Goal: Task Accomplishment & Management: Use online tool/utility

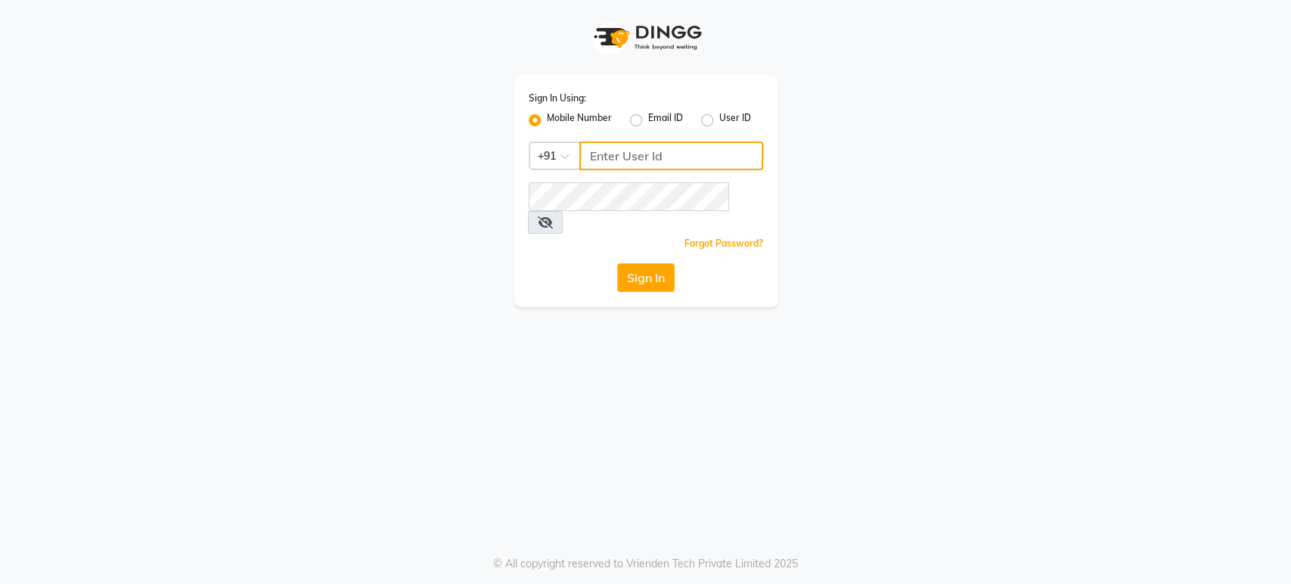
click at [599, 148] on input "Username" at bounding box center [671, 155] width 184 height 29
drag, startPoint x: 699, startPoint y: 161, endPoint x: 526, endPoint y: 161, distance: 173.2
click at [526, 161] on div "Sign In Using: Mobile Number Email ID User ID Country Code × +91 7207244547 Rem…" at bounding box center [646, 191] width 265 height 232
type input "7207244547"
click at [631, 263] on button "Sign In" at bounding box center [645, 277] width 57 height 29
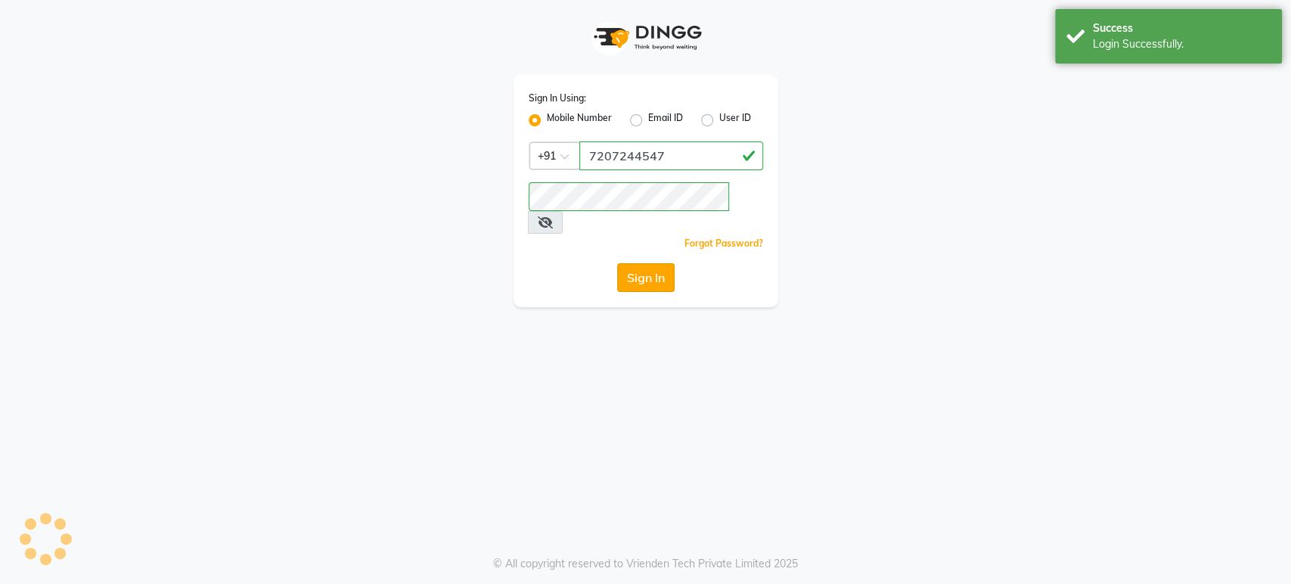
select select "4712"
select select "service"
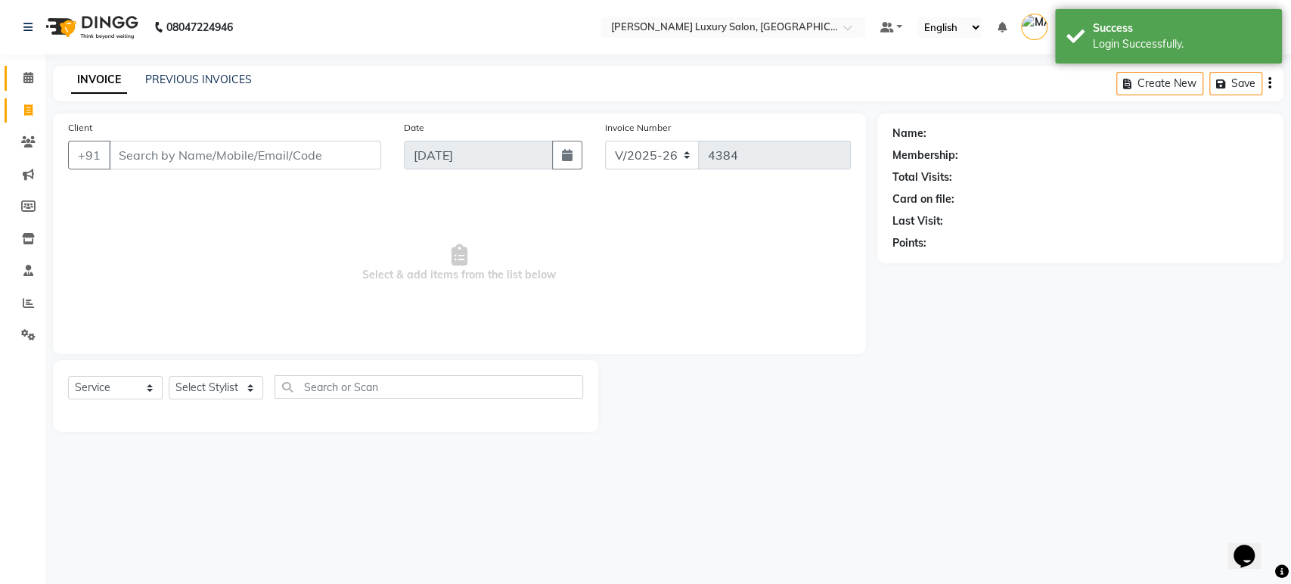
drag, startPoint x: 27, startPoint y: 81, endPoint x: 544, endPoint y: 11, distance: 521.3
click at [27, 81] on icon at bounding box center [28, 77] width 10 height 11
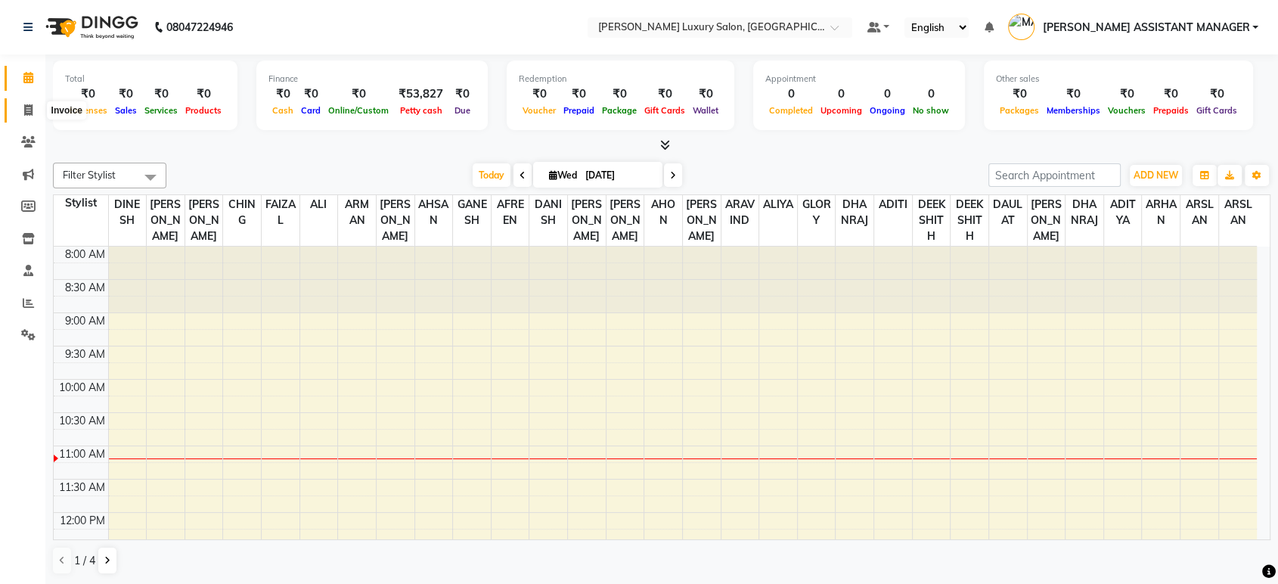
click at [20, 112] on span at bounding box center [28, 110] width 26 height 17
select select "service"
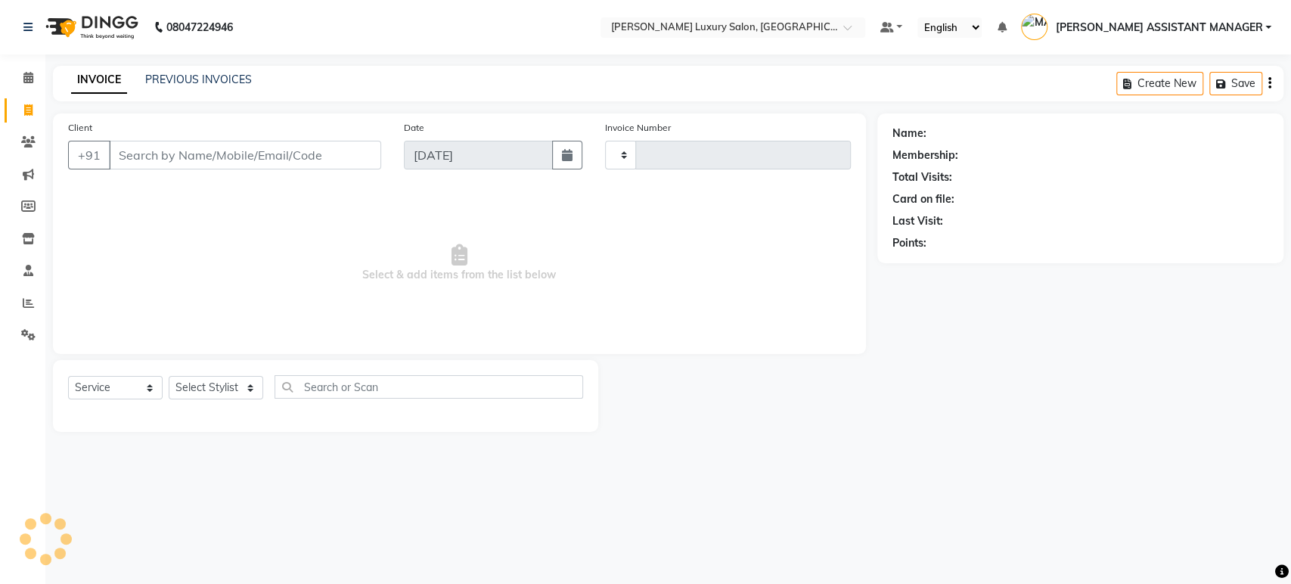
type input "4384"
select select "4712"
click at [219, 392] on select "Select Stylist ADITI ADITYA [PERSON_NAME] AHON [PERSON_NAME] [PERSON_NAME] [PER…" at bounding box center [231, 387] width 125 height 23
select select "38537"
click at [169, 376] on select "Select Stylist ADITI ADITYA [PERSON_NAME] AHON [PERSON_NAME] [PERSON_NAME] [PER…" at bounding box center [231, 387] width 125 height 23
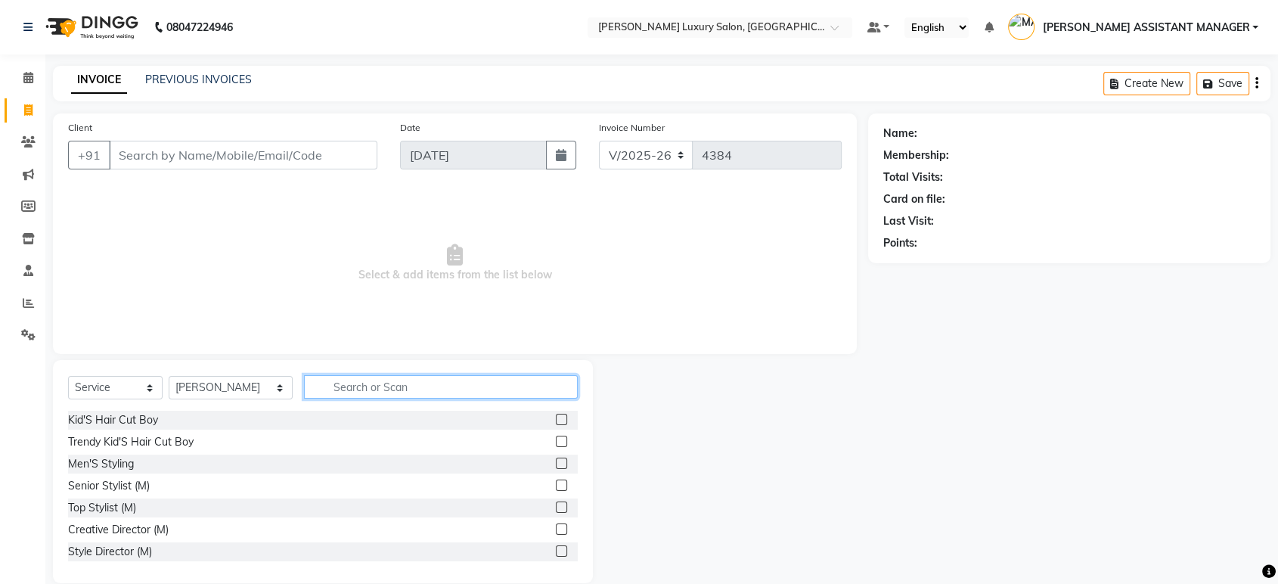
click at [386, 387] on input "text" at bounding box center [441, 386] width 274 height 23
type input "thr"
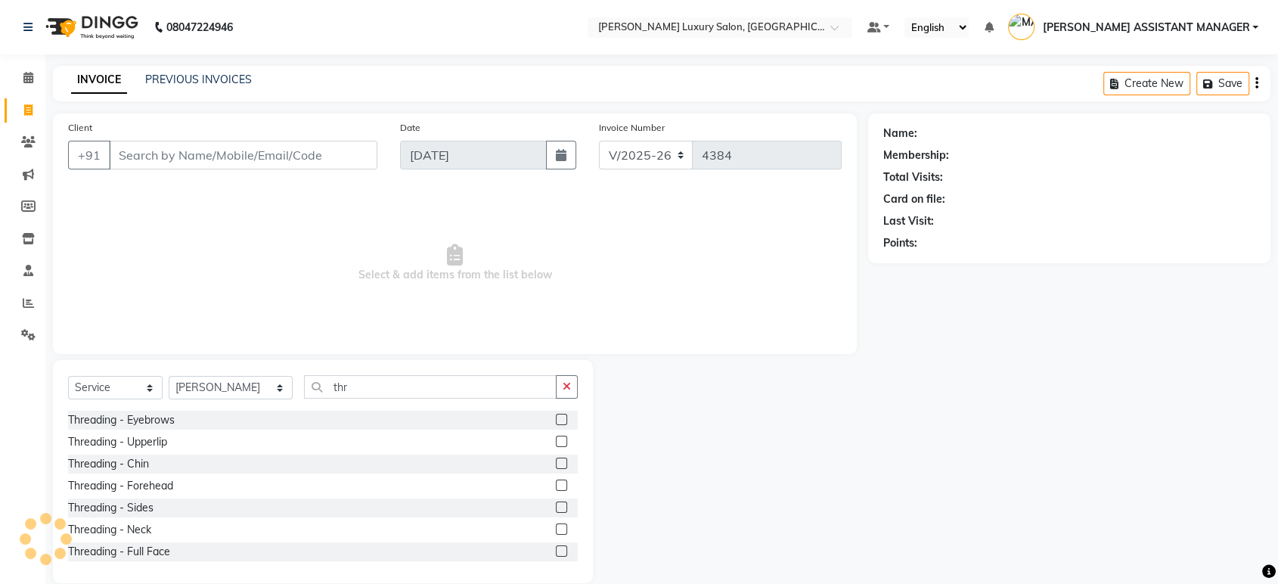
click at [556, 424] on div at bounding box center [561, 422] width 10 height 16
click at [556, 421] on label at bounding box center [561, 419] width 11 height 11
click at [556, 421] on input "checkbox" at bounding box center [561, 420] width 10 height 10
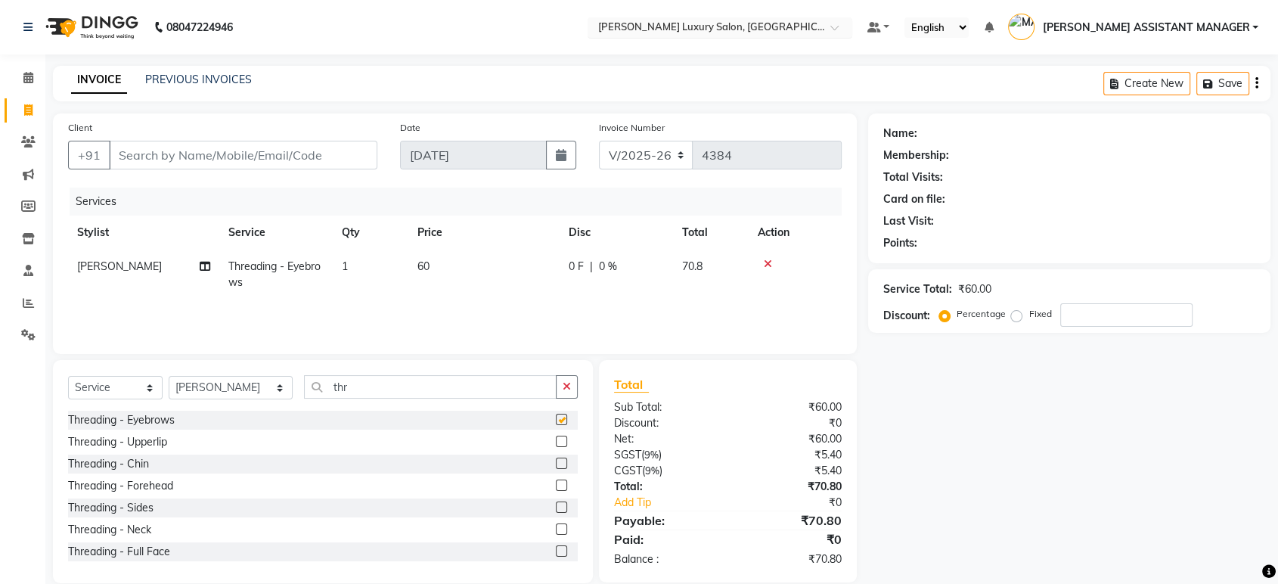
checkbox input "false"
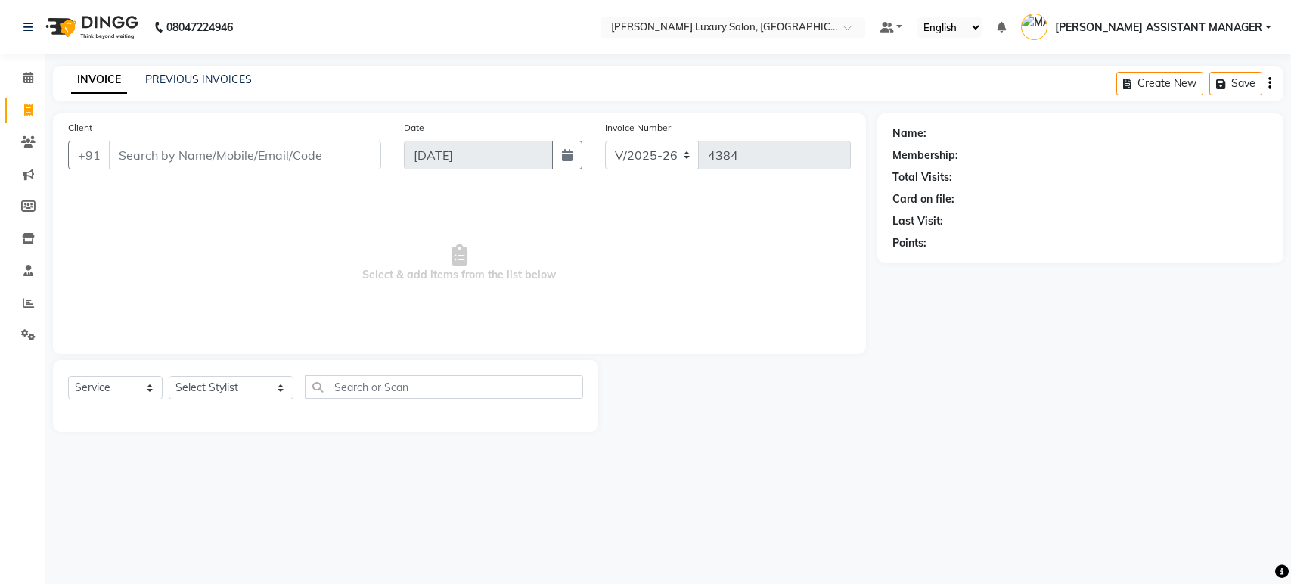
select select "4712"
select select "service"
click at [29, 76] on icon at bounding box center [28, 77] width 10 height 11
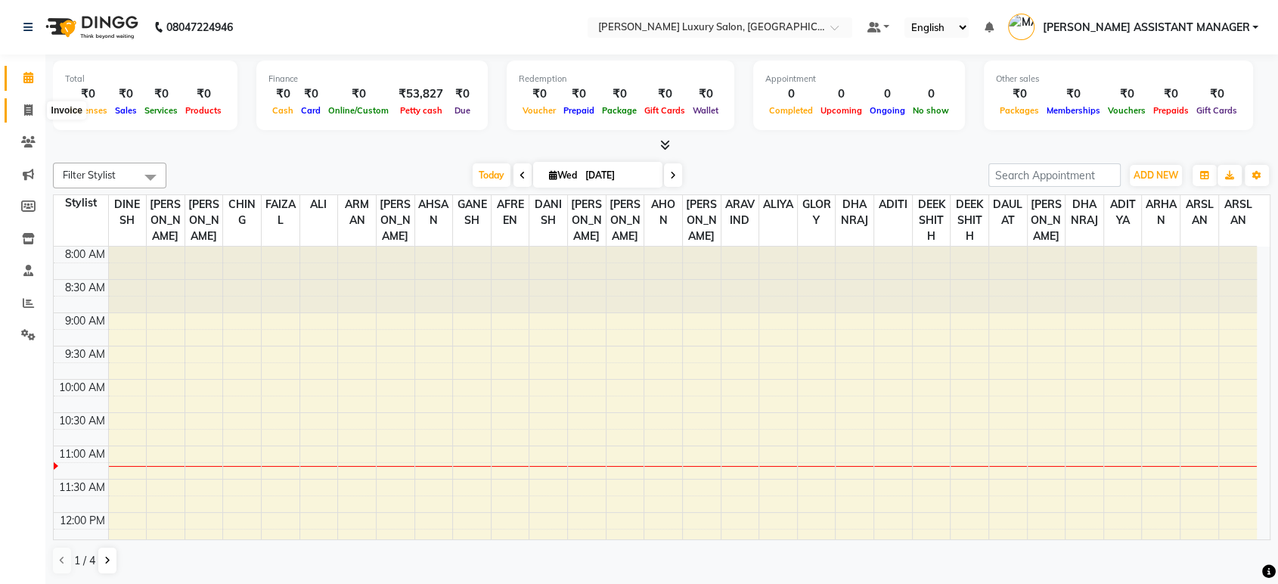
drag, startPoint x: 28, startPoint y: 106, endPoint x: 67, endPoint y: 113, distance: 40.1
click at [28, 106] on icon at bounding box center [28, 109] width 8 height 11
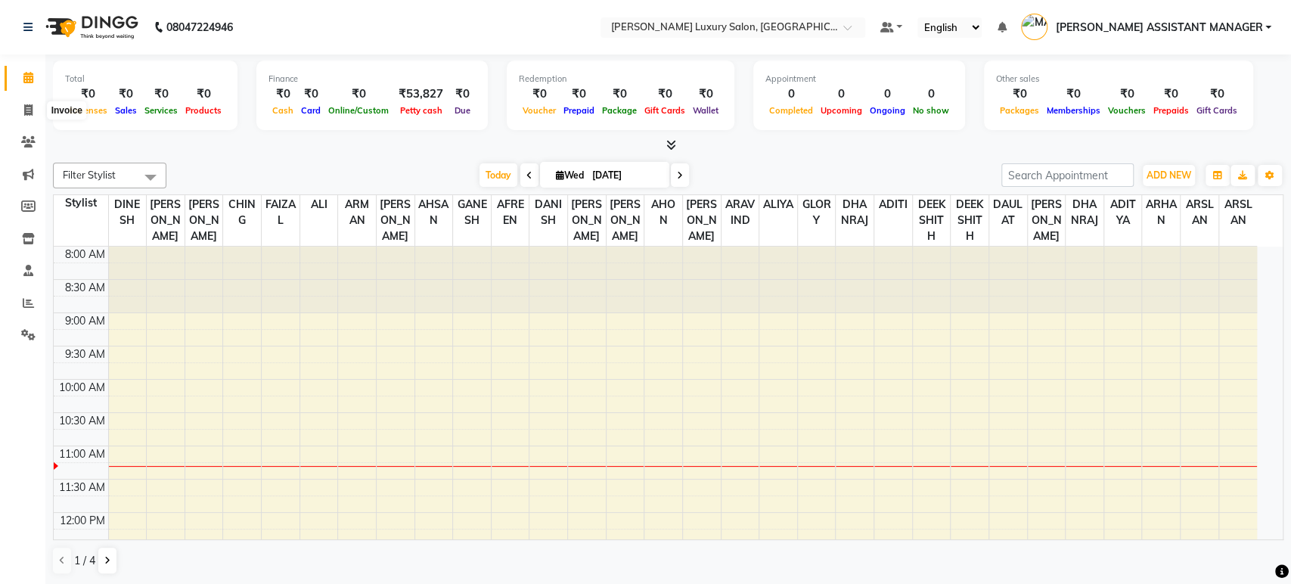
select select "4712"
select select "service"
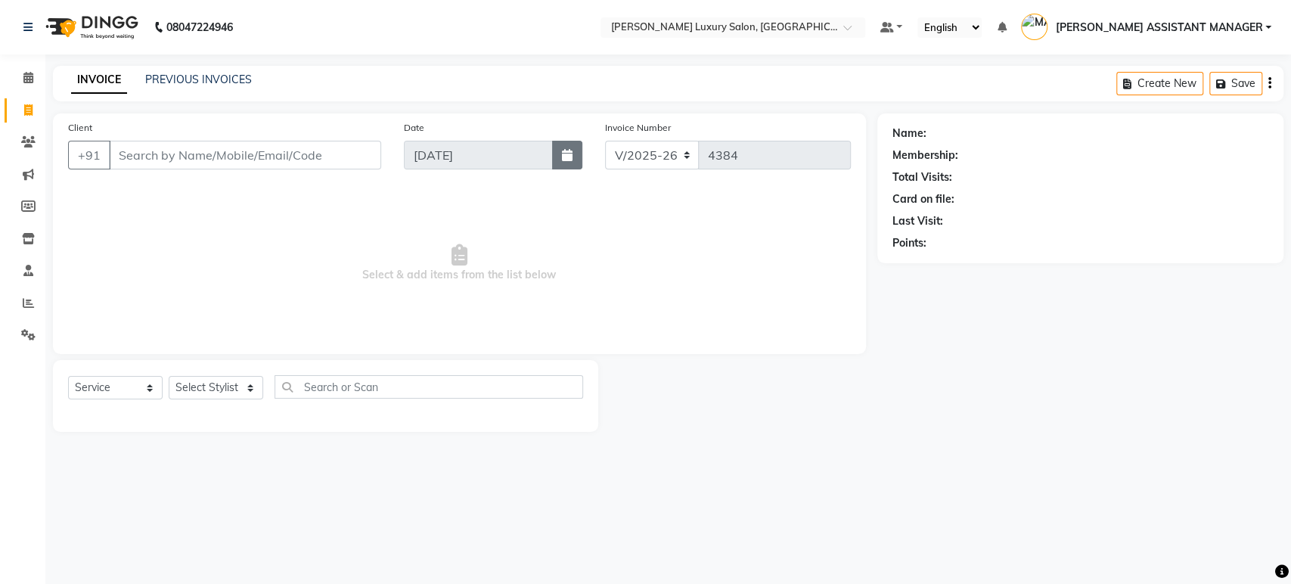
click at [569, 154] on icon "button" at bounding box center [567, 155] width 11 height 12
select select "9"
select select "2025"
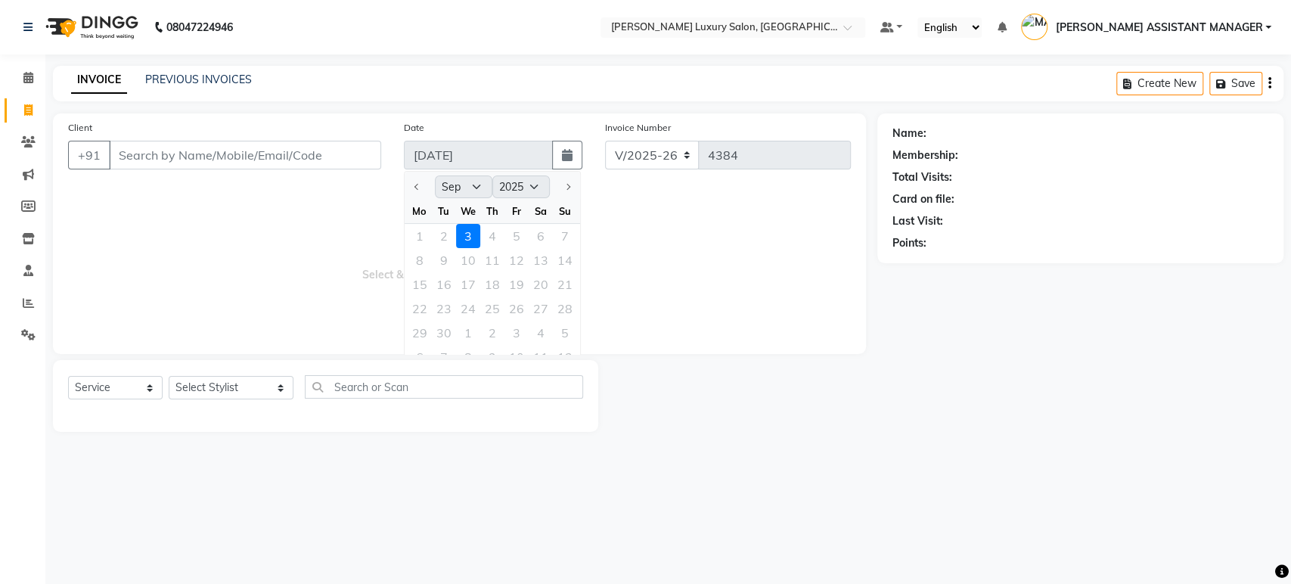
click at [731, 277] on span "Select & add items from the list below" at bounding box center [459, 263] width 783 height 151
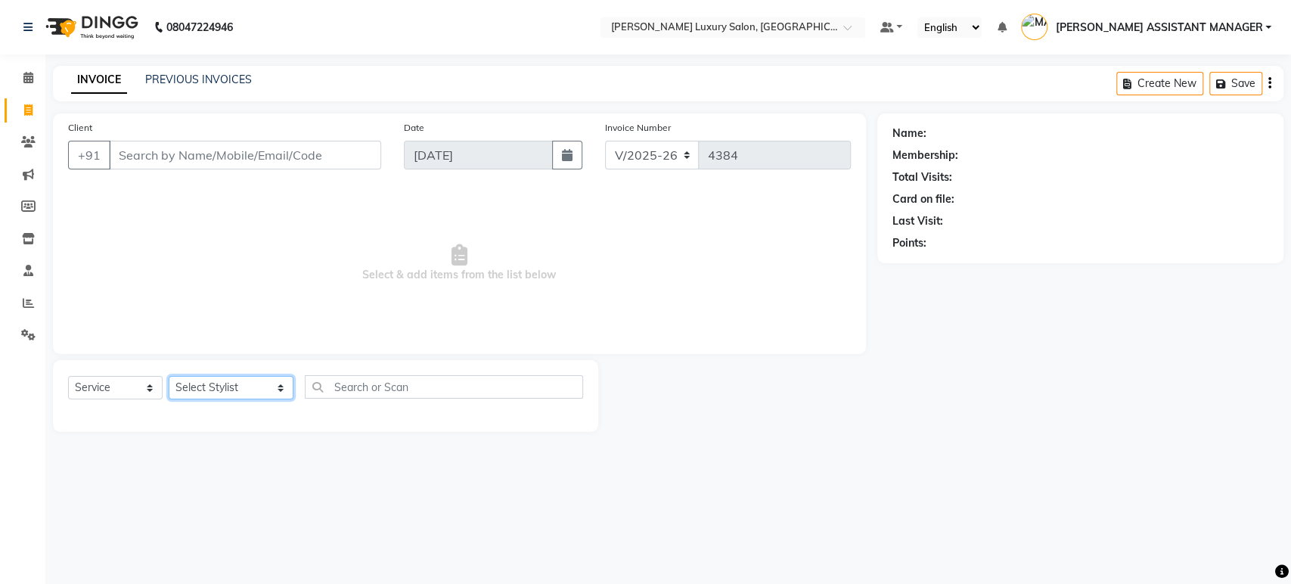
click at [186, 386] on select "Select Stylist ADITI ADITYA AFREEN AHON AHSAN ALI ALIYA ANKITH ARAVIND ARHAN AR…" at bounding box center [231, 387] width 125 height 23
select select "38537"
click at [169, 376] on select "Select Stylist ADITI ADITYA AFREEN AHON AHSAN ALI ALIYA ANKITH ARAVIND ARHAN AR…" at bounding box center [231, 387] width 125 height 23
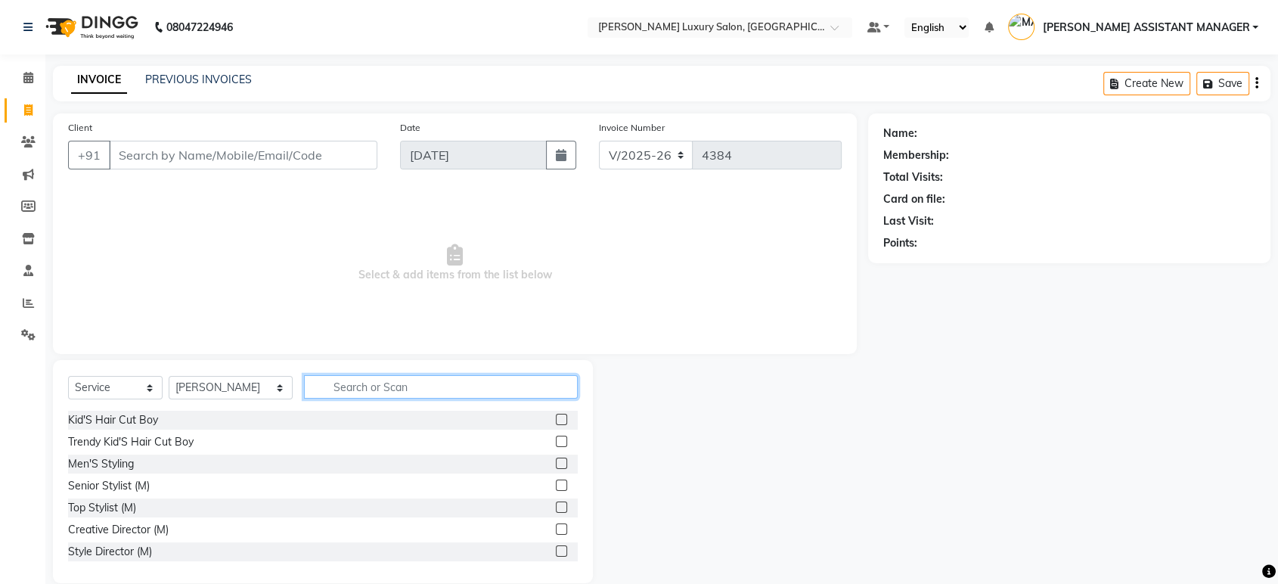
click at [333, 387] on input "text" at bounding box center [441, 386] width 274 height 23
type input "THR"
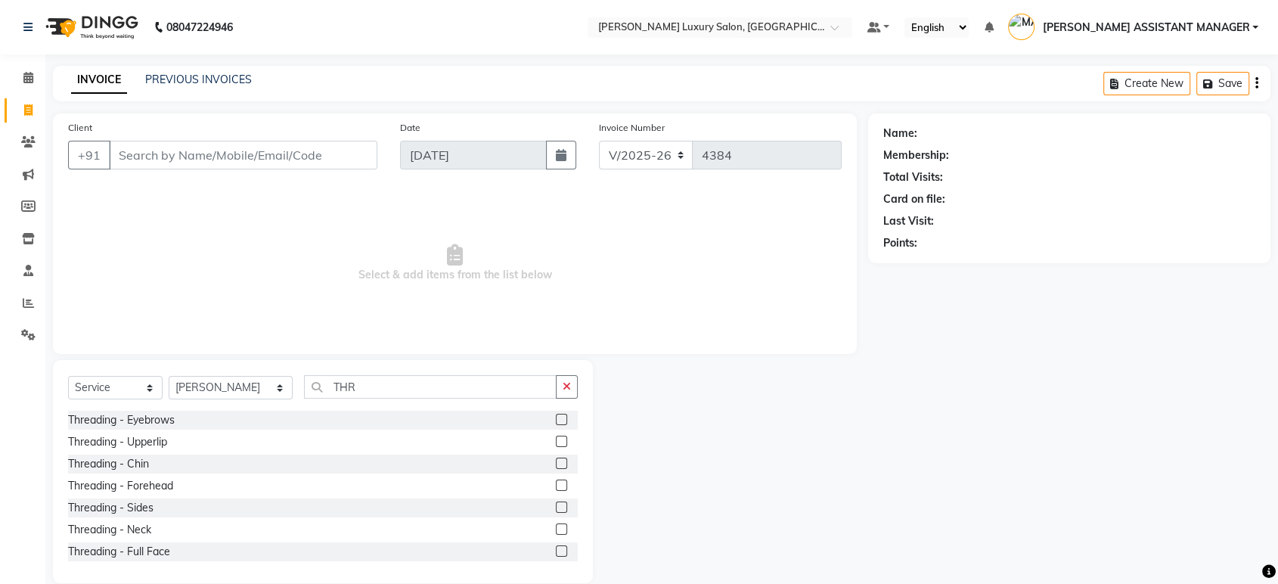
click at [556, 418] on label at bounding box center [561, 419] width 11 height 11
click at [556, 418] on input "checkbox" at bounding box center [561, 420] width 10 height 10
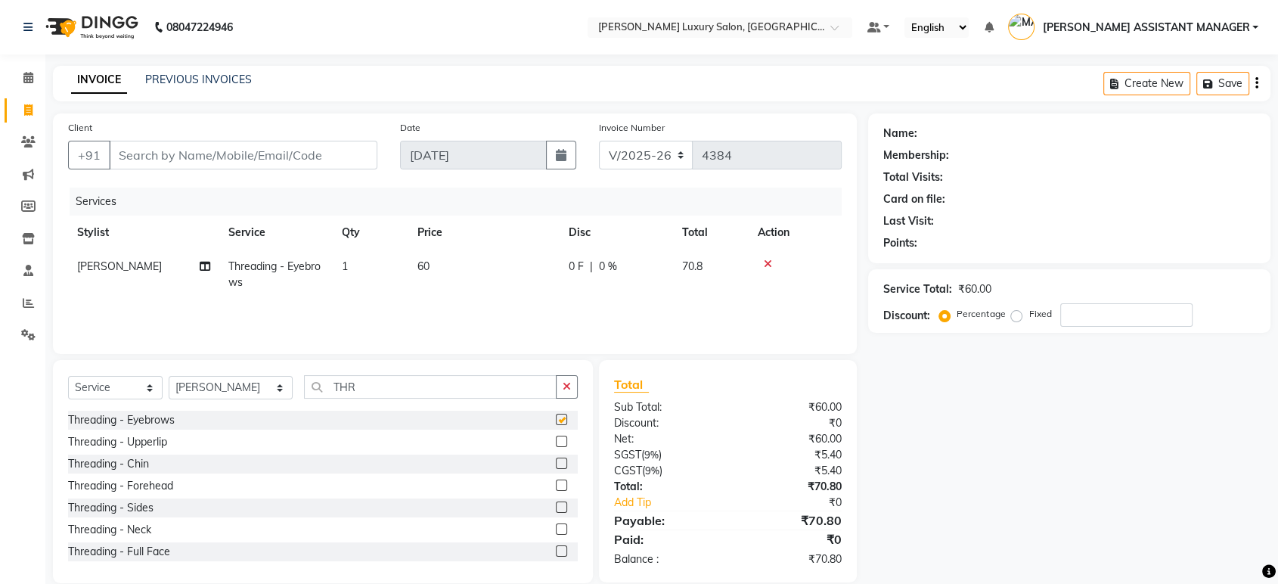
checkbox input "false"
click at [342, 159] on input "Client" at bounding box center [243, 155] width 269 height 29
type input "8"
type input "0"
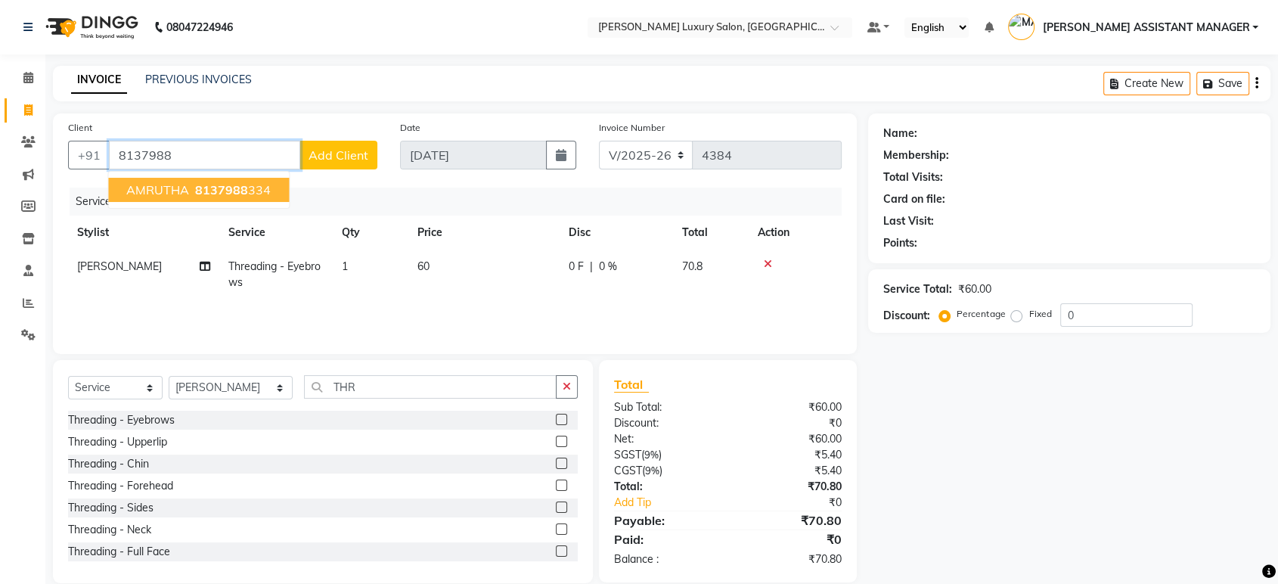
click at [249, 180] on button "AMRUTHA 8137988 334" at bounding box center [198, 190] width 181 height 24
type input "8137988334"
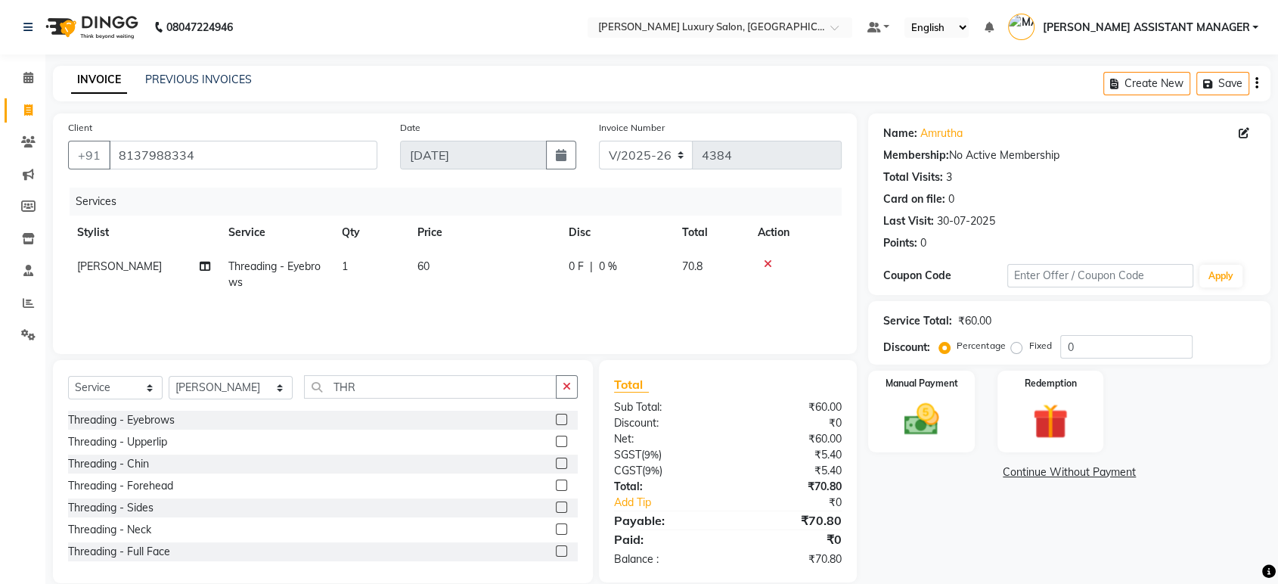
drag, startPoint x: 911, startPoint y: 426, endPoint x: 942, endPoint y: 454, distance: 41.2
click at [912, 426] on img at bounding box center [921, 419] width 57 height 40
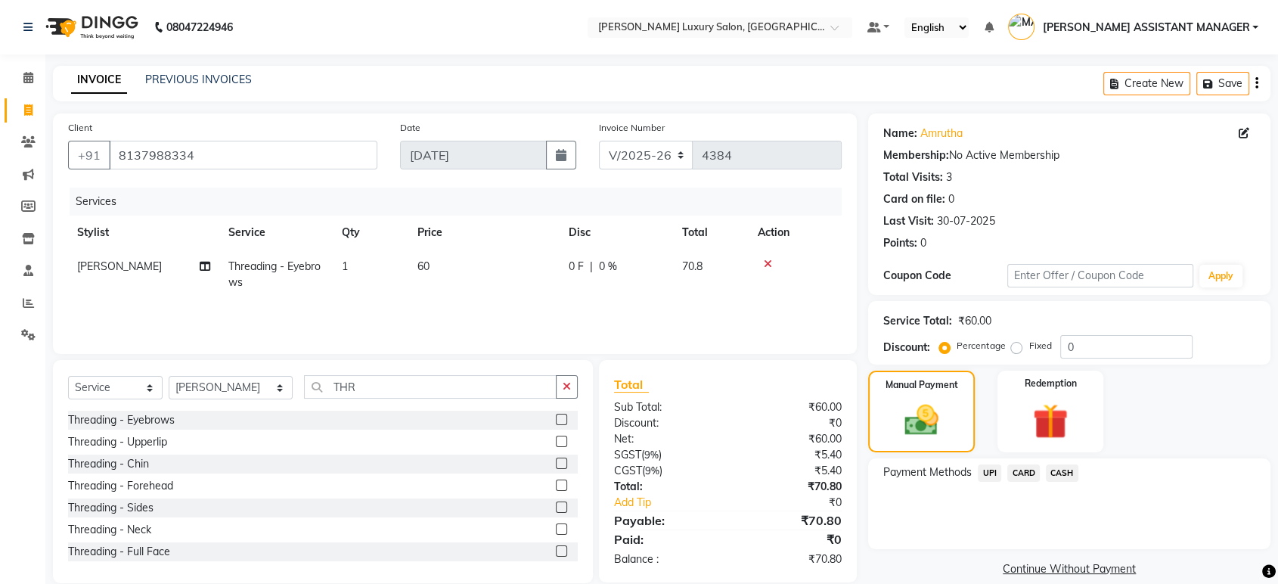
click at [988, 469] on span "UPI" at bounding box center [989, 472] width 23 height 17
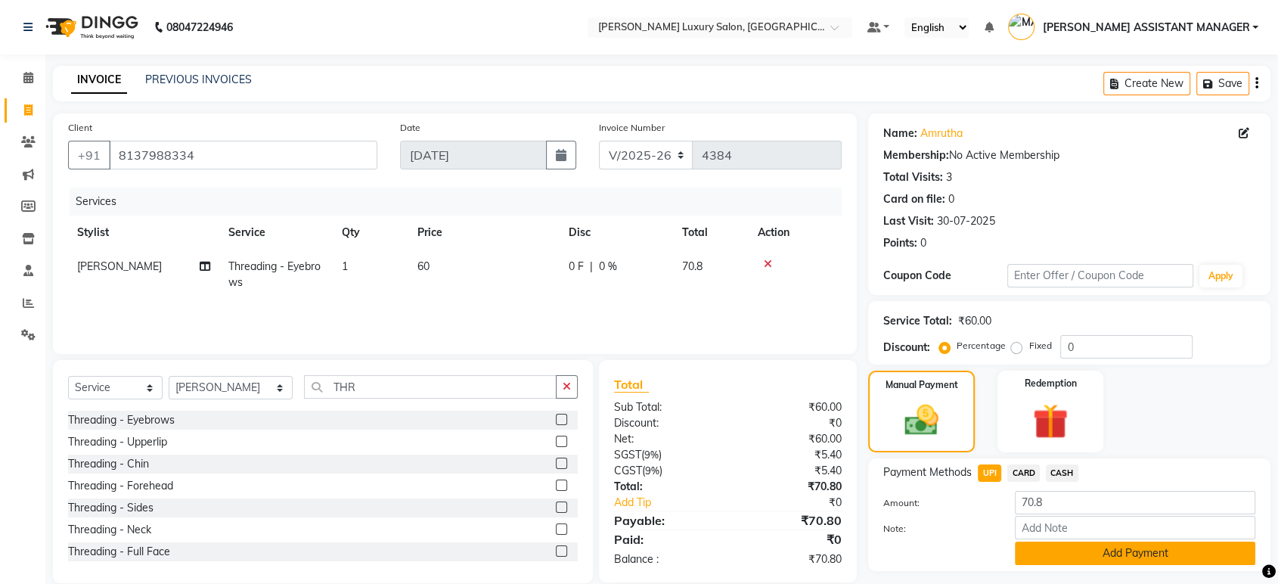
click at [1065, 554] on button "Add Payment" at bounding box center [1135, 553] width 241 height 23
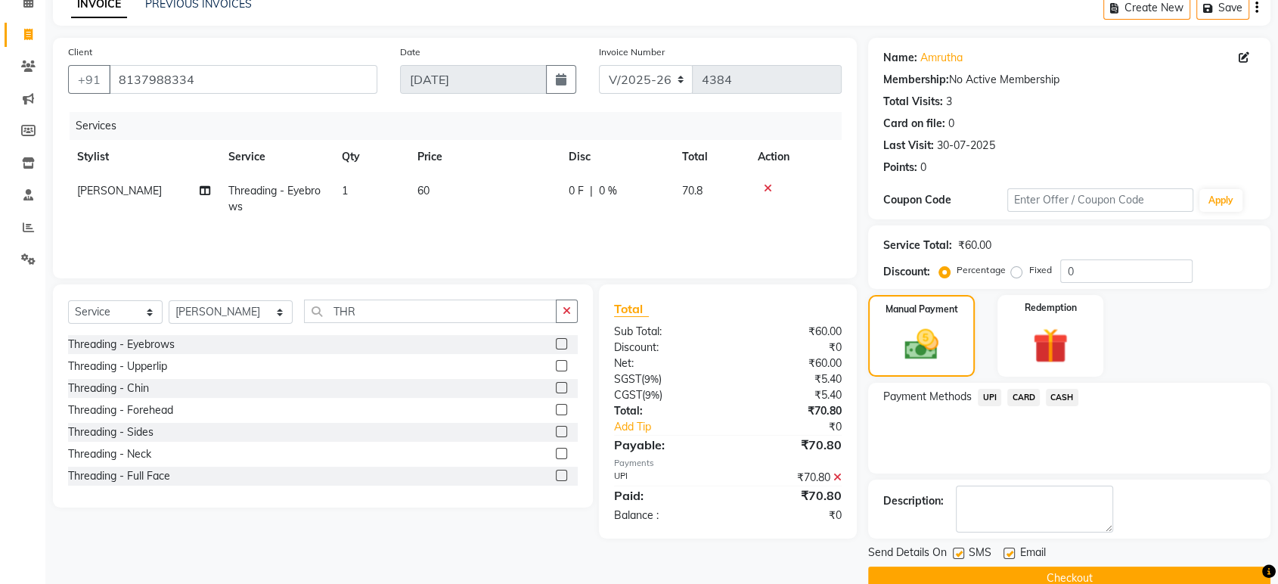
scroll to position [103, 0]
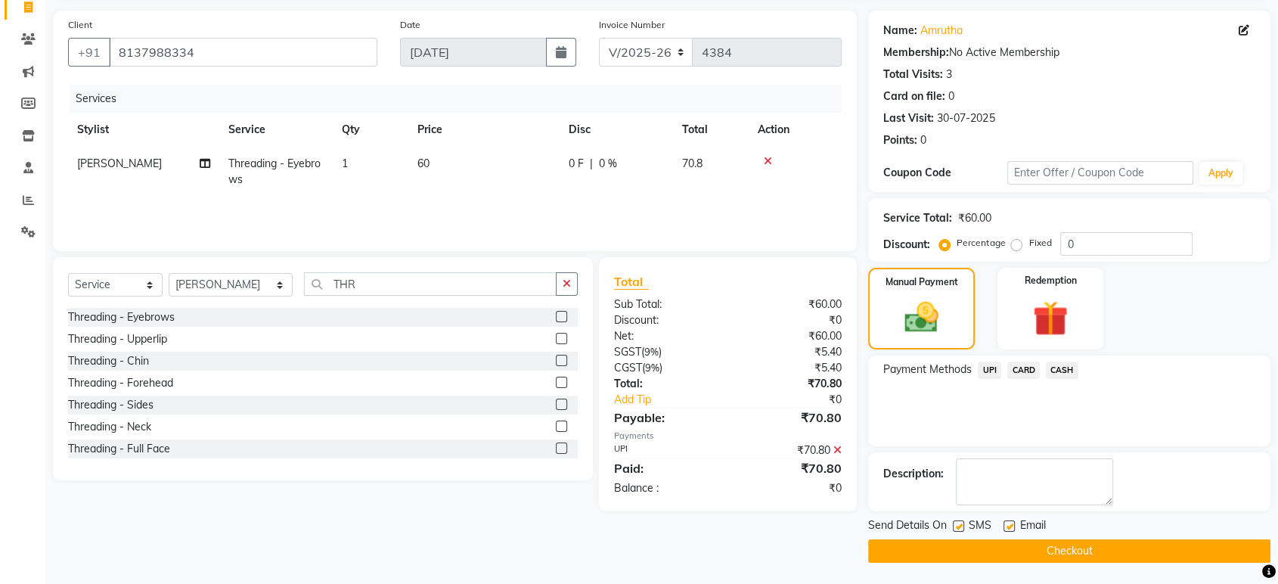
click at [1072, 554] on button "Checkout" at bounding box center [1069, 550] width 402 height 23
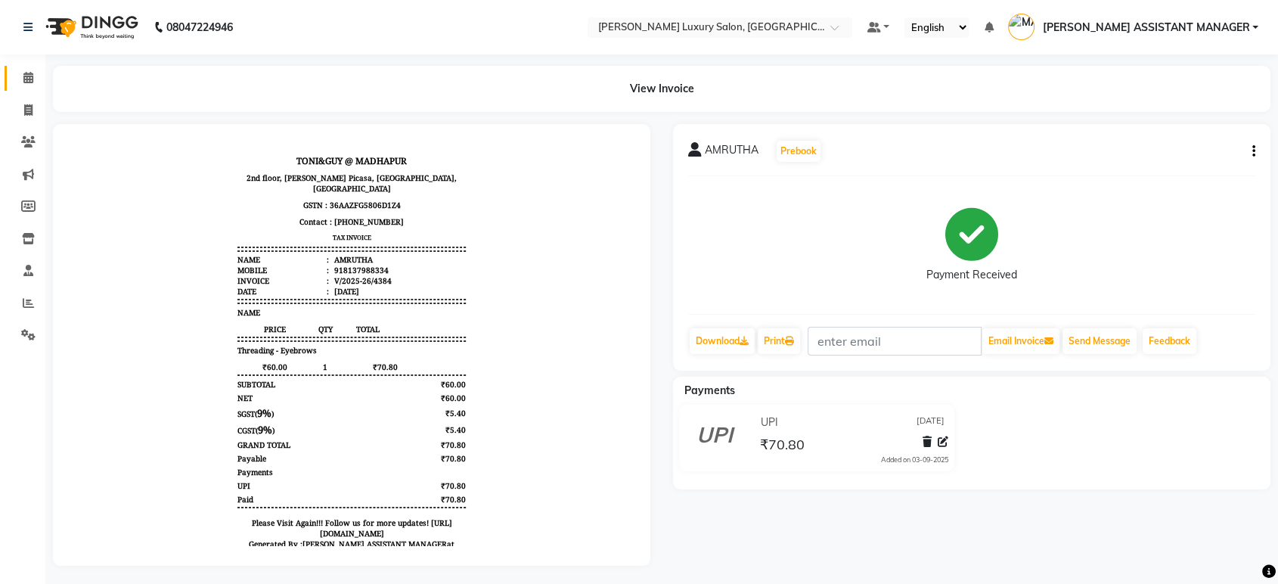
click at [24, 89] on link "Calendar" at bounding box center [23, 78] width 36 height 25
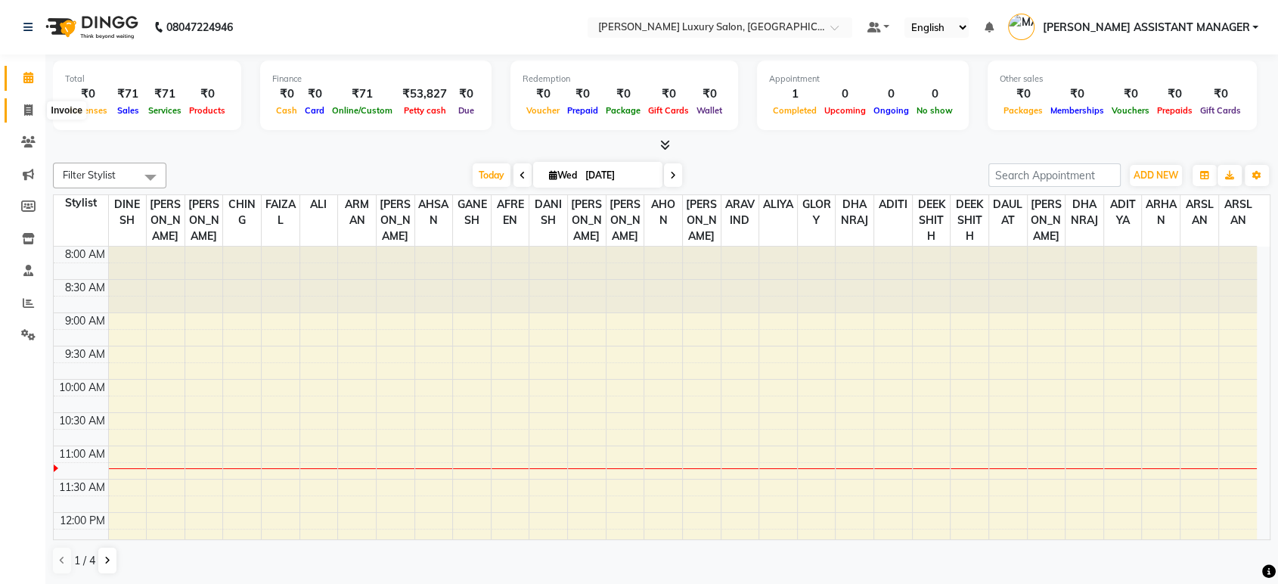
drag, startPoint x: 32, startPoint y: 107, endPoint x: 88, endPoint y: 101, distance: 56.3
click at [32, 107] on icon at bounding box center [28, 109] width 8 height 11
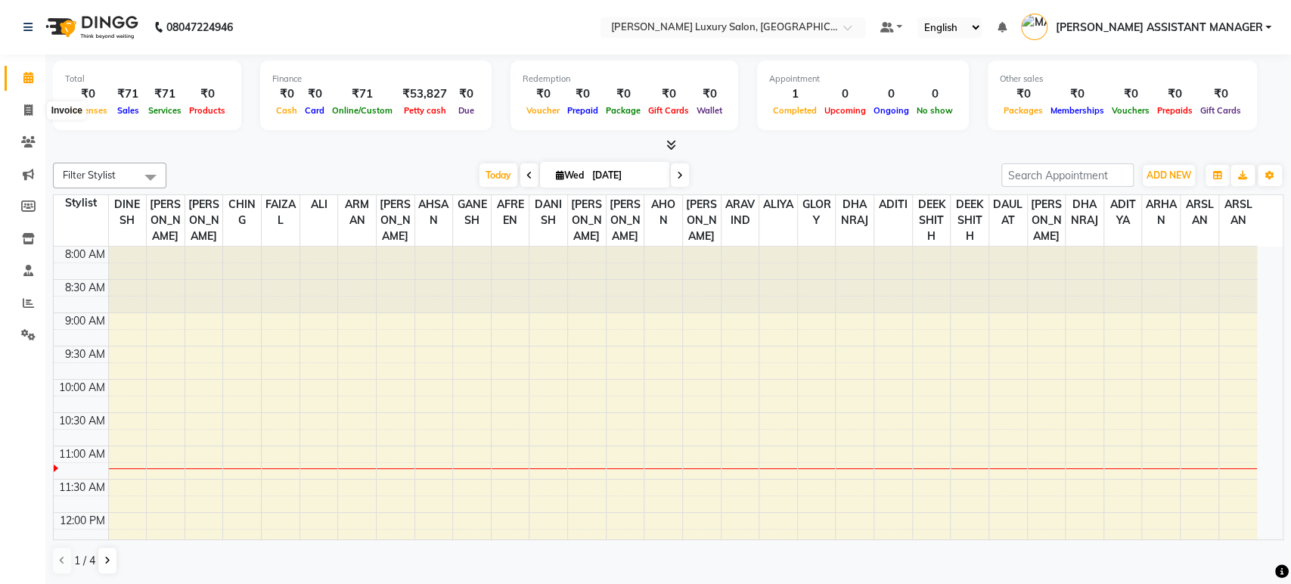
select select "4712"
select select "service"
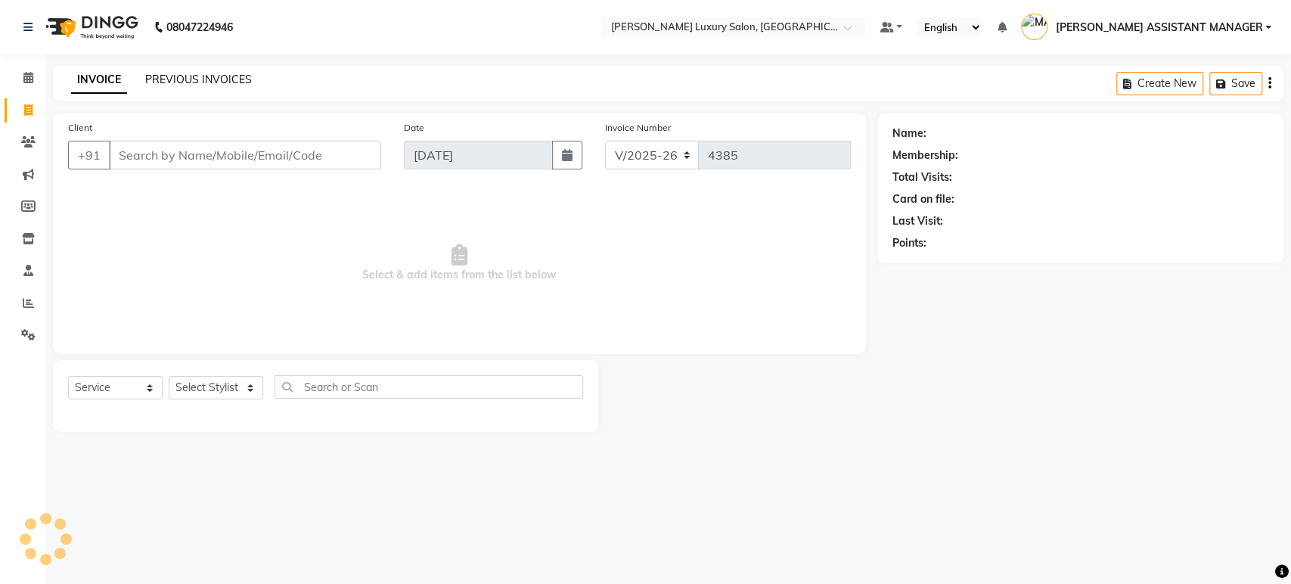
click at [192, 77] on link "PREVIOUS INVOICES" at bounding box center [198, 80] width 107 height 14
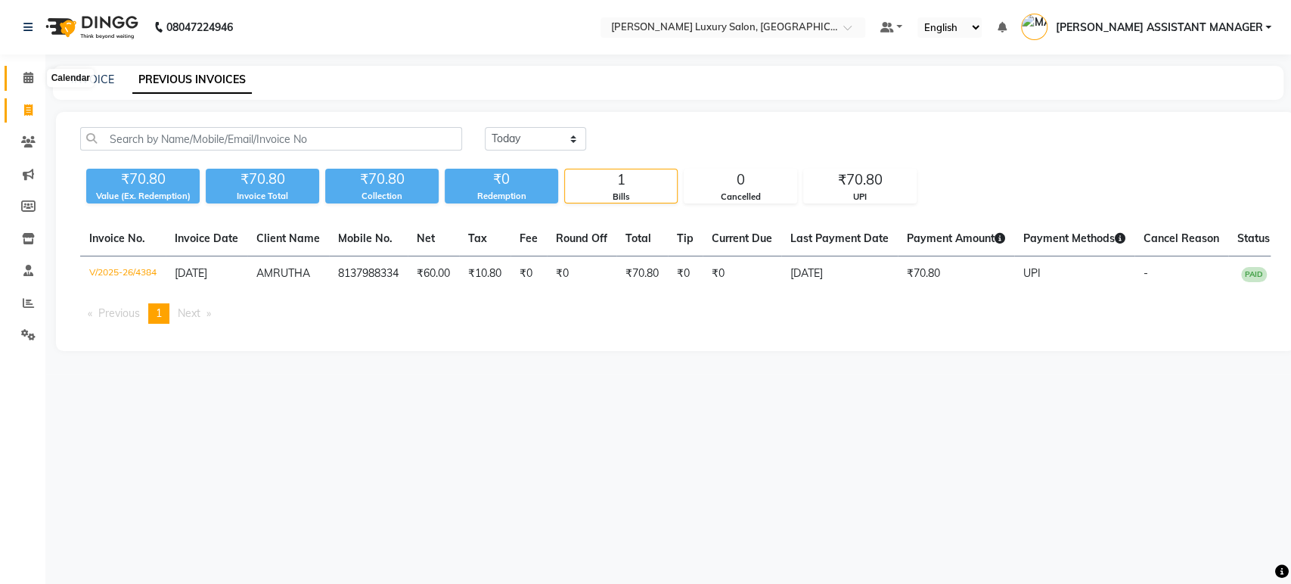
click at [30, 73] on icon at bounding box center [28, 77] width 10 height 11
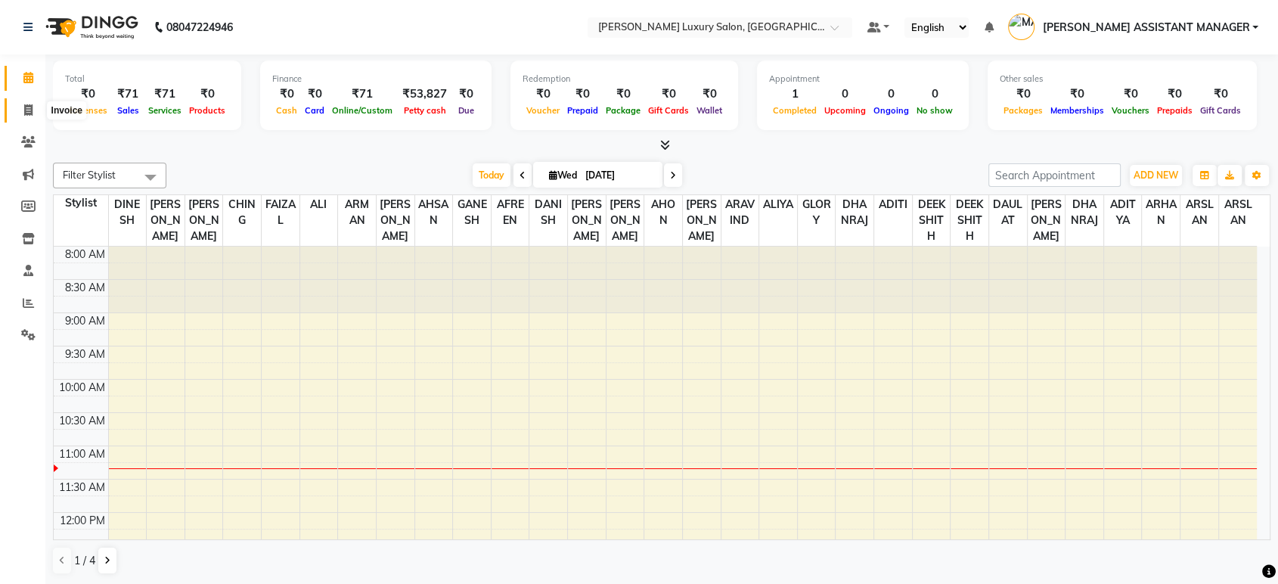
drag, startPoint x: 25, startPoint y: 113, endPoint x: 73, endPoint y: 107, distance: 48.1
click at [25, 113] on icon at bounding box center [28, 109] width 8 height 11
select select "service"
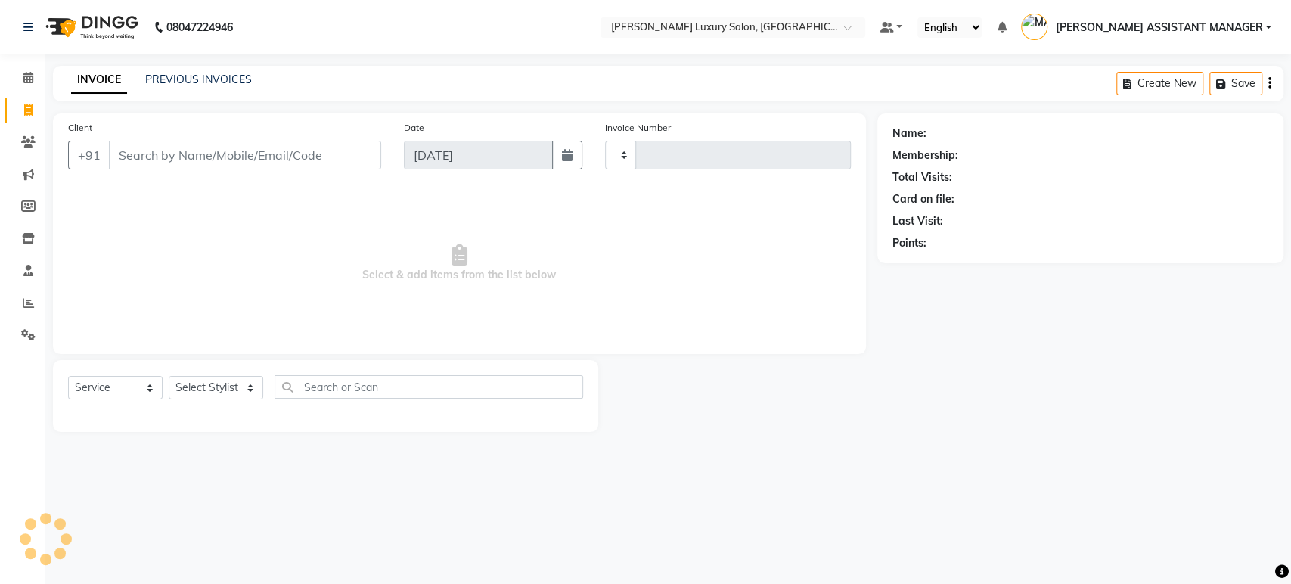
type input "4386"
select select "4712"
click at [172, 75] on link "PREVIOUS INVOICES" at bounding box center [198, 80] width 107 height 14
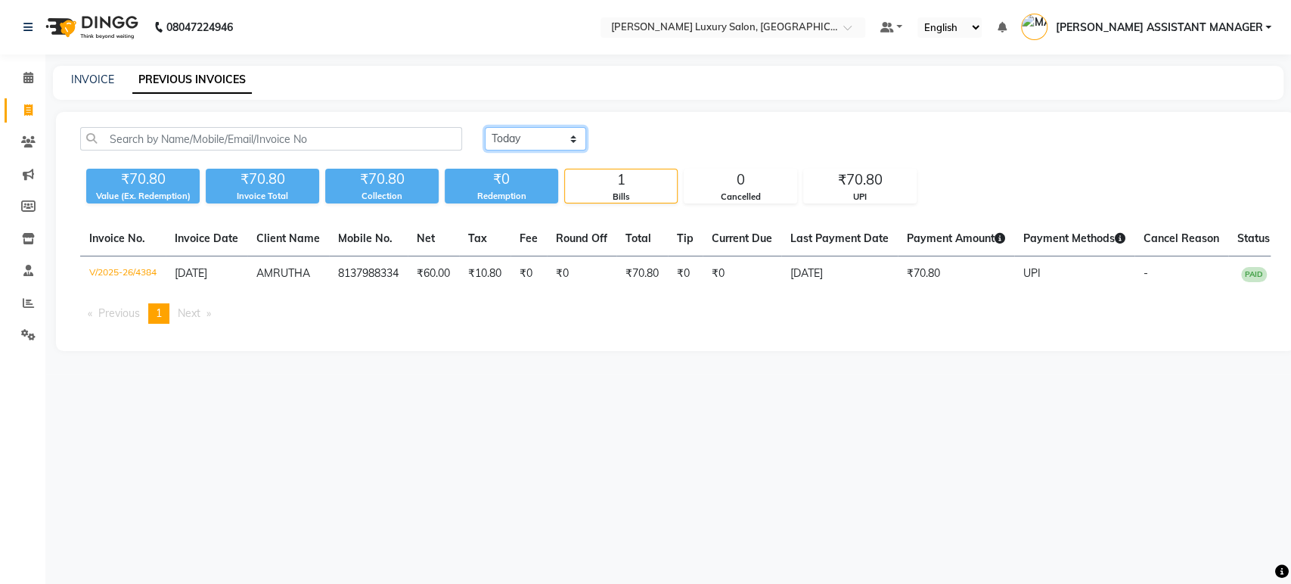
click at [508, 140] on select "Today Yesterday Custom Range" at bounding box center [535, 138] width 101 height 23
select select "yesterday"
click at [485, 127] on select "Today Yesterday Custom Range" at bounding box center [535, 138] width 101 height 23
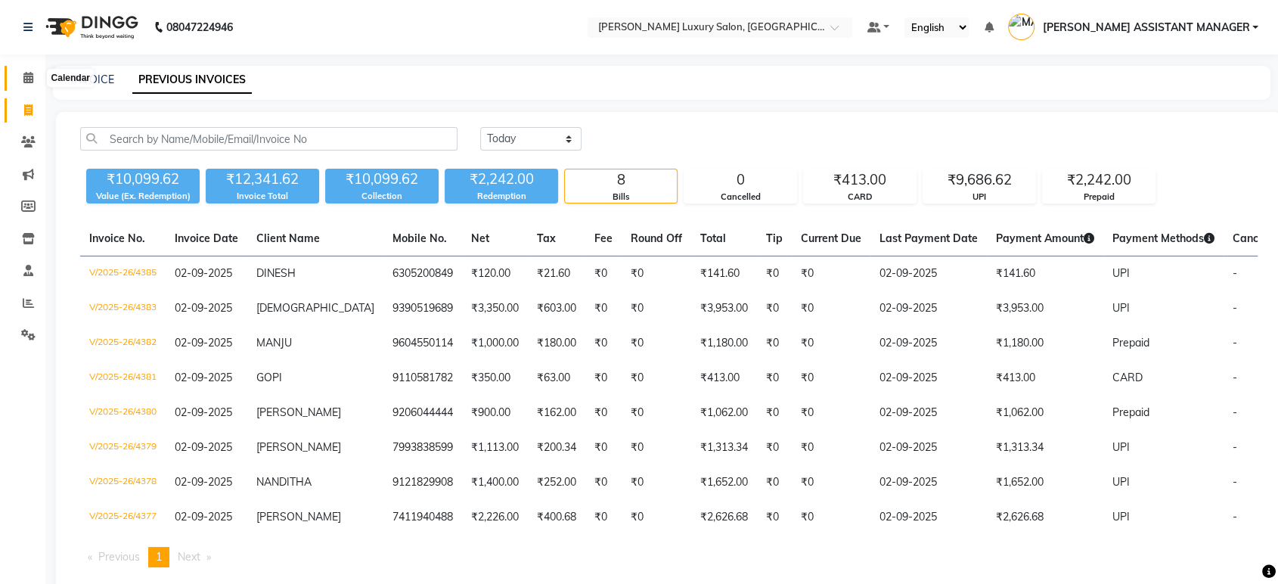
click at [23, 77] on icon at bounding box center [28, 77] width 10 height 11
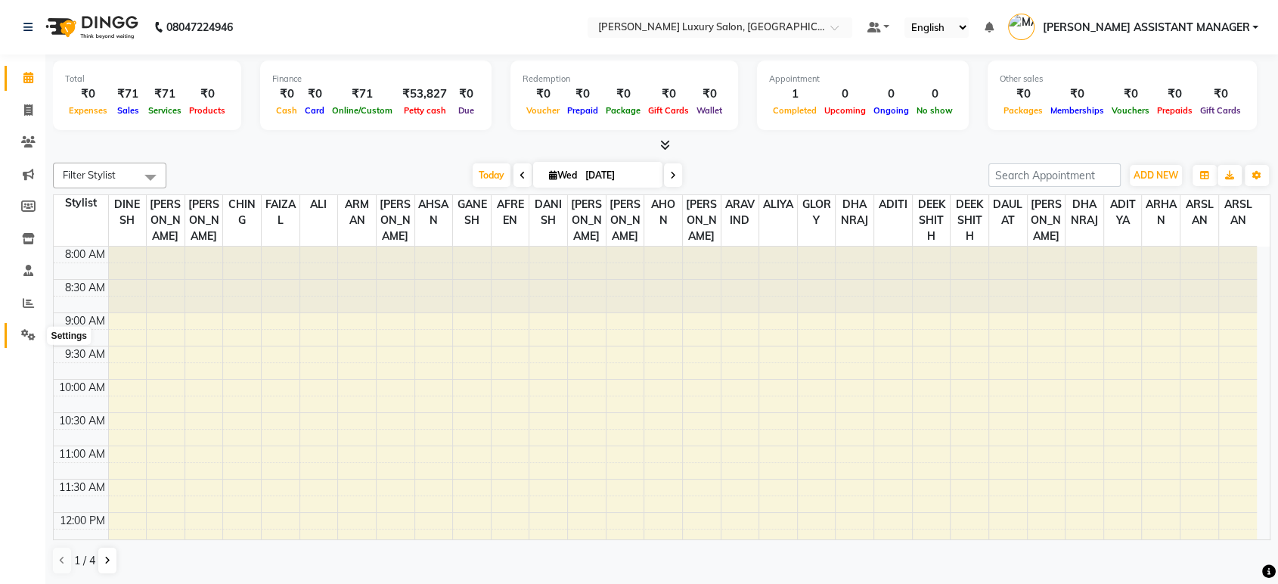
click at [29, 332] on icon at bounding box center [28, 334] width 14 height 11
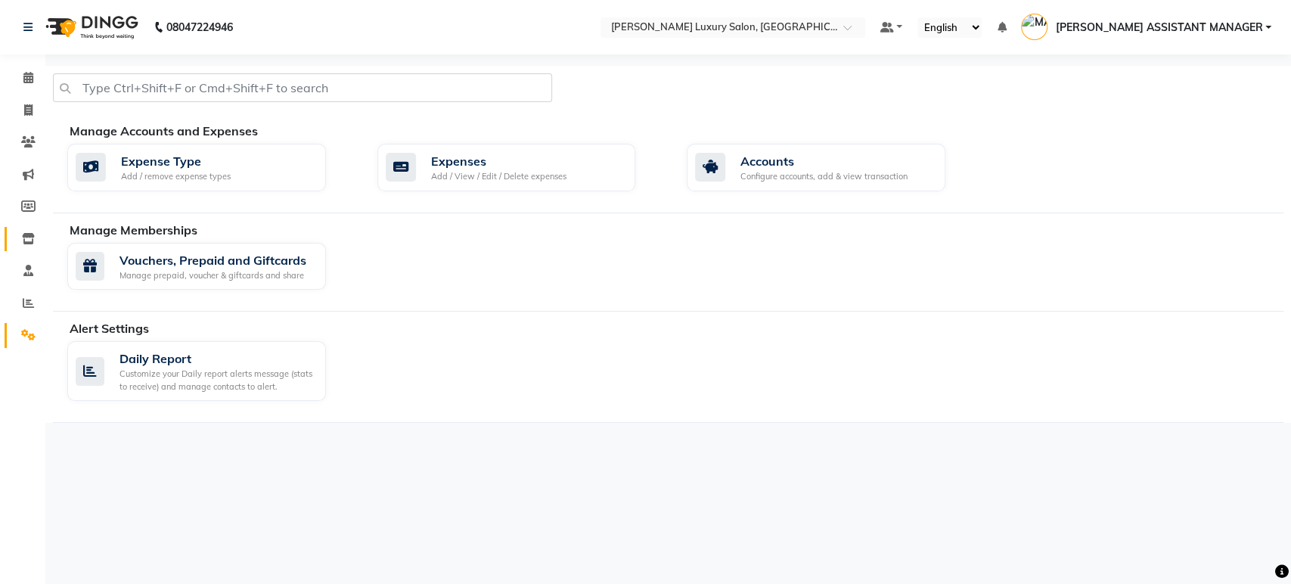
click at [29, 234] on icon at bounding box center [28, 238] width 13 height 11
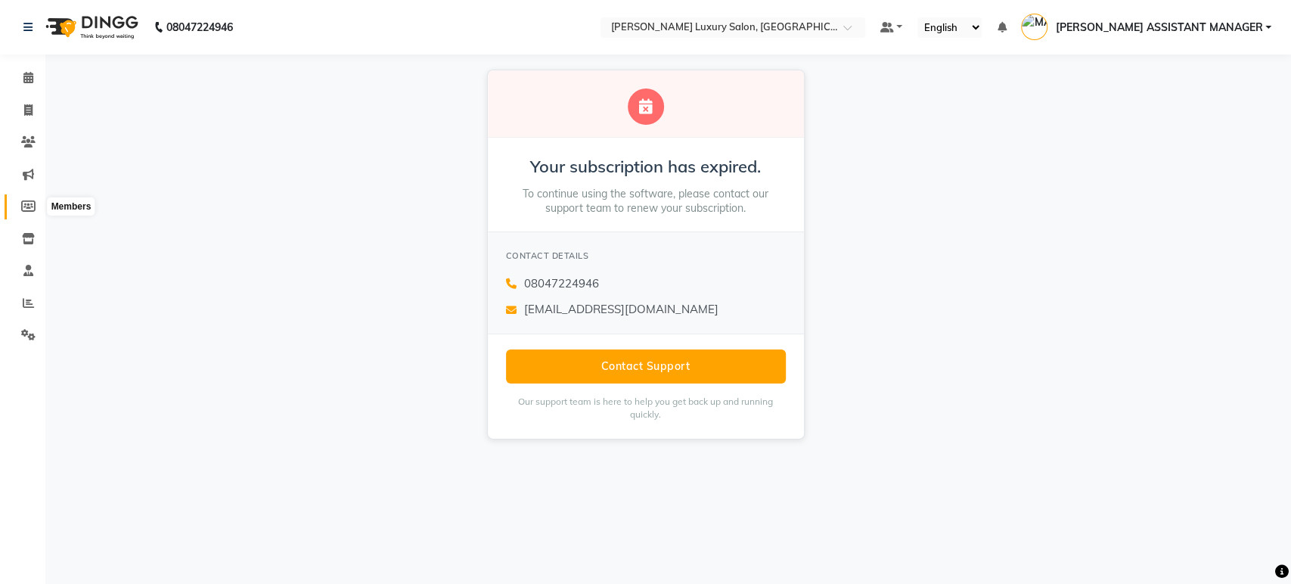
click at [22, 209] on icon at bounding box center [28, 205] width 14 height 11
select select
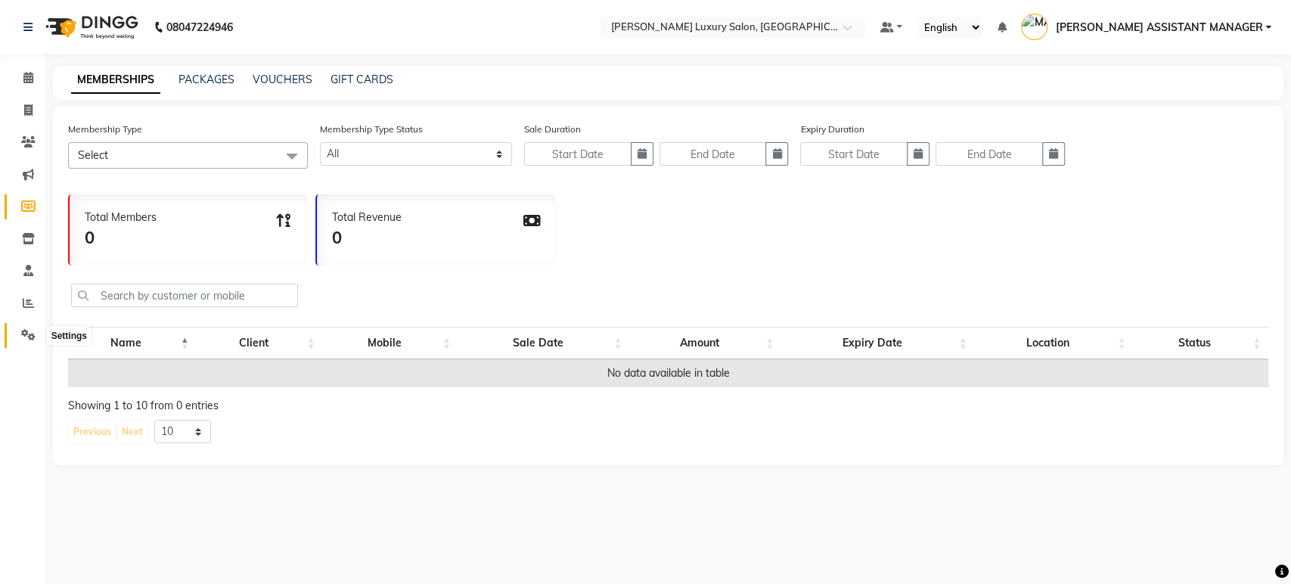
click at [25, 337] on icon at bounding box center [28, 334] width 14 height 11
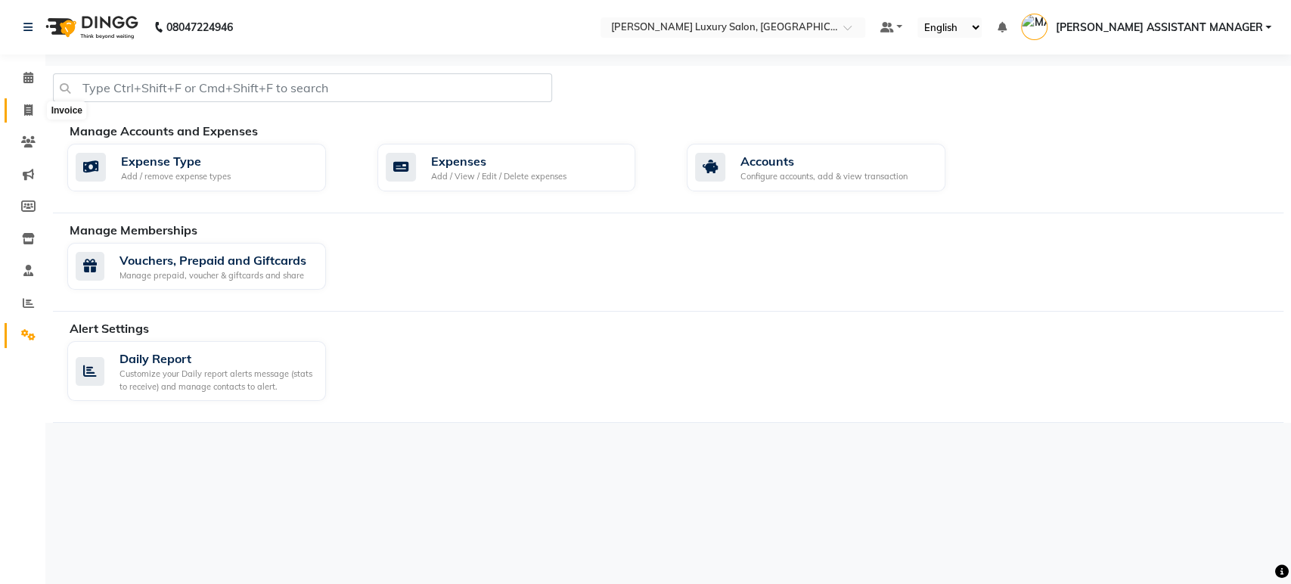
click at [24, 104] on icon at bounding box center [28, 109] width 8 height 11
select select "service"
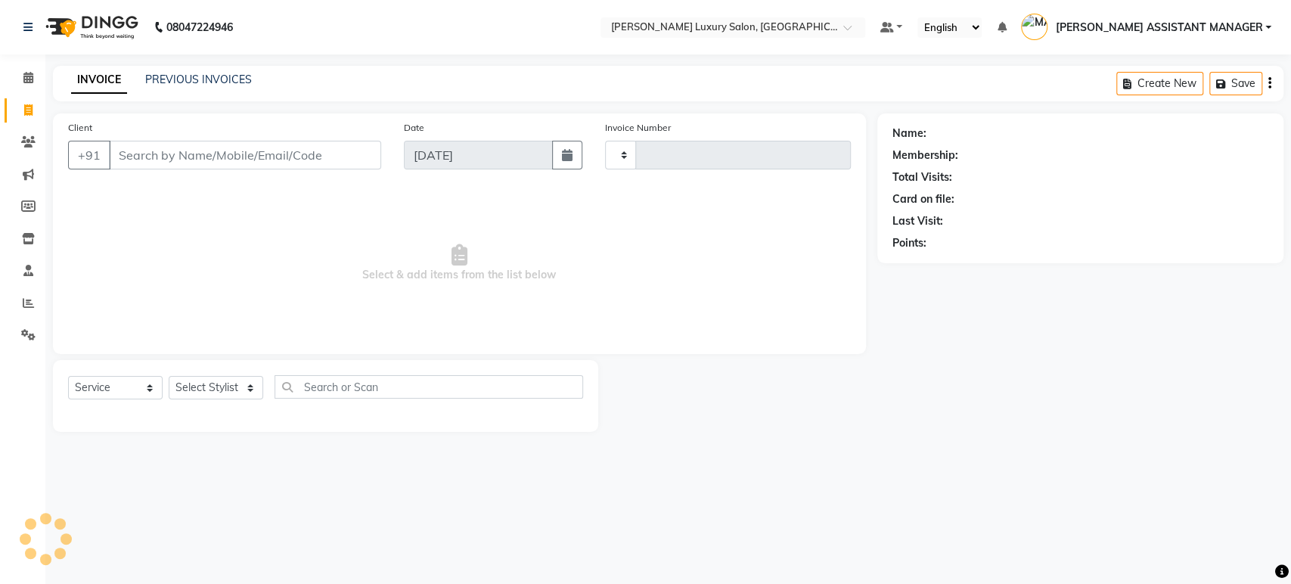
type input "4386"
select select "4712"
click at [196, 149] on input "Client" at bounding box center [245, 155] width 272 height 29
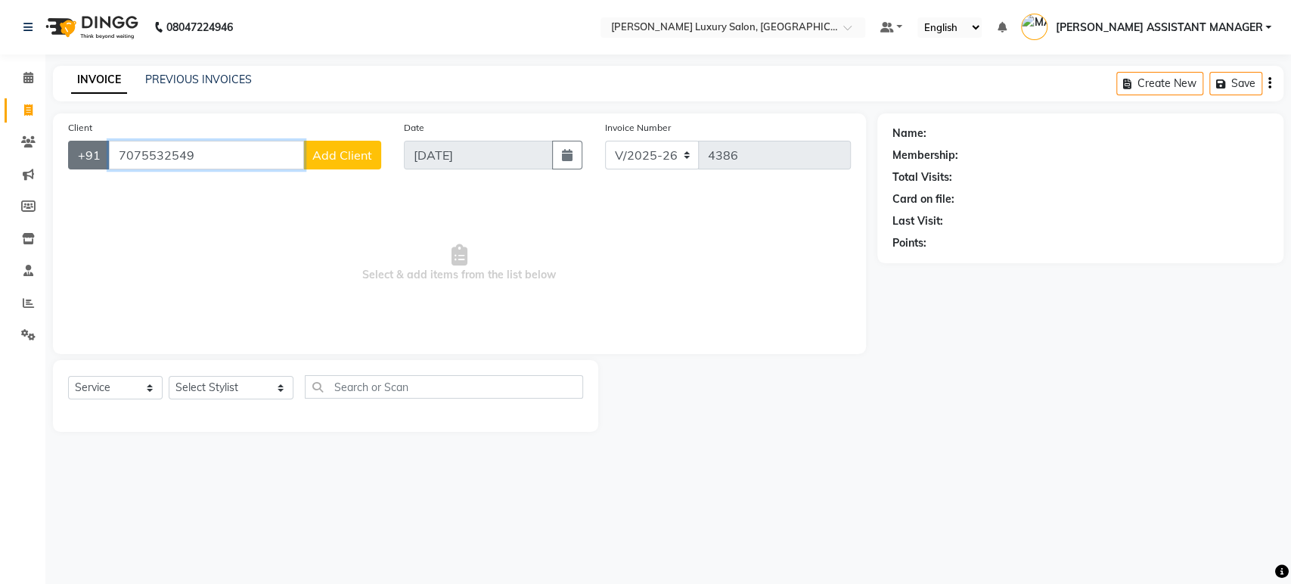
drag, startPoint x: 138, startPoint y: 157, endPoint x: 98, endPoint y: 157, distance: 40.1
click at [98, 157] on div "+91 7075532549 Add Client" at bounding box center [224, 155] width 313 height 29
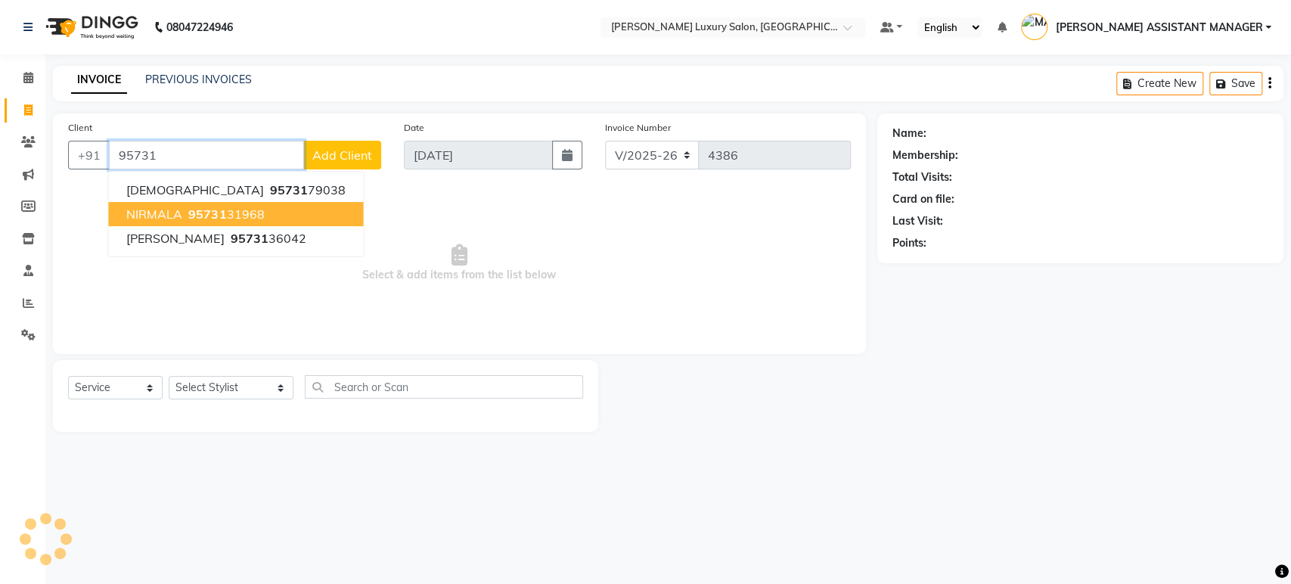
click at [216, 213] on span "95731" at bounding box center [207, 213] width 38 height 15
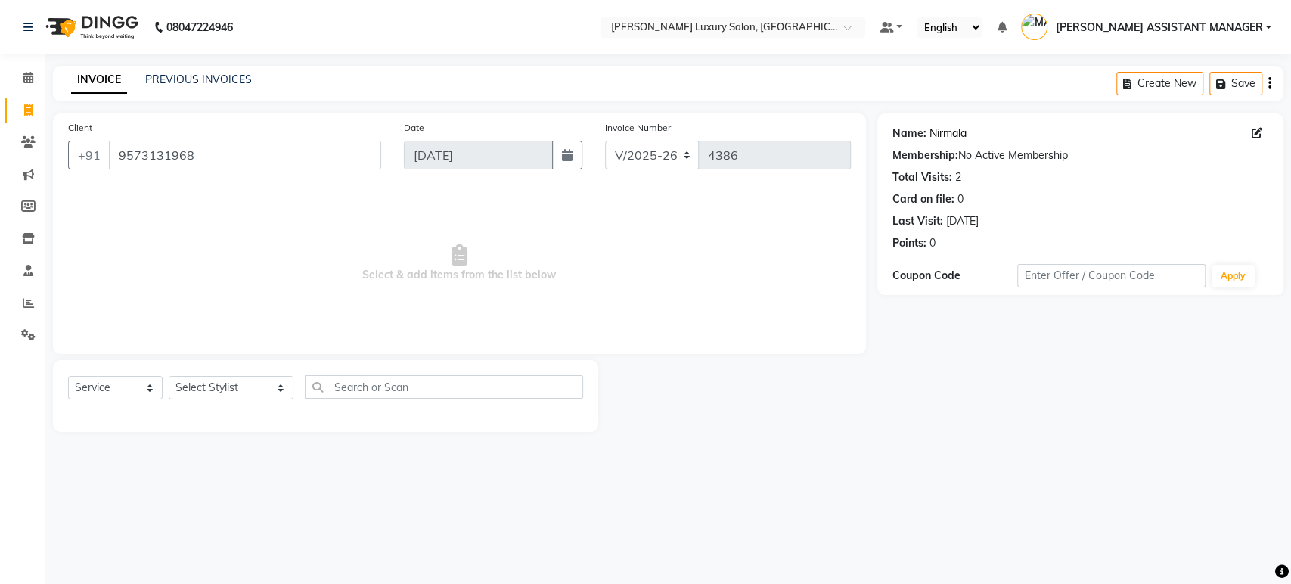
click at [944, 128] on link "Nirmala" at bounding box center [948, 134] width 37 height 16
click at [294, 149] on input "9573131968" at bounding box center [245, 155] width 272 height 29
click at [303, 156] on input "9573131968" at bounding box center [245, 155] width 272 height 29
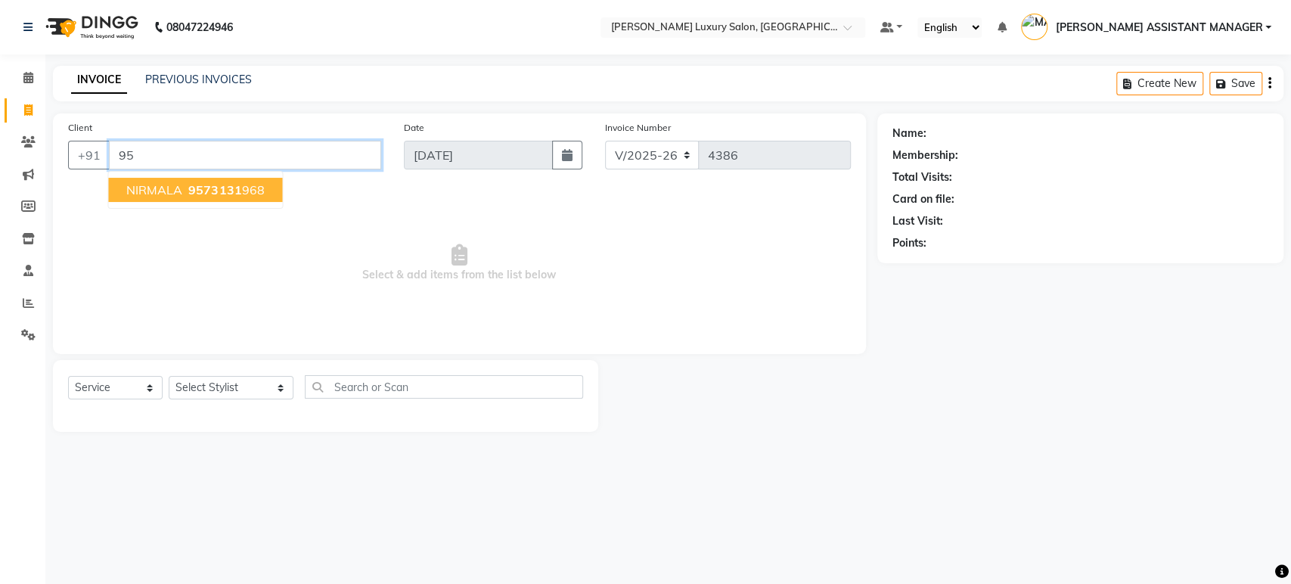
type input "9"
click at [259, 194] on ngb-highlight "8688217 437" at bounding box center [266, 189] width 79 height 15
type input "8688217437"
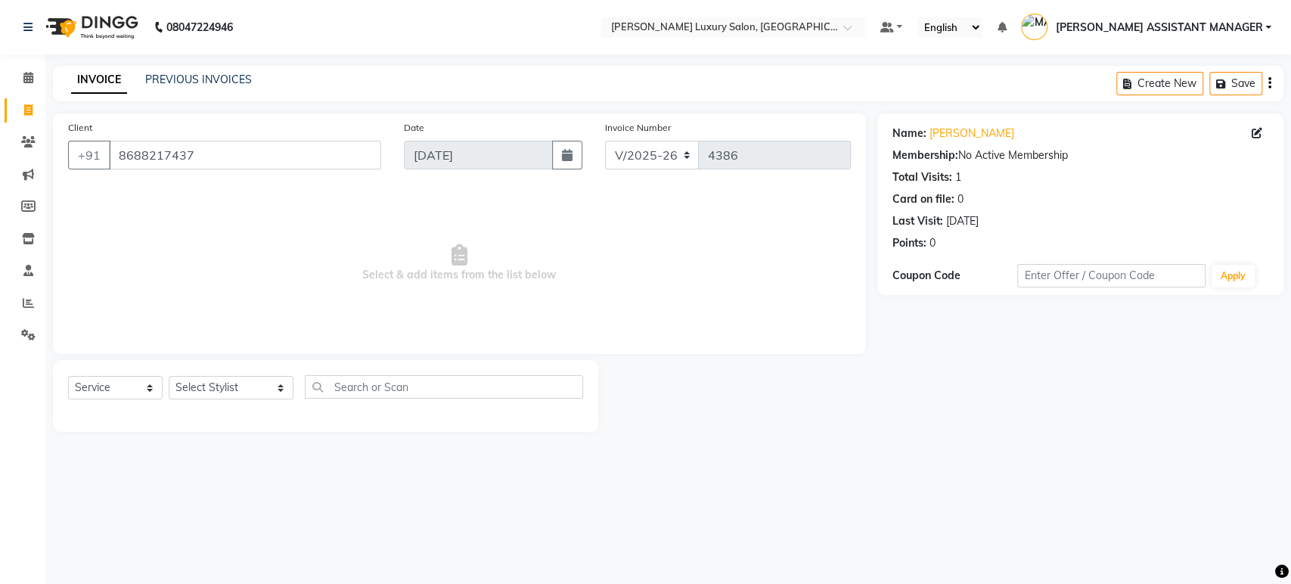
click at [582, 145] on div "Date 03-09-2025" at bounding box center [493, 151] width 201 height 62
click at [567, 150] on icon "button" at bounding box center [567, 155] width 11 height 12
select select "9"
select select "2025"
click at [602, 273] on span "Select & add items from the list below" at bounding box center [459, 263] width 783 height 151
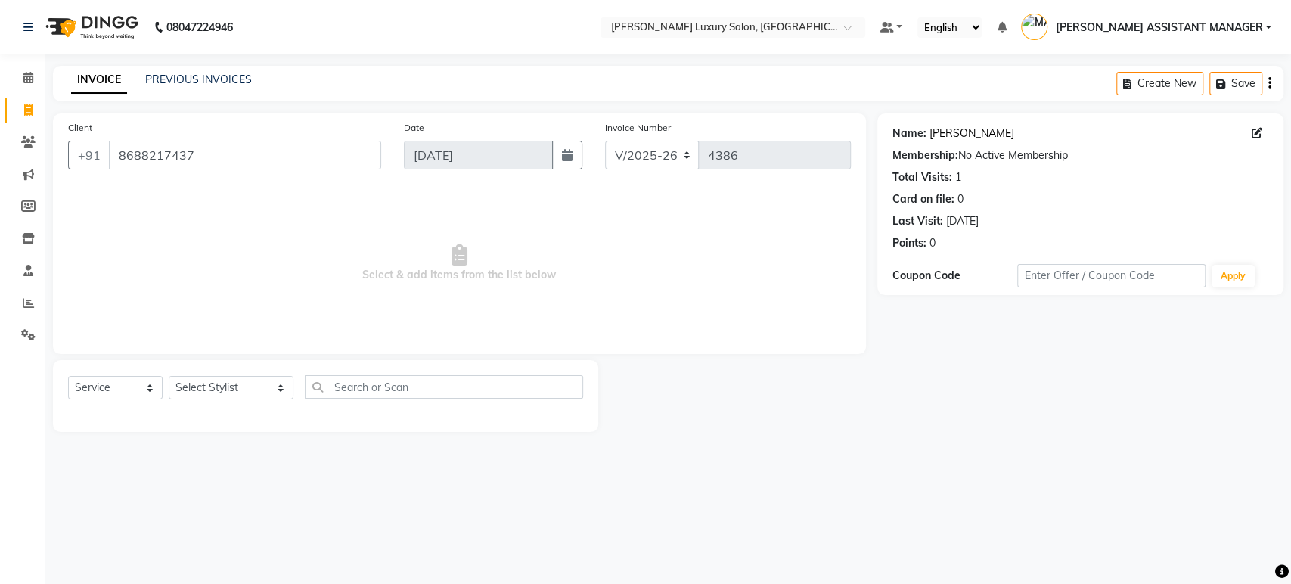
click at [944, 131] on link "Harshita" at bounding box center [972, 134] width 85 height 16
click at [255, 398] on select "Select Stylist ADITI ADITYA AFREEN AHON AHSAN ALI ALIYA ANKITH ARAVIND ARHAN AR…" at bounding box center [231, 387] width 125 height 23
select select "33229"
click at [169, 376] on select "Select Stylist ADITI ADITYA AFREEN AHON AHSAN ALI ALIYA ANKITH ARAVIND ARHAN AR…" at bounding box center [231, 387] width 125 height 23
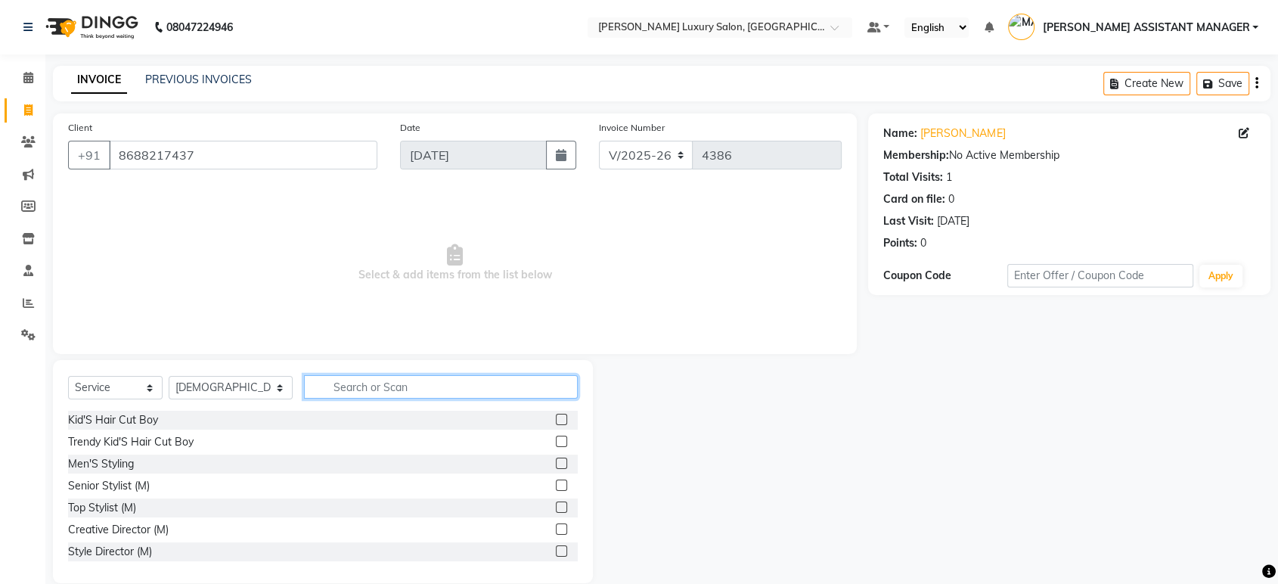
click at [371, 386] on input "text" at bounding box center [441, 386] width 274 height 23
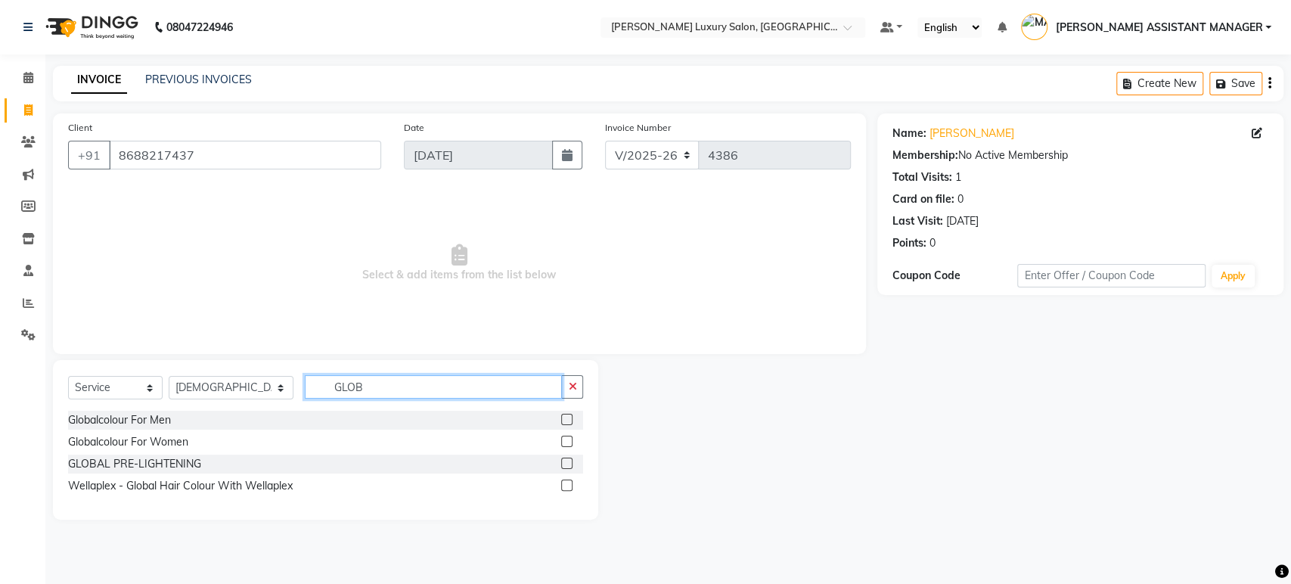
type input "GLOB"
click at [567, 440] on label at bounding box center [566, 441] width 11 height 11
click at [567, 440] on input "checkbox" at bounding box center [566, 442] width 10 height 10
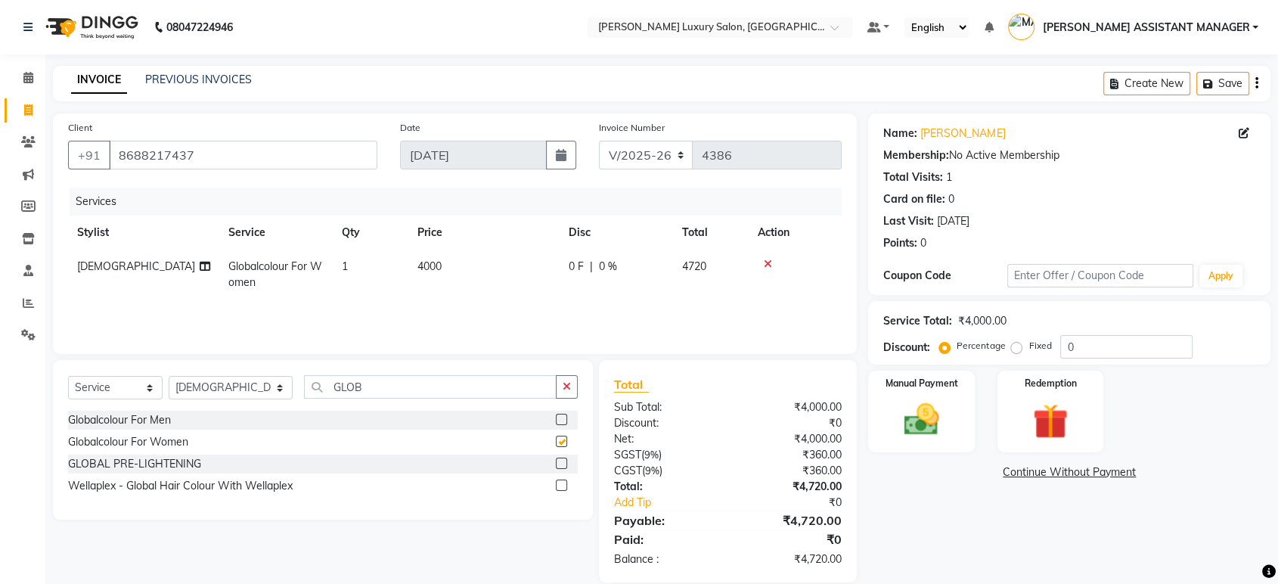
checkbox input "false"
click at [436, 279] on td "4000" at bounding box center [483, 275] width 151 height 50
select select "33229"
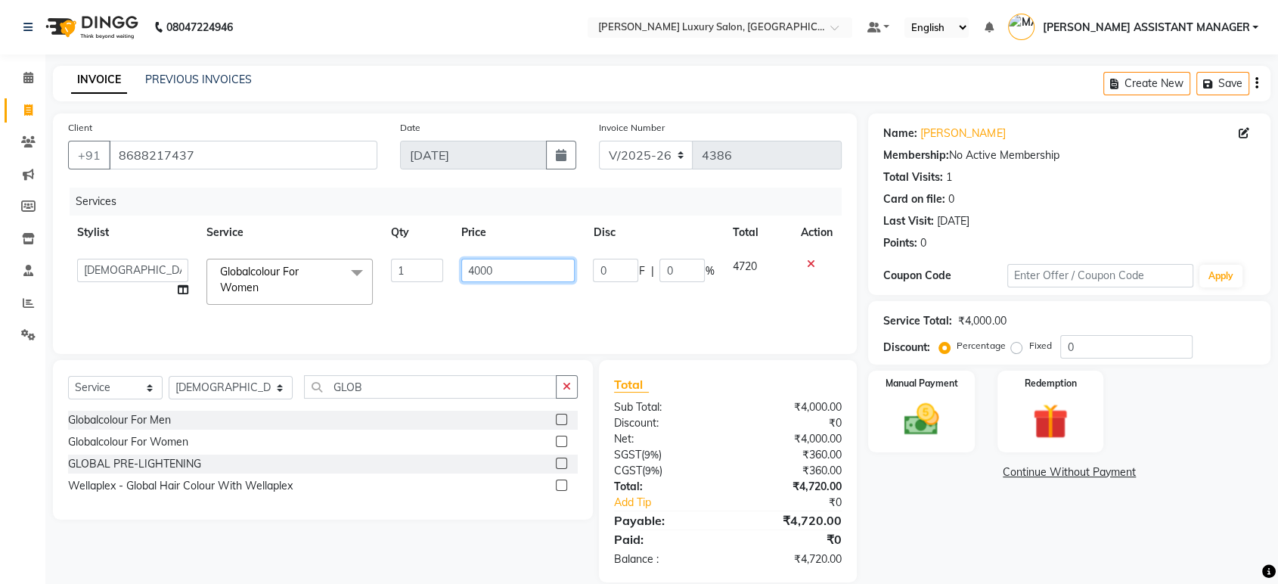
drag, startPoint x: 508, startPoint y: 264, endPoint x: 429, endPoint y: 269, distance: 79.6
click at [429, 269] on tr "ADITI ADITYA AFREEN AHON AHSAN ALI ALIYA ANKITH ARAVIND ARHAN ARIF ARMAN ARSLAN…" at bounding box center [455, 282] width 774 height 64
type input "5000"
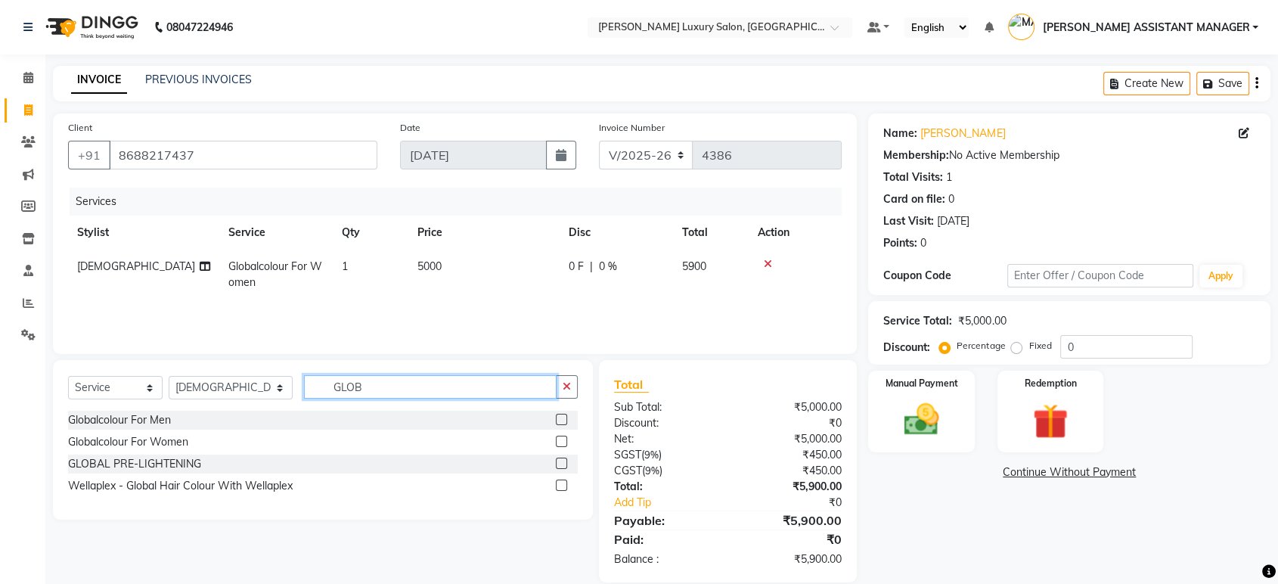
drag, startPoint x: 393, startPoint y: 396, endPoint x: 254, endPoint y: 396, distance: 139.2
click at [254, 396] on div "Select Service Product Membership Package Voucher Prepaid Gift Card Select Styl…" at bounding box center [323, 393] width 510 height 36
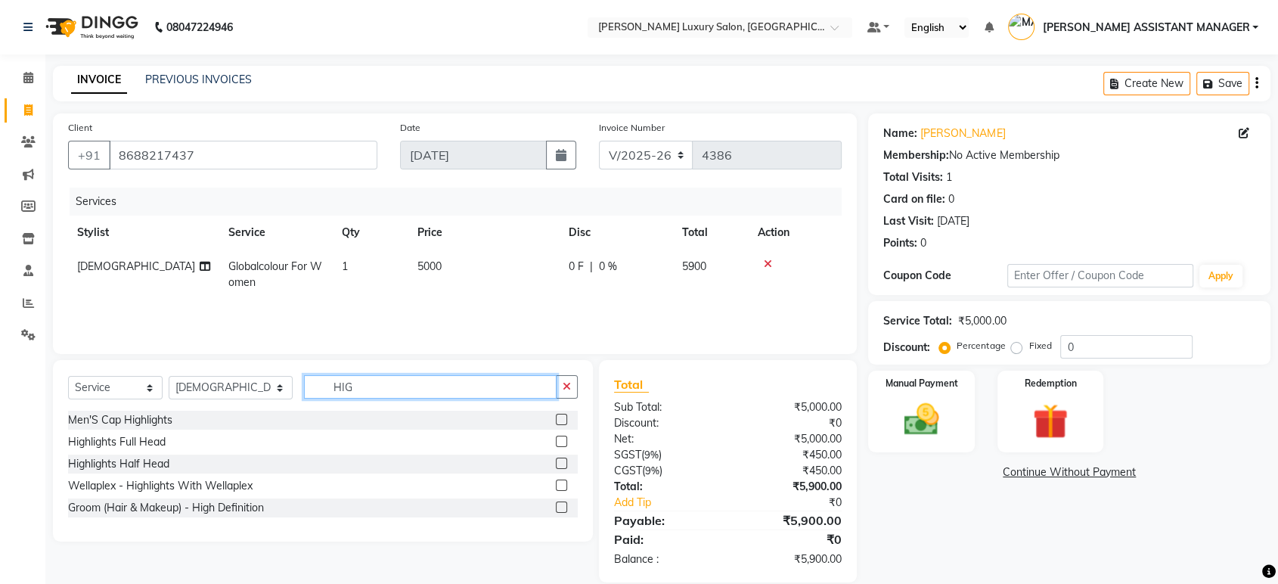
type input "HIG"
click at [562, 436] on div at bounding box center [561, 444] width 10 height 16
click at [560, 439] on label at bounding box center [561, 441] width 11 height 11
click at [560, 439] on input "checkbox" at bounding box center [561, 442] width 10 height 10
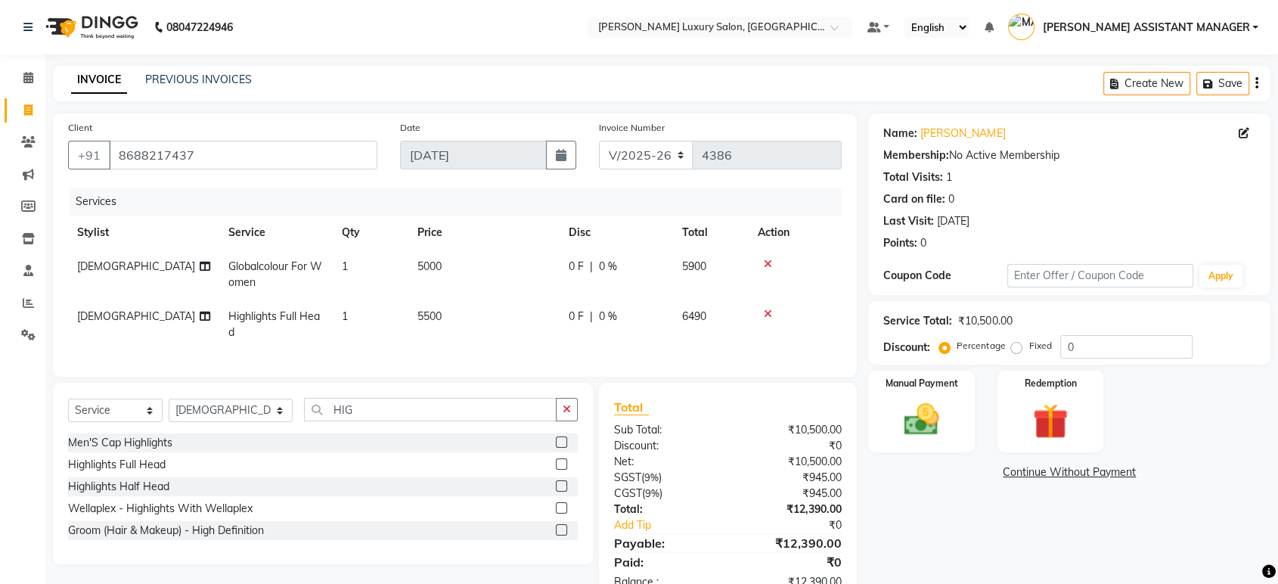
click at [461, 329] on td "5500" at bounding box center [483, 325] width 151 height 50
checkbox input "false"
select select "33229"
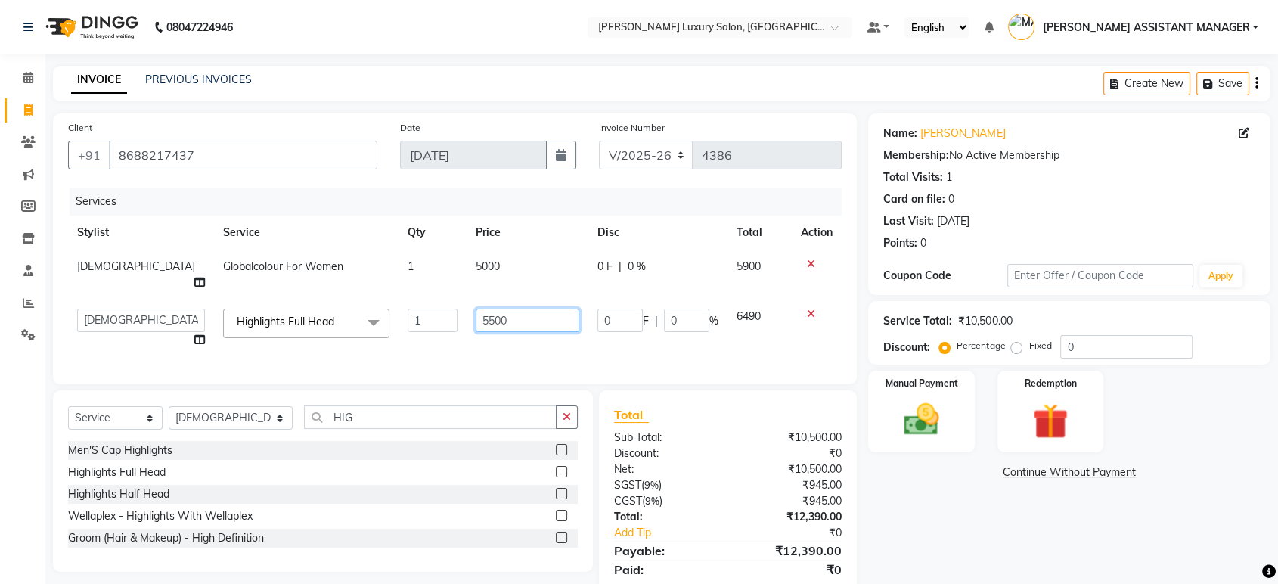
drag, startPoint x: 538, startPoint y: 300, endPoint x: 405, endPoint y: 302, distance: 133.1
click at [405, 302] on tr "ADITI ADITYA AFREEN AHON AHSAN ALI ALIYA ANKITH ARAVIND ARHAN ARIF ARMAN ARSLAN…" at bounding box center [455, 328] width 774 height 57
type input "7000"
click at [467, 328] on td "7000" at bounding box center [528, 328] width 122 height 57
select select "33229"
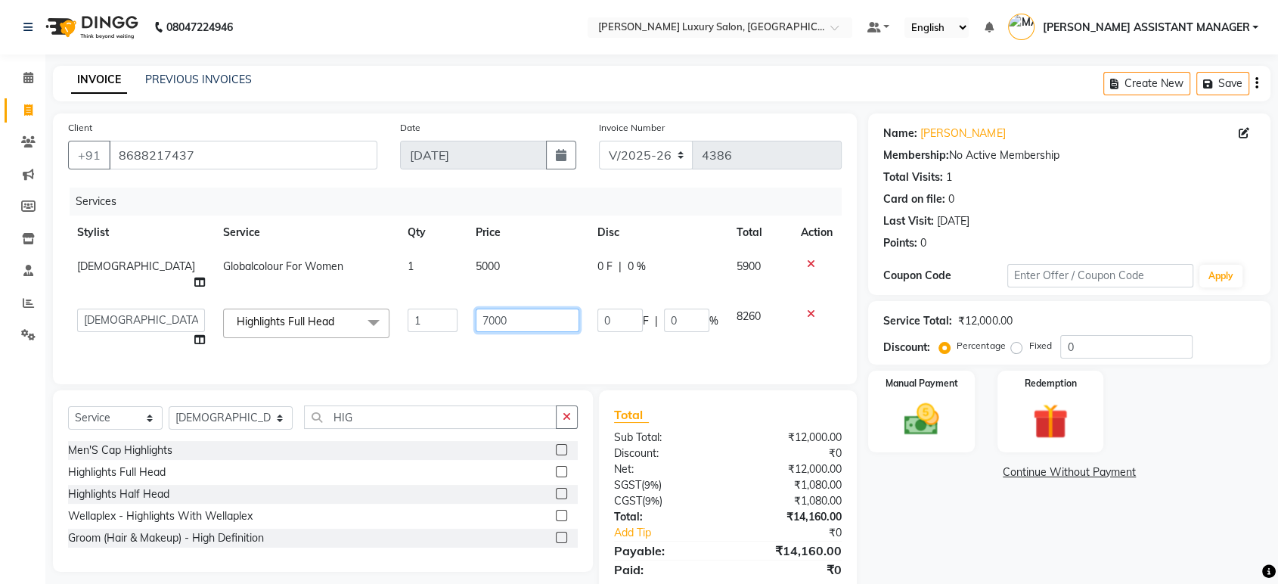
drag, startPoint x: 506, startPoint y: 311, endPoint x: 449, endPoint y: 315, distance: 57.7
click at [449, 315] on tr "ADITI ADITYA AFREEN AHON AHSAN ALI ALIYA ANKITH ARAVIND ARHAN ARIF ARMAN ARSLAN…" at bounding box center [455, 328] width 774 height 57
type input "6500"
click at [467, 318] on td "6500" at bounding box center [528, 328] width 122 height 57
select select "33229"
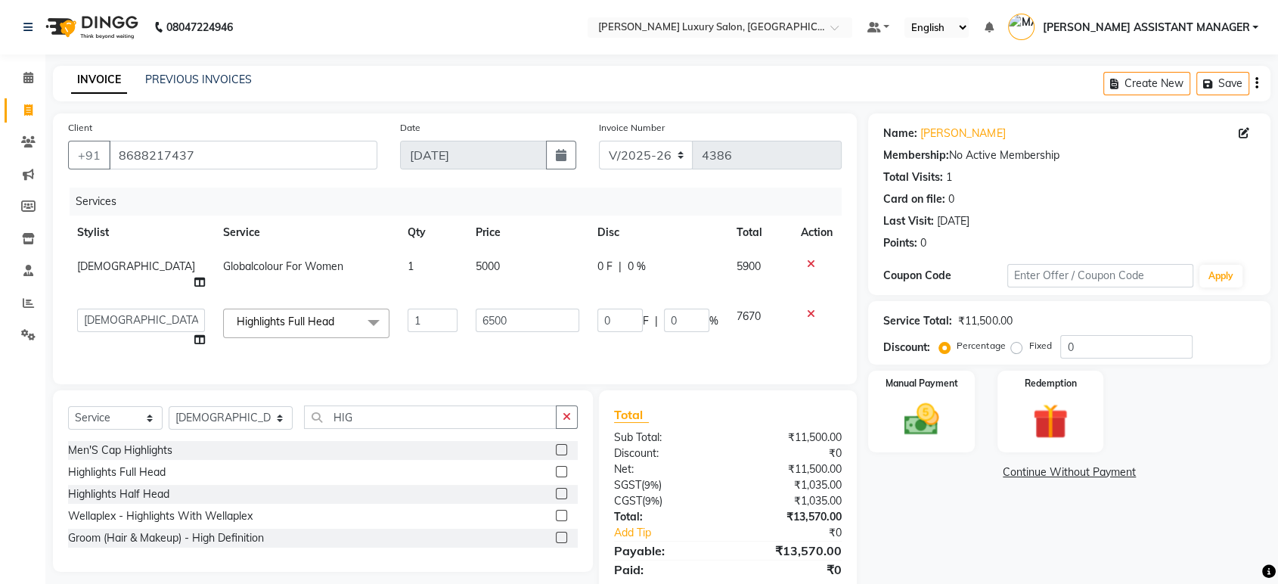
click at [1029, 346] on label "Fixed" at bounding box center [1040, 346] width 23 height 14
click at [1016, 346] on input "Fixed" at bounding box center [1019, 345] width 11 height 11
radio input "true"
drag, startPoint x: 1084, startPoint y: 347, endPoint x: 1029, endPoint y: 350, distance: 54.5
click at [1029, 350] on div "Percentage Fixed 0" at bounding box center [1067, 346] width 250 height 23
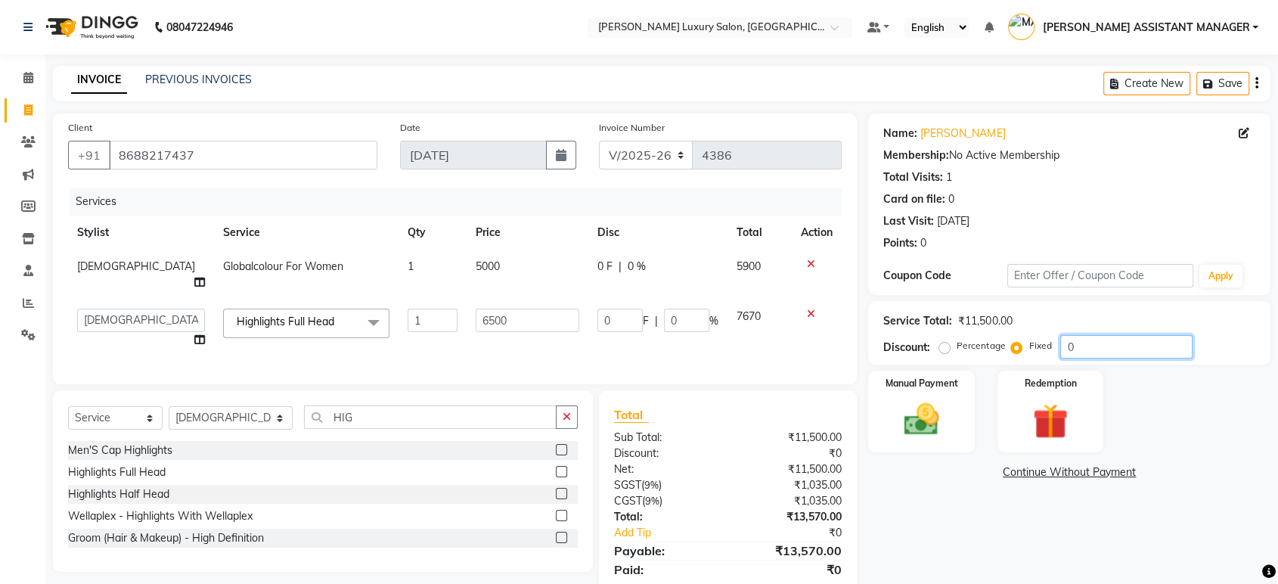
type input "7"
type input "3.96"
type input "0.06"
type input "70"
type input "39.57"
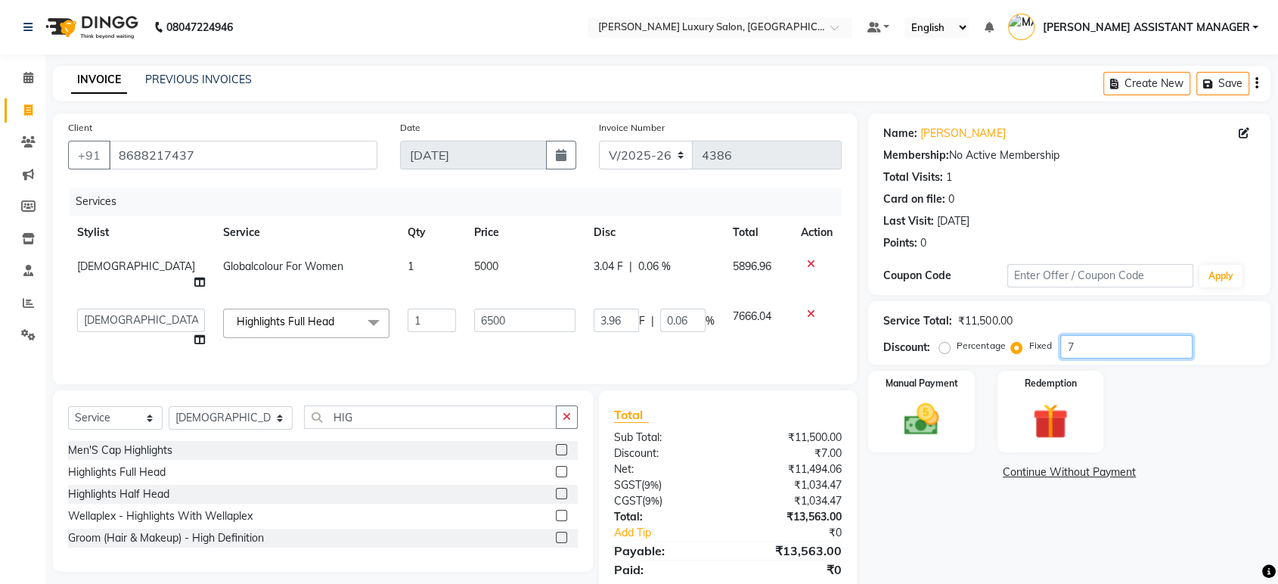
type input "0.61"
type input "70"
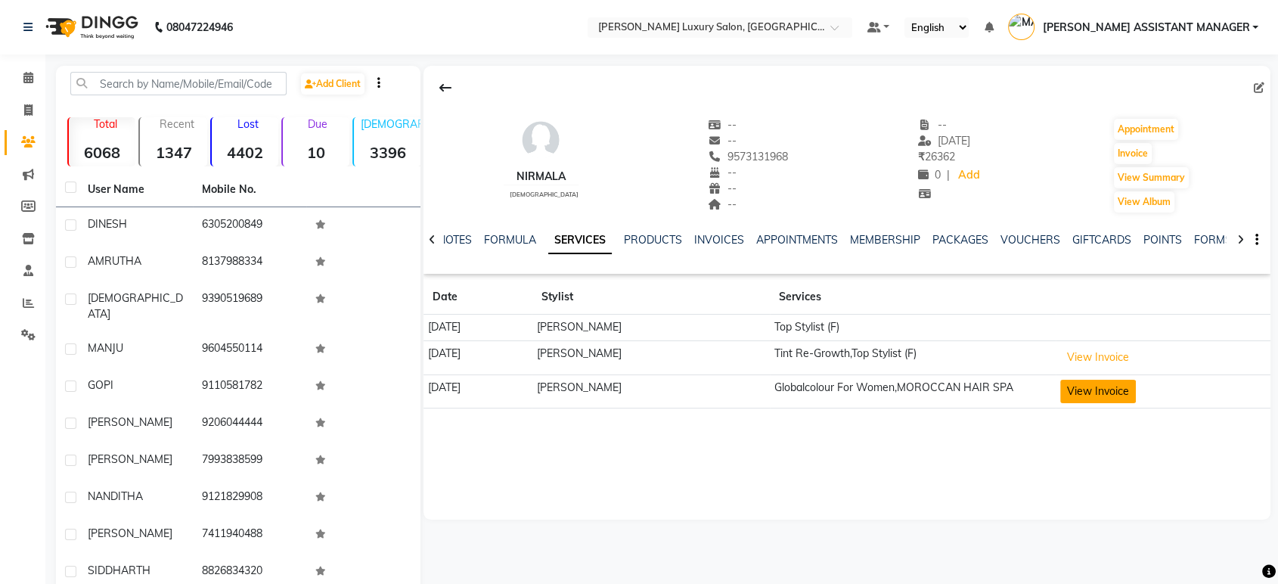
click at [1088, 382] on button "View Invoice" at bounding box center [1098, 391] width 76 height 23
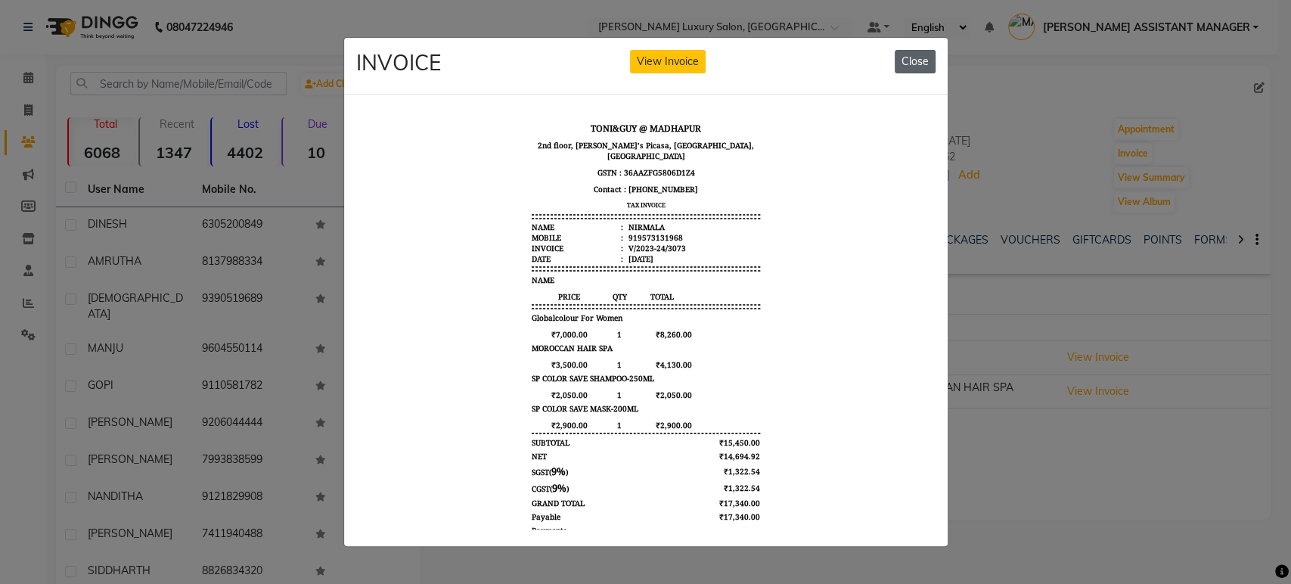
click at [910, 50] on button "Close" at bounding box center [915, 61] width 41 height 23
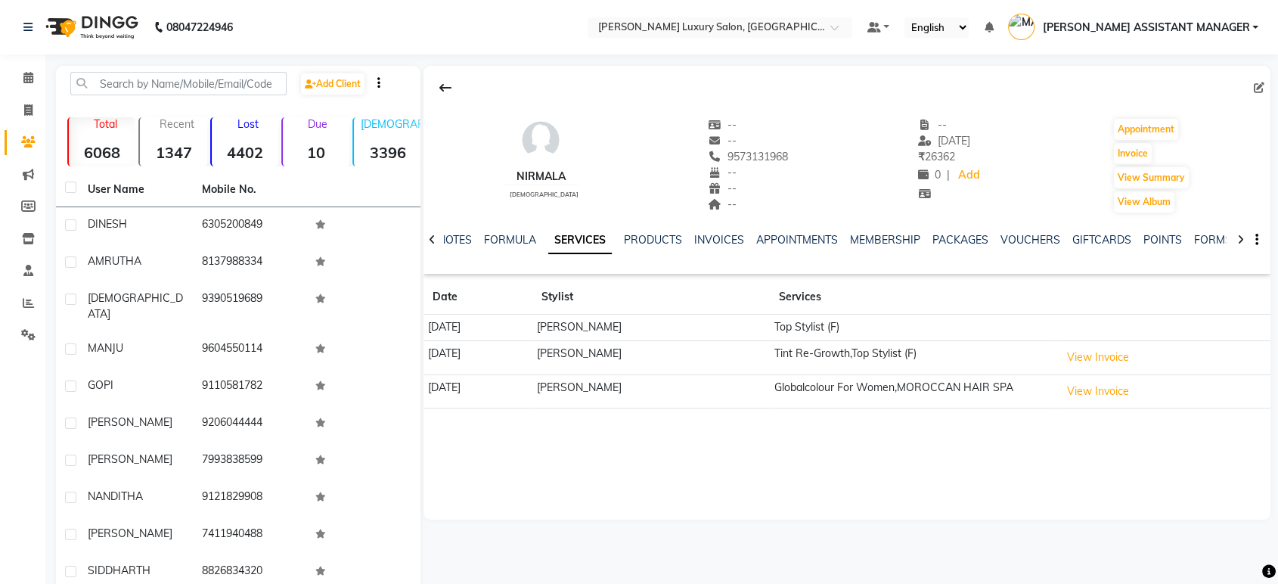
drag, startPoint x: 433, startPoint y: 395, endPoint x: 502, endPoint y: 392, distance: 68.9
click at [502, 392] on td "14-03-2024" at bounding box center [478, 391] width 109 height 34
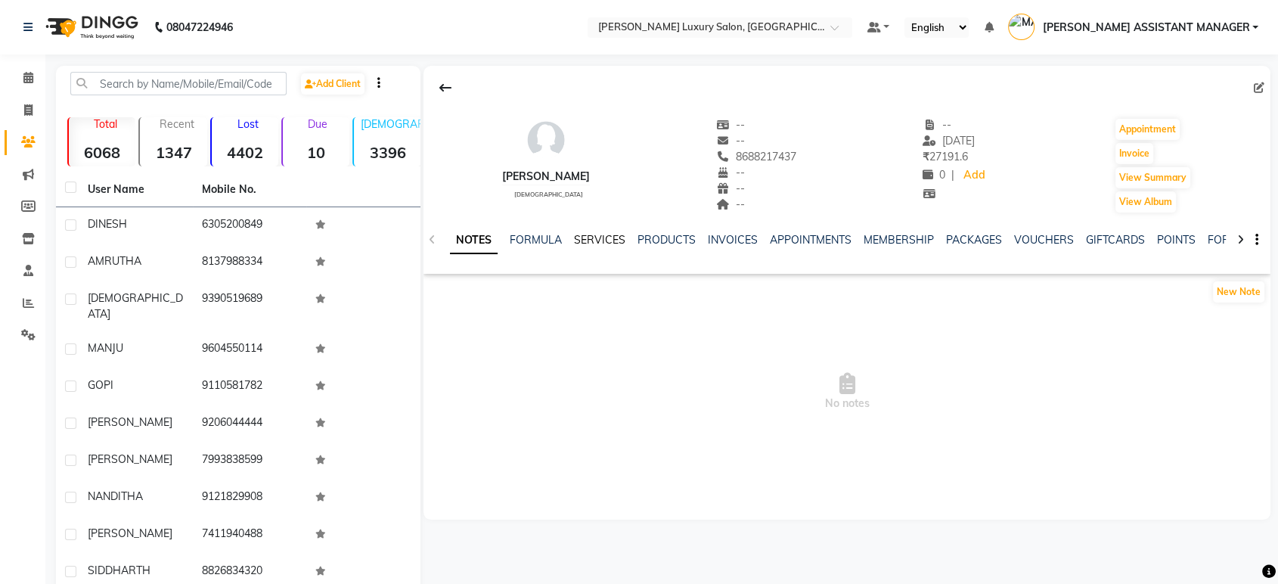
click at [590, 239] on link "SERVICES" at bounding box center [599, 240] width 51 height 14
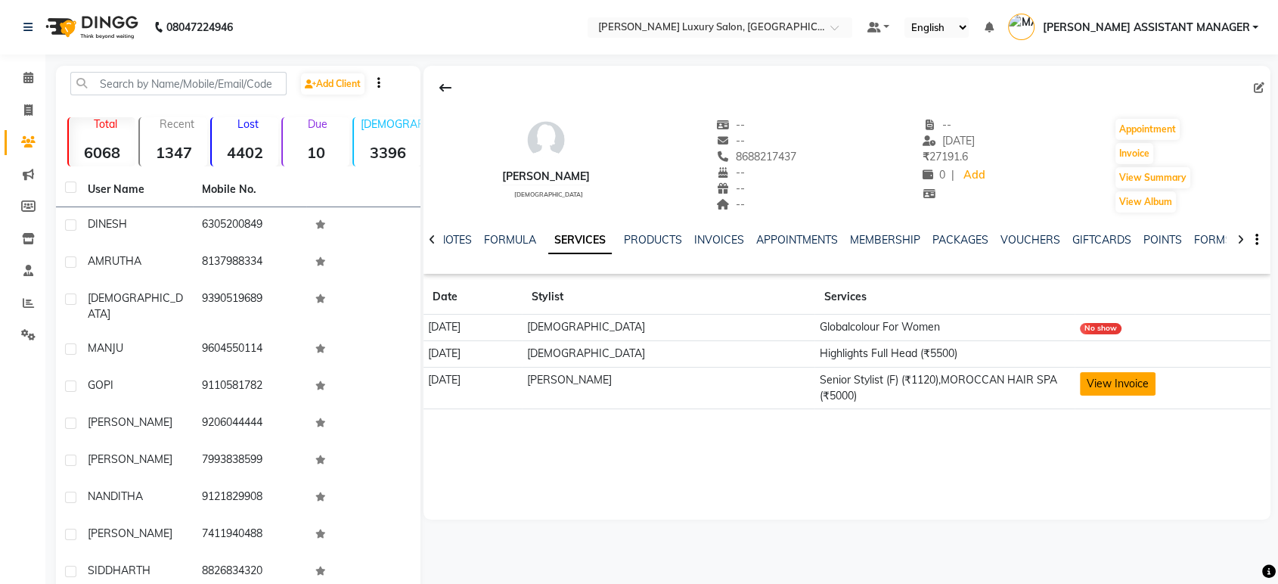
click at [1080, 386] on button "View Invoice" at bounding box center [1118, 383] width 76 height 23
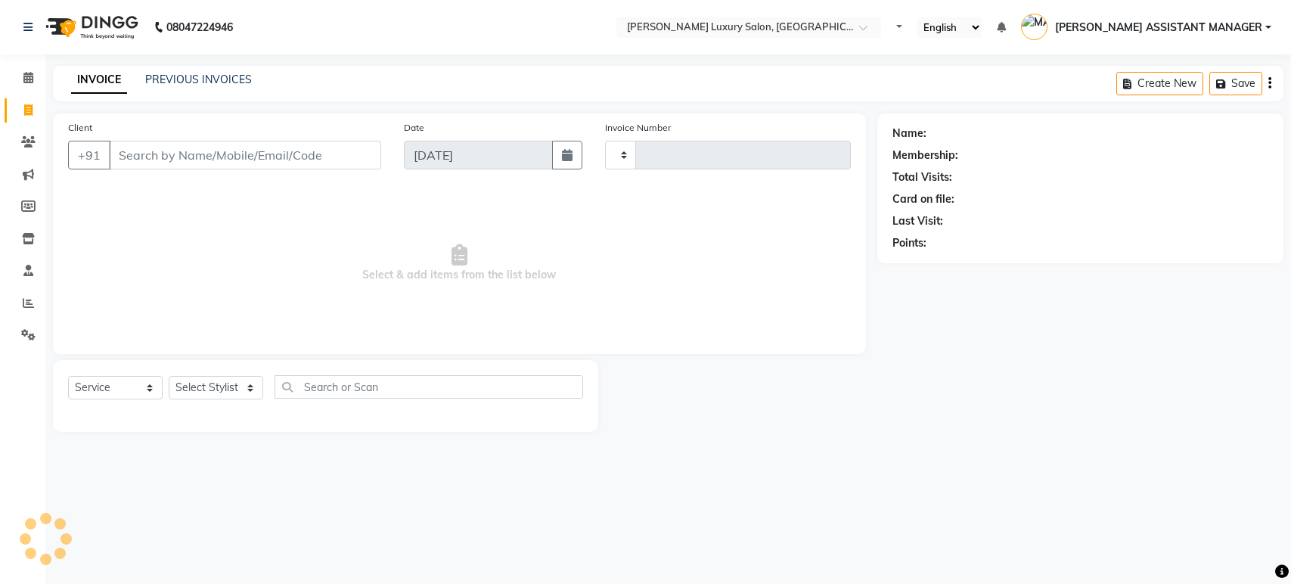
select select "service"
select select "4712"
type input "4386"
click at [244, 390] on select "Select Stylist ADITI ADITYA [PERSON_NAME] AHON [PERSON_NAME] [PERSON_NAME] [PER…" at bounding box center [231, 387] width 125 height 23
select select "63351"
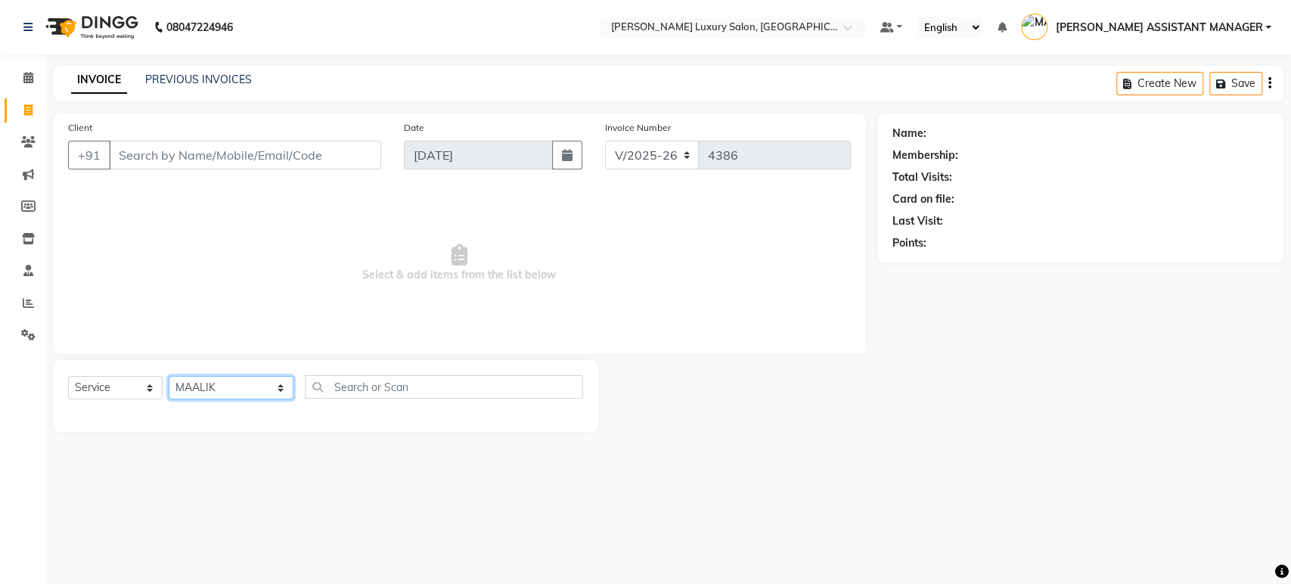
click at [169, 376] on select "Select Stylist ADITI ADITYA [PERSON_NAME] AHON [PERSON_NAME] [PERSON_NAME] [PER…" at bounding box center [231, 387] width 125 height 23
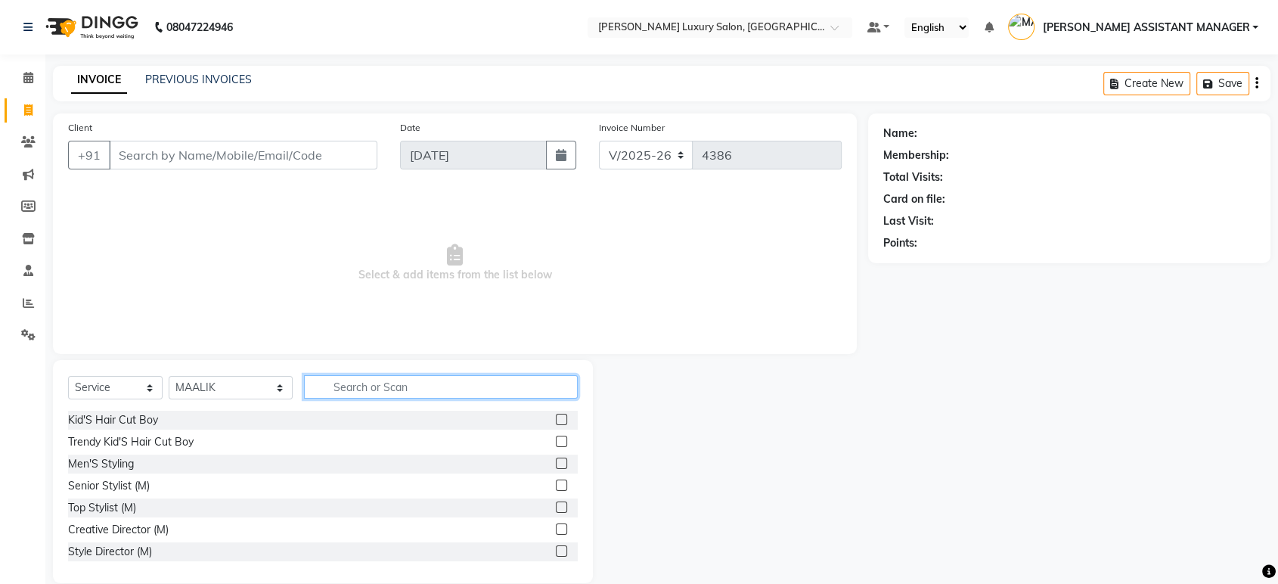
click at [355, 392] on input "text" at bounding box center [441, 386] width 274 height 23
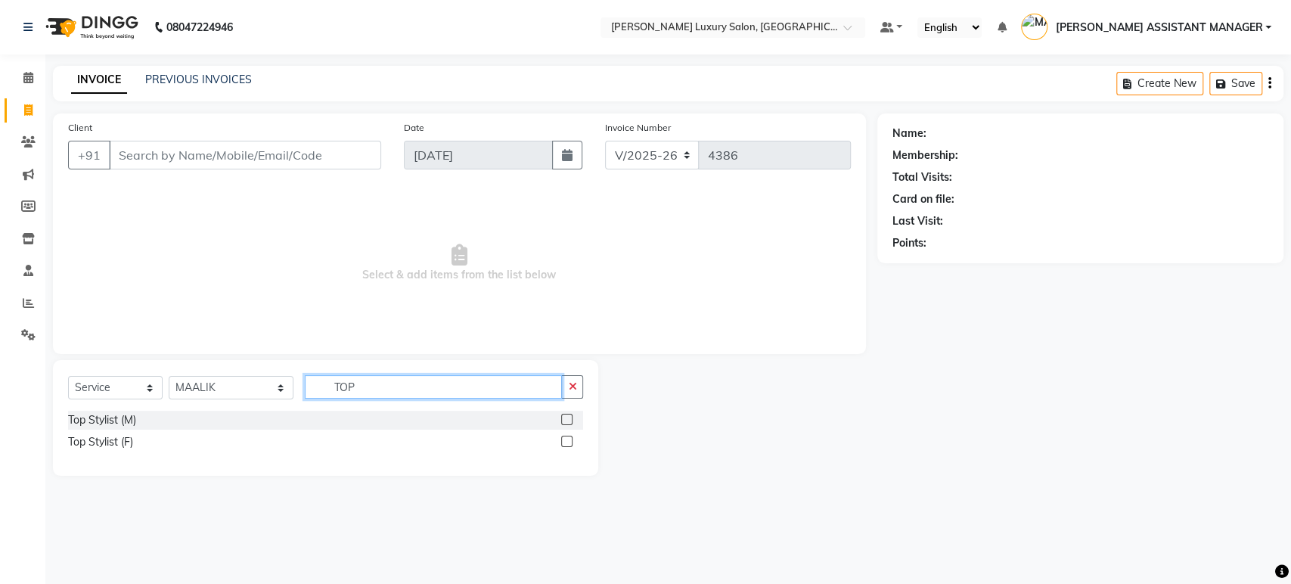
type input "TOP"
click at [565, 441] on label at bounding box center [566, 441] width 11 height 11
click at [565, 441] on input "checkbox" at bounding box center [566, 442] width 10 height 10
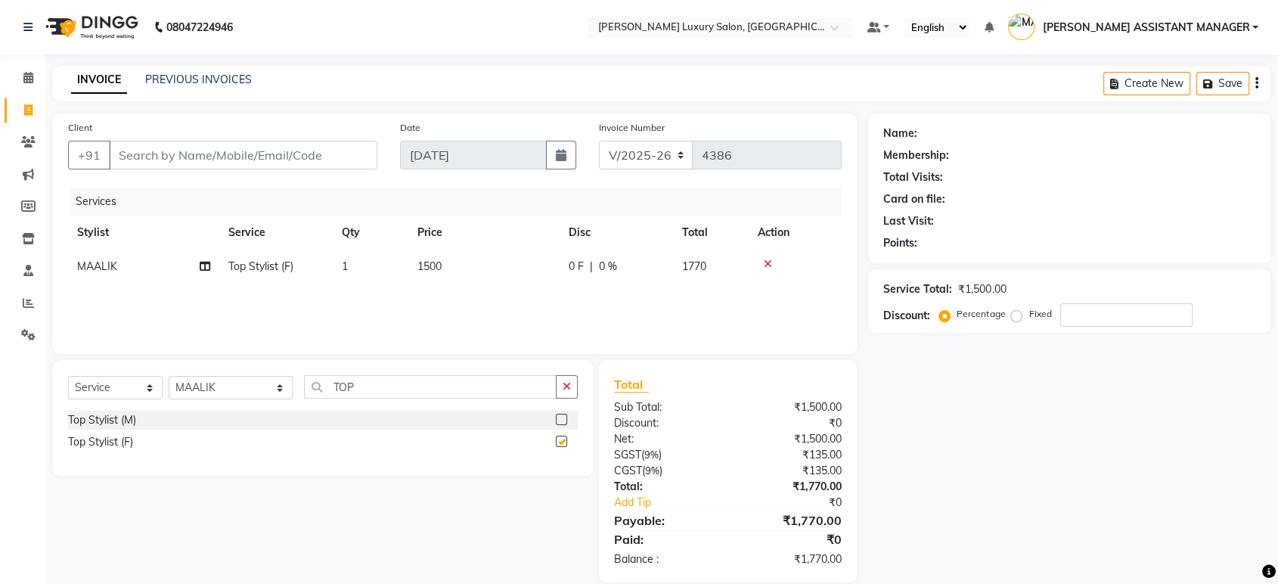
checkbox input "false"
click at [351, 156] on input "Client" at bounding box center [243, 155] width 269 height 29
type input "9"
type input "0"
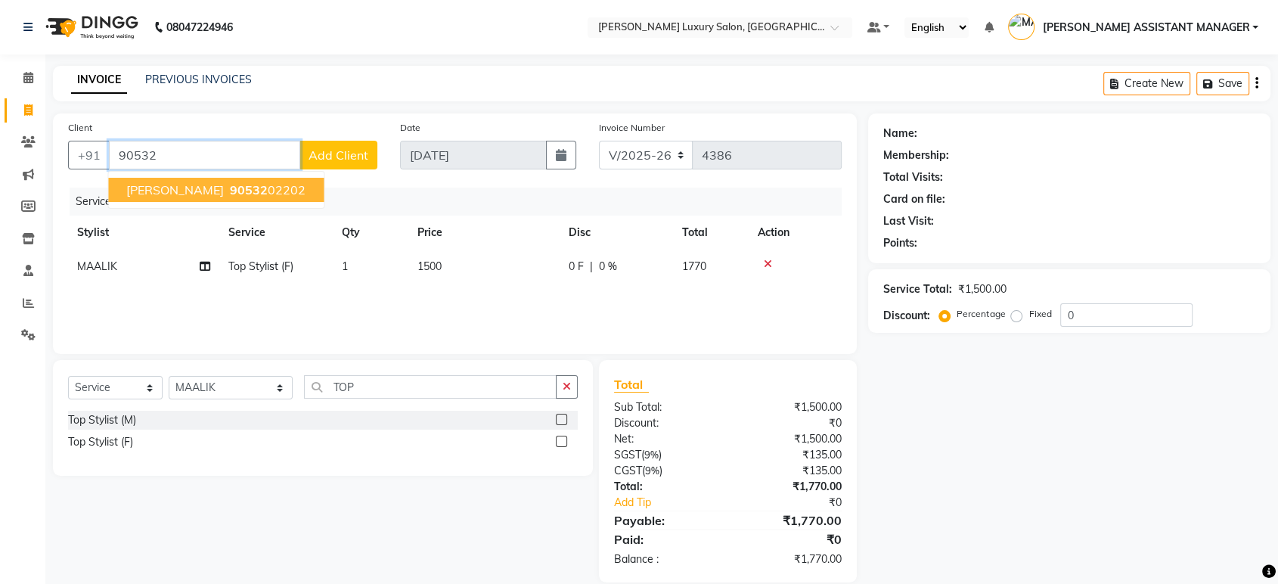
click at [245, 182] on ngb-highlight "90532 02202" at bounding box center [266, 189] width 79 height 15
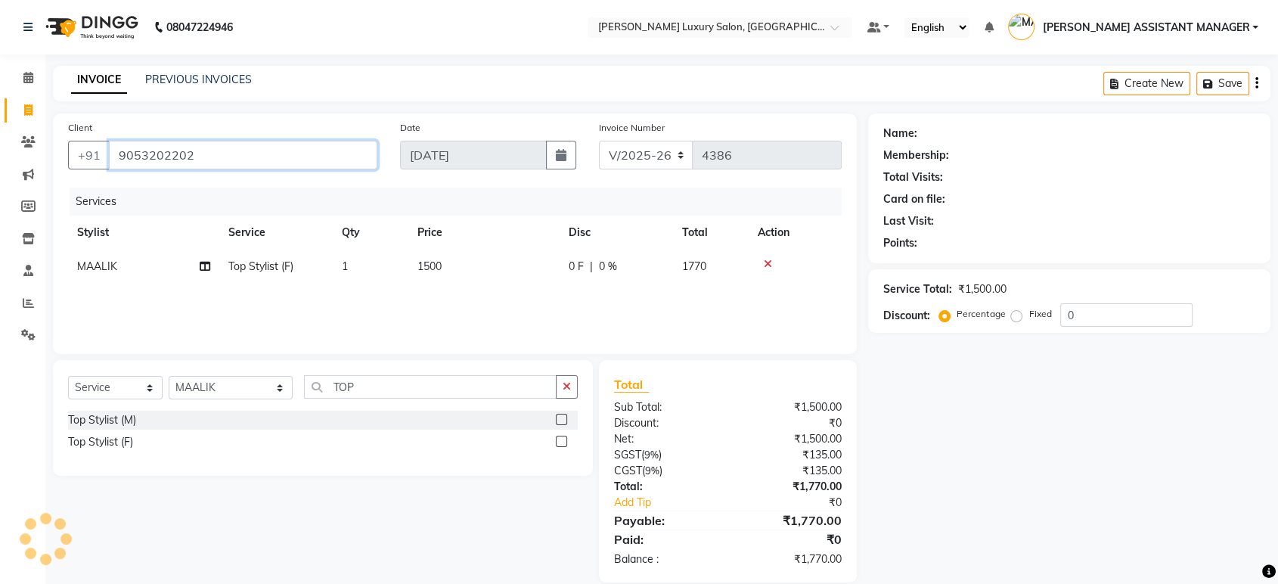
type input "9053202202"
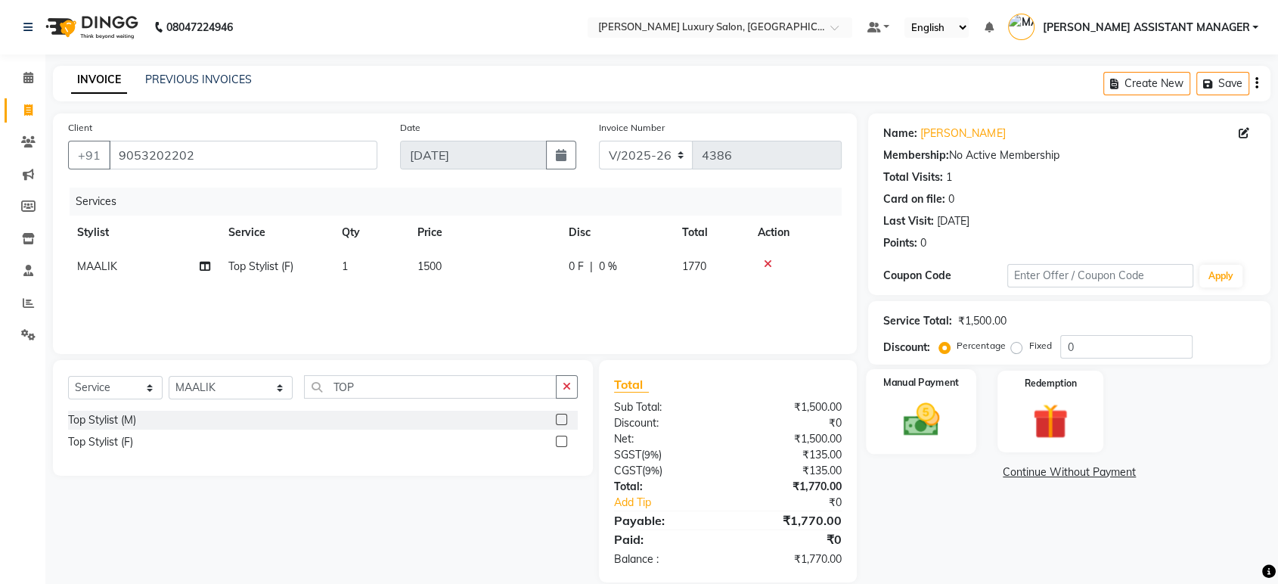
click at [932, 404] on img at bounding box center [921, 420] width 59 height 42
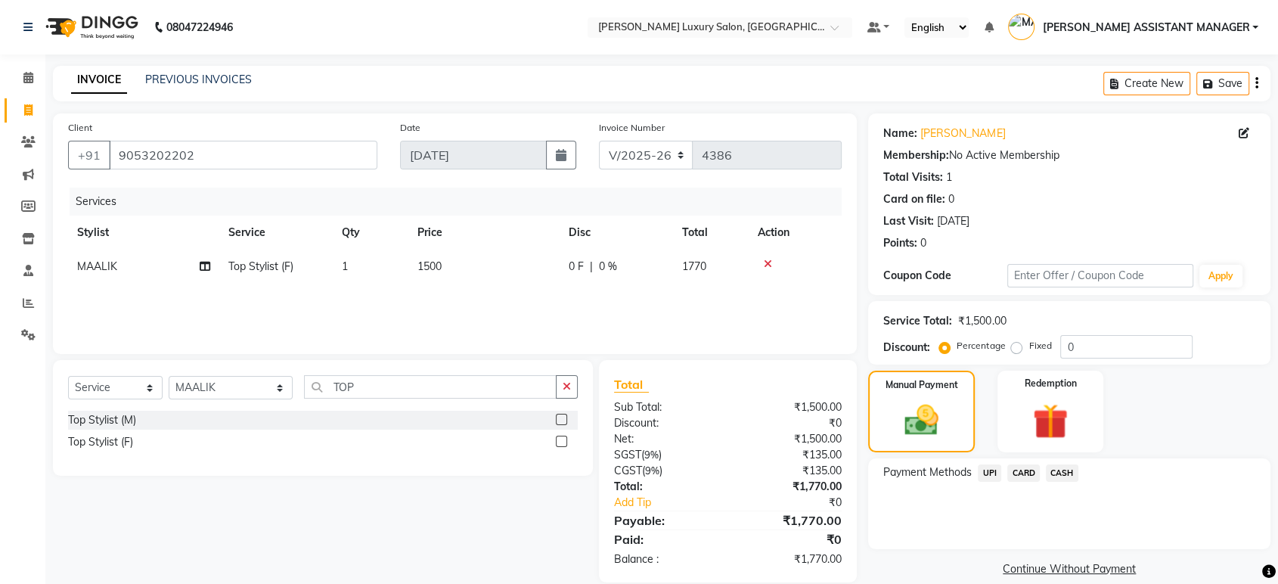
click at [992, 462] on div "Payment Methods UPI CARD CASH" at bounding box center [1069, 503] width 402 height 91
click at [999, 478] on span "UPI" at bounding box center [989, 472] width 23 height 17
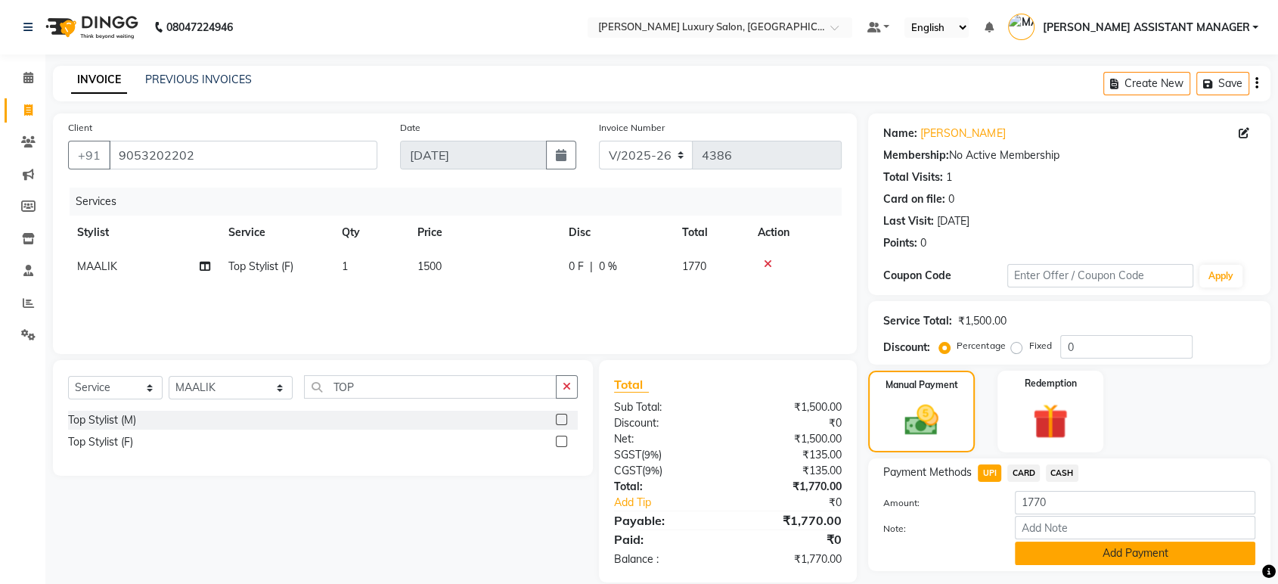
click at [1128, 561] on button "Add Payment" at bounding box center [1135, 553] width 241 height 23
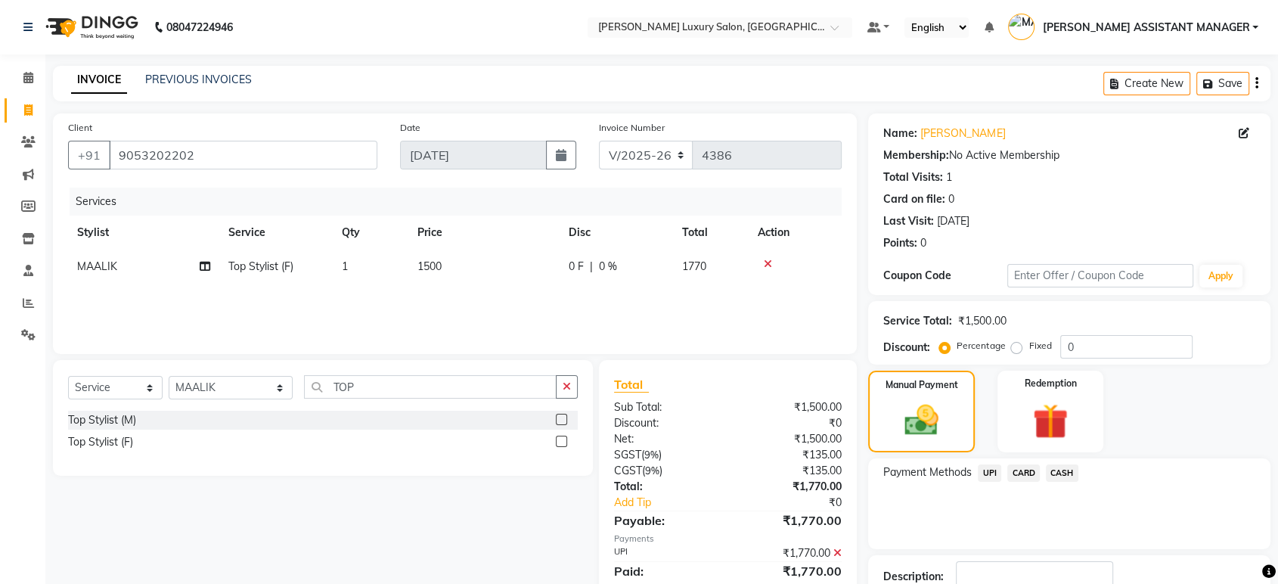
scroll to position [103, 0]
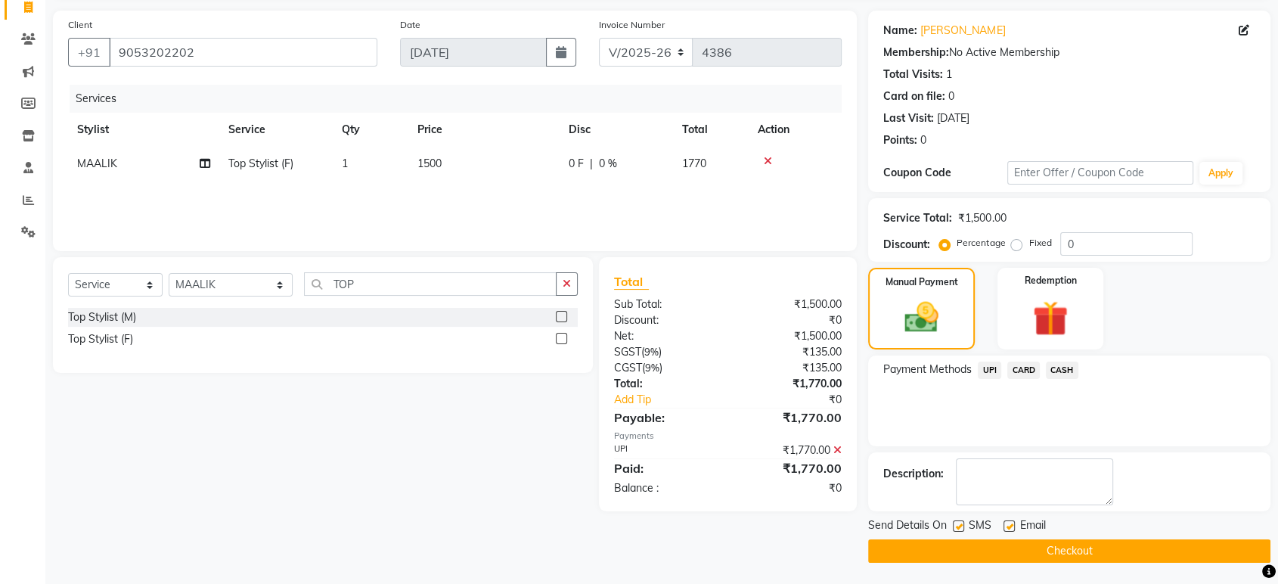
click at [1128, 561] on main "INVOICE PREVIOUS INVOICES Create New Save Client +91 9053202202 Date 03-09-2025…" at bounding box center [661, 274] width 1233 height 622
click at [1118, 552] on button "Checkout" at bounding box center [1069, 550] width 402 height 23
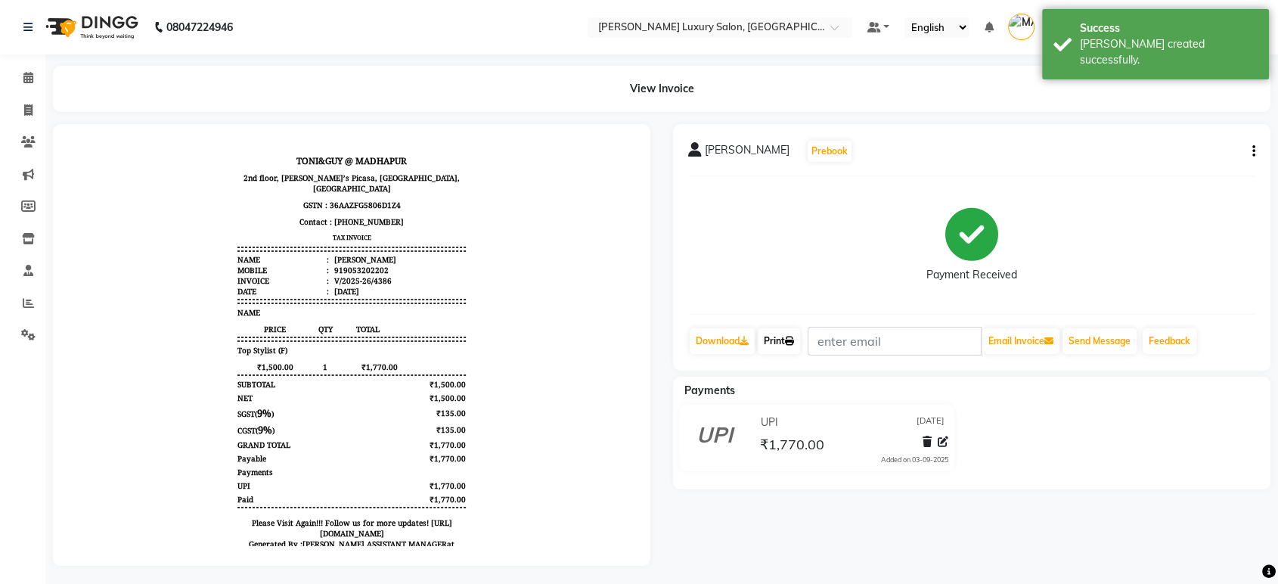
click at [772, 337] on link "Print" at bounding box center [779, 341] width 42 height 26
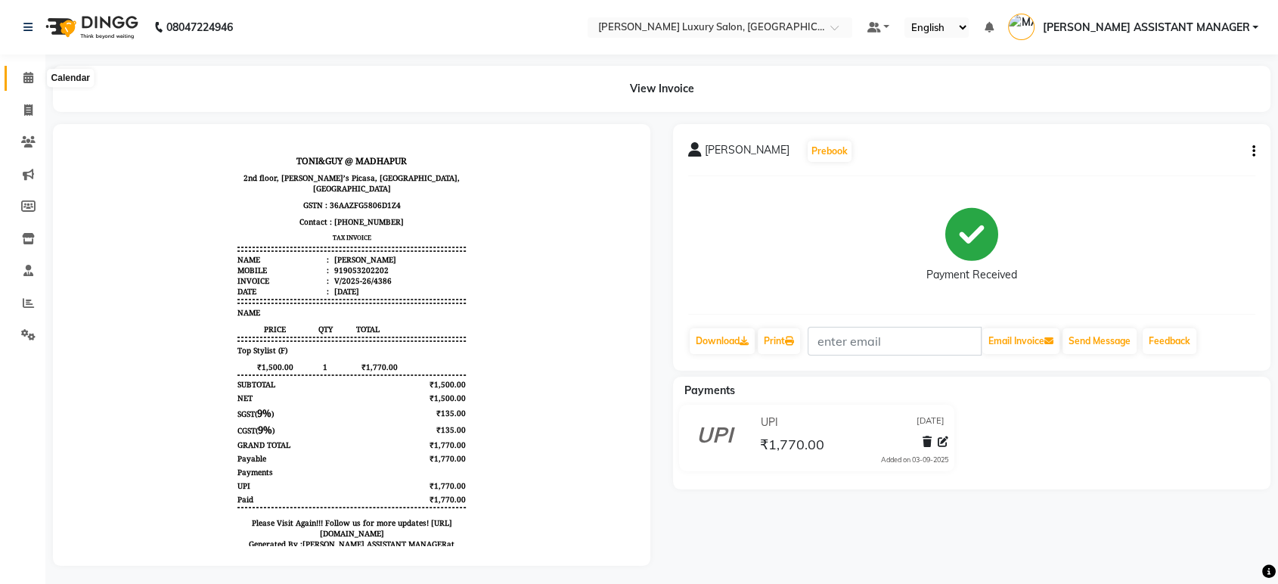
click at [30, 76] on icon at bounding box center [28, 77] width 10 height 11
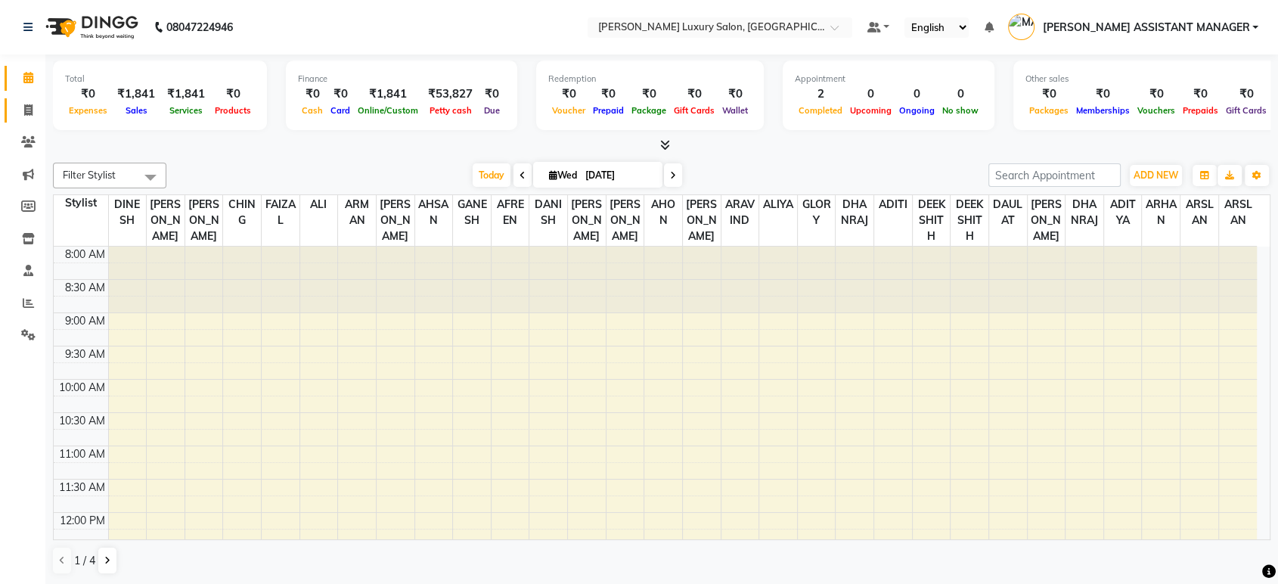
click at [30, 107] on icon at bounding box center [28, 109] width 8 height 11
select select "service"
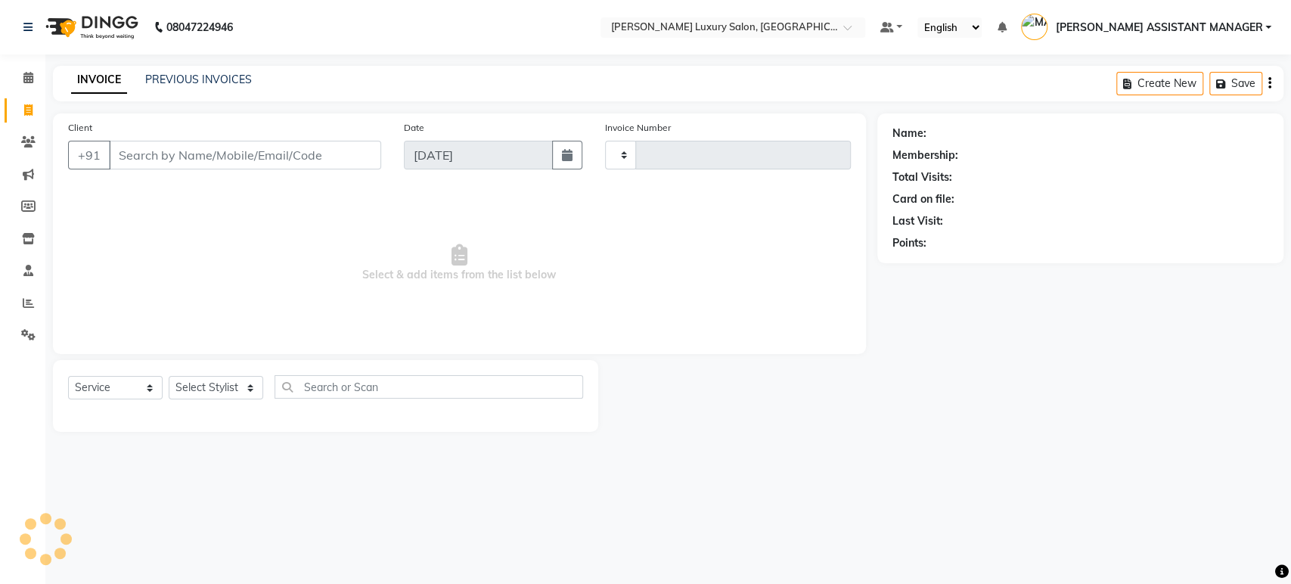
type input "4387"
select select "4712"
click at [212, 380] on select "Select Stylist" at bounding box center [216, 387] width 95 height 23
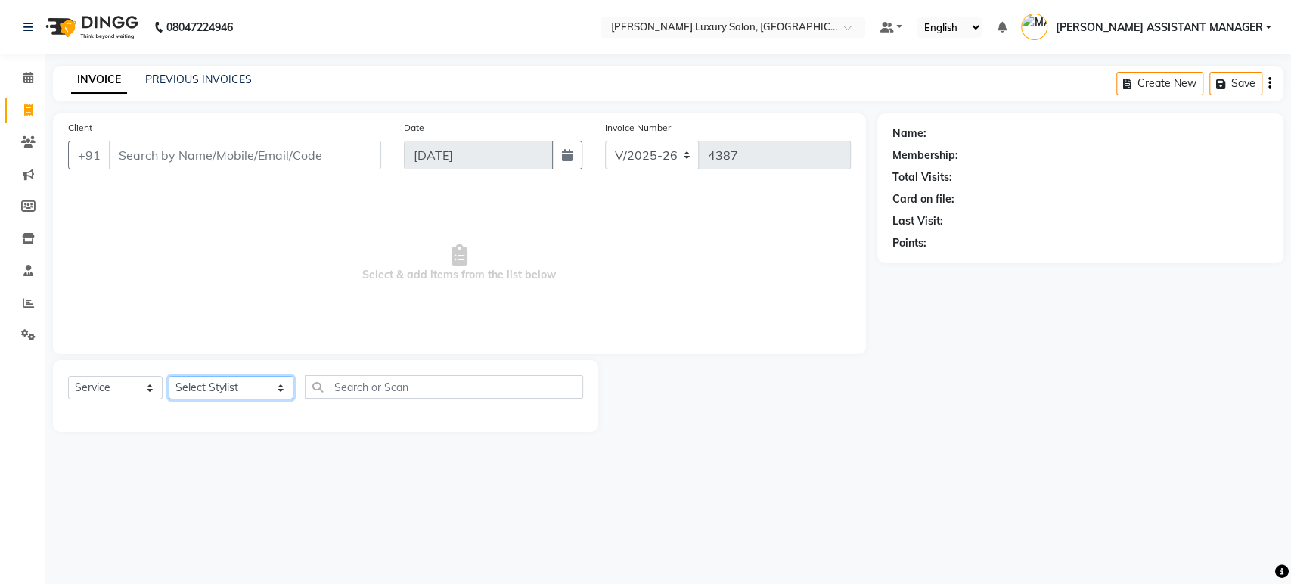
select select "38537"
click at [169, 376] on select "Select Stylist ADITI ADITYA AFREEN AHON AHSAN ALI ALIYA ANKITH ARAVIND ARHAN AR…" at bounding box center [231, 387] width 125 height 23
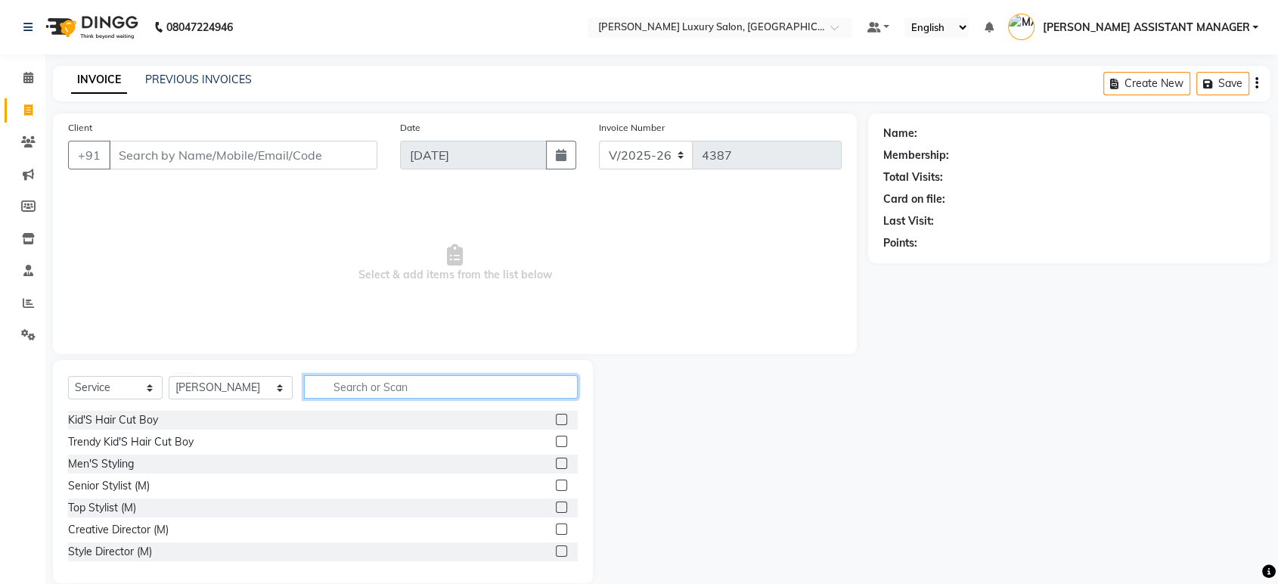
click at [377, 380] on input "text" at bounding box center [441, 386] width 274 height 23
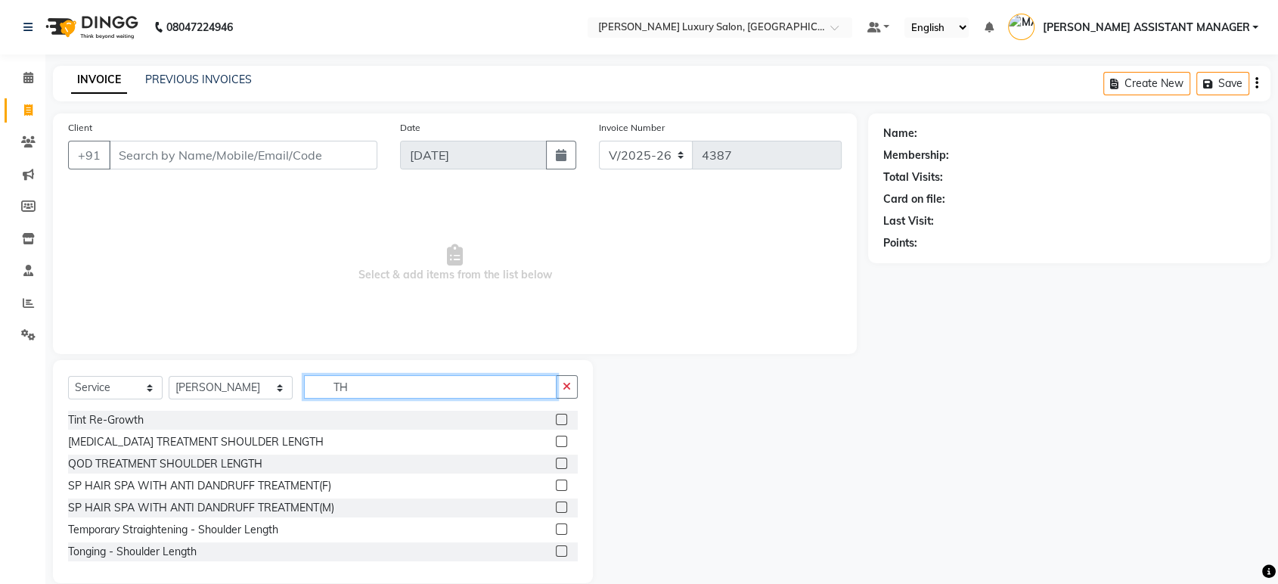
click at [371, 389] on input "TH" at bounding box center [430, 386] width 253 height 23
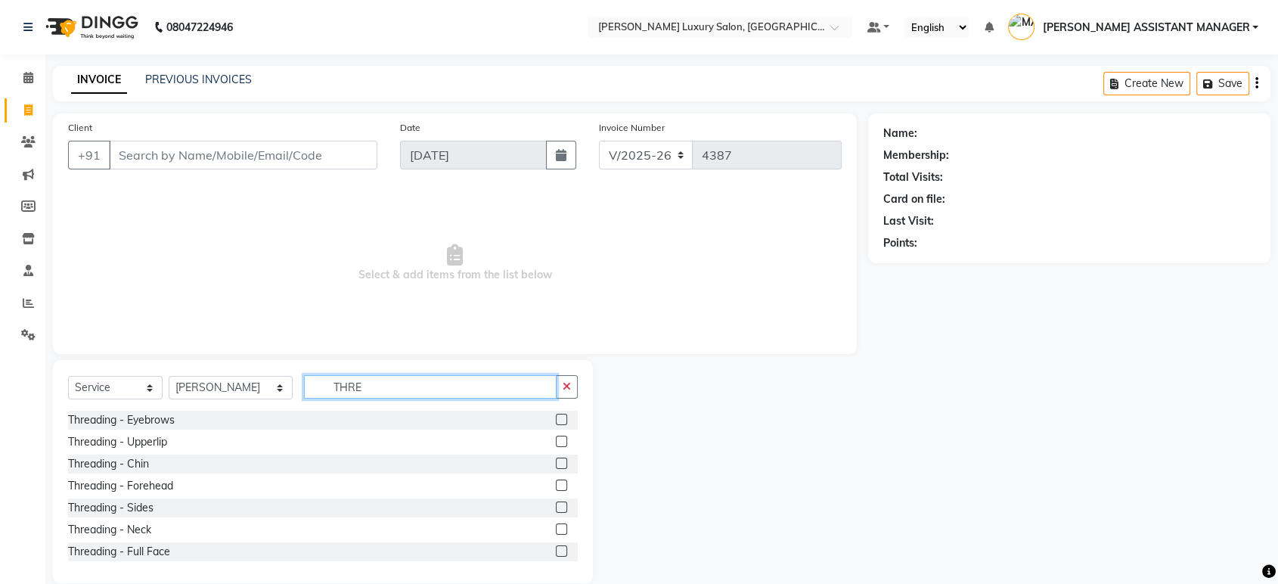
type input "THRE"
click at [556, 416] on label at bounding box center [561, 419] width 11 height 11
click at [556, 416] on input "checkbox" at bounding box center [561, 420] width 10 height 10
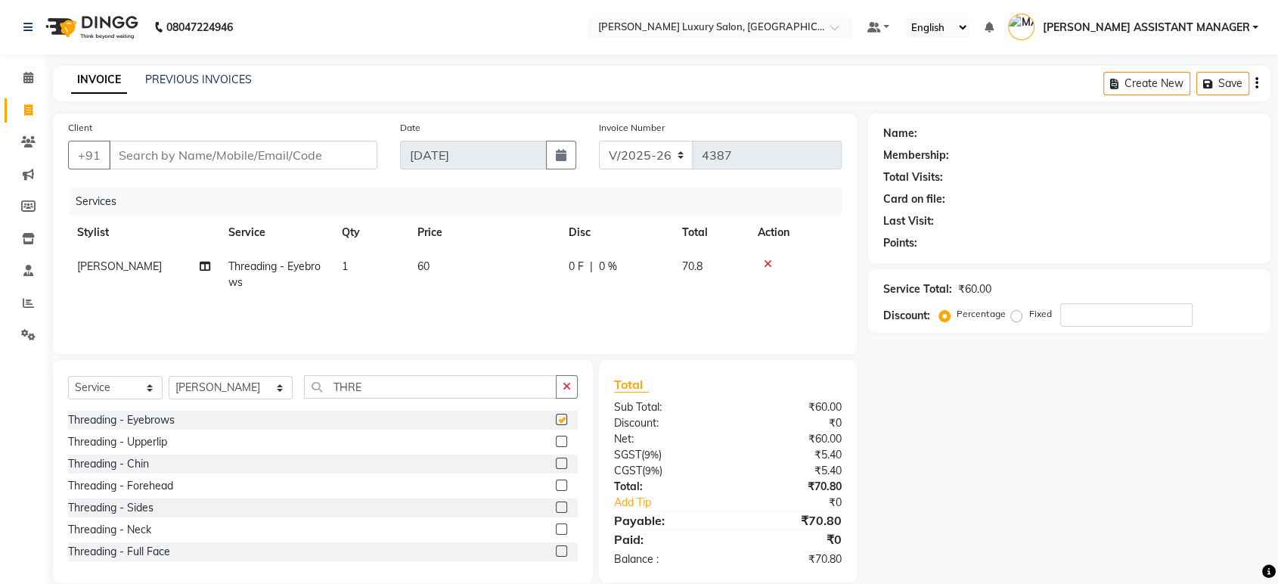
checkbox input "false"
click at [556, 484] on label at bounding box center [561, 485] width 11 height 11
click at [556, 484] on input "checkbox" at bounding box center [561, 486] width 10 height 10
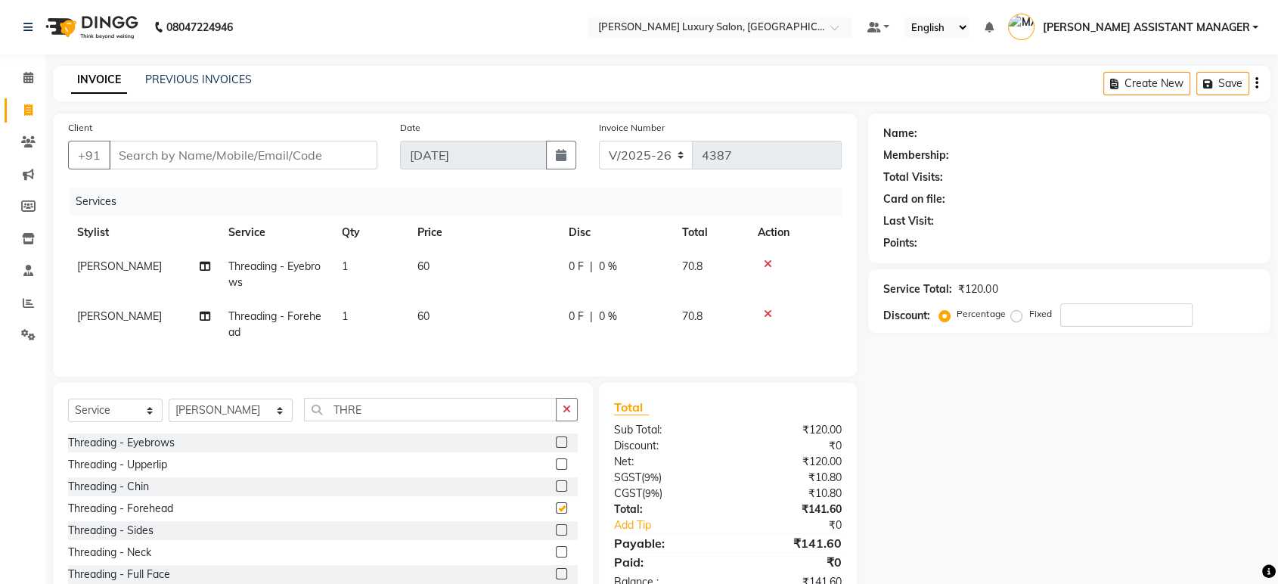
checkbox input "false"
click at [331, 160] on input "Client" at bounding box center [243, 155] width 269 height 29
type input "7"
type input "0"
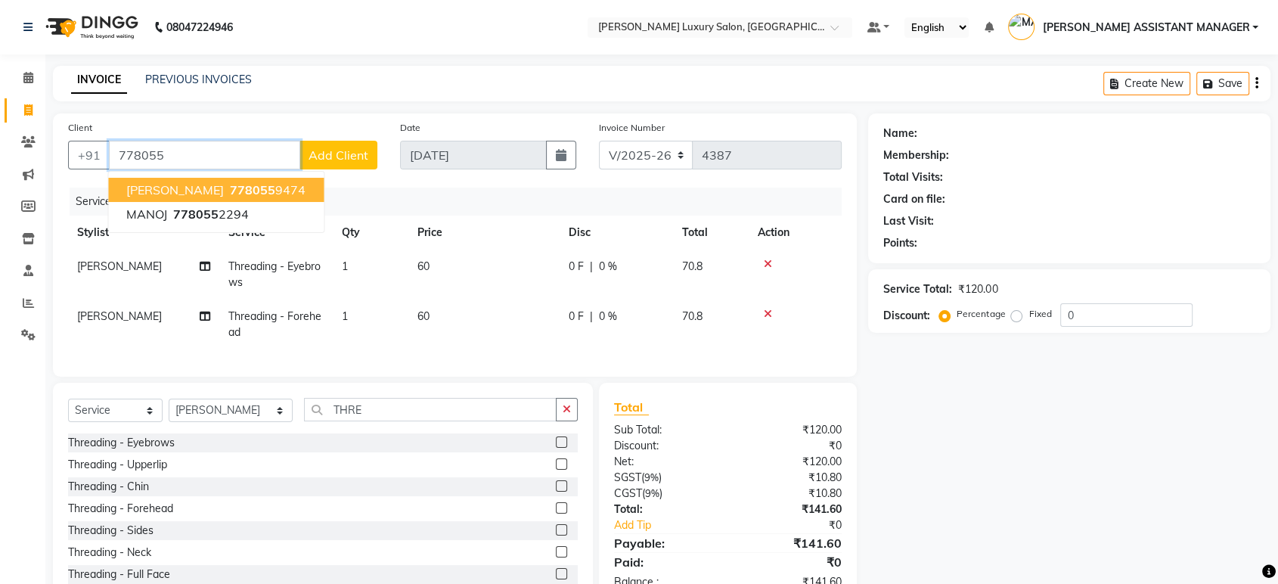
click at [242, 187] on ngb-highlight "778055 9474" at bounding box center [266, 189] width 79 height 15
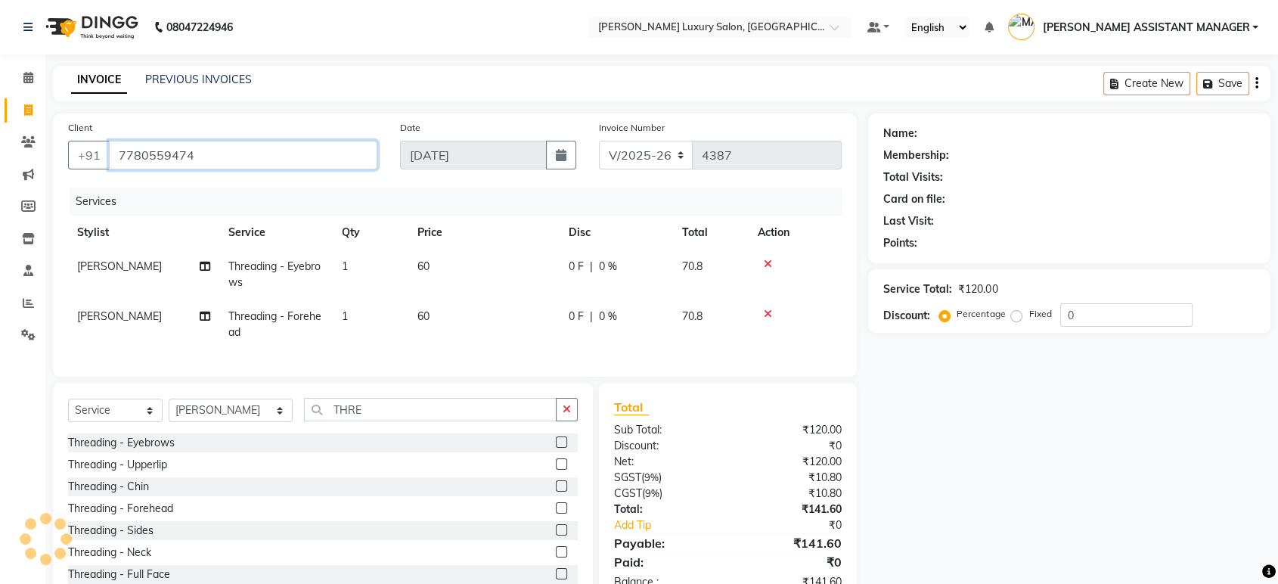
type input "7780559474"
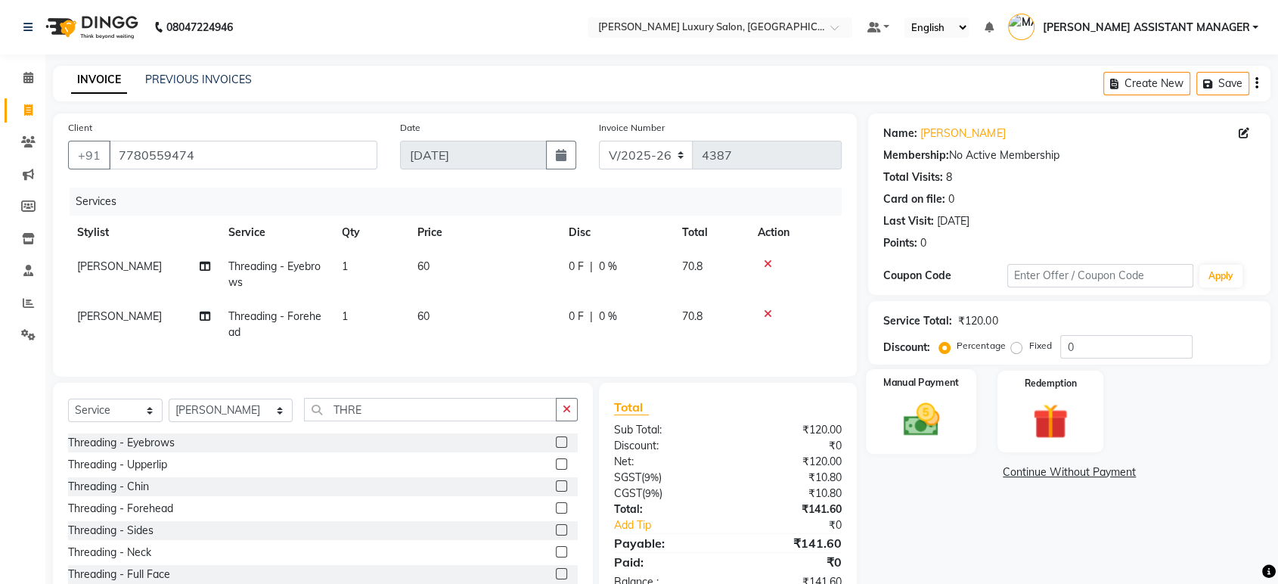
click at [908, 422] on img at bounding box center [921, 420] width 59 height 42
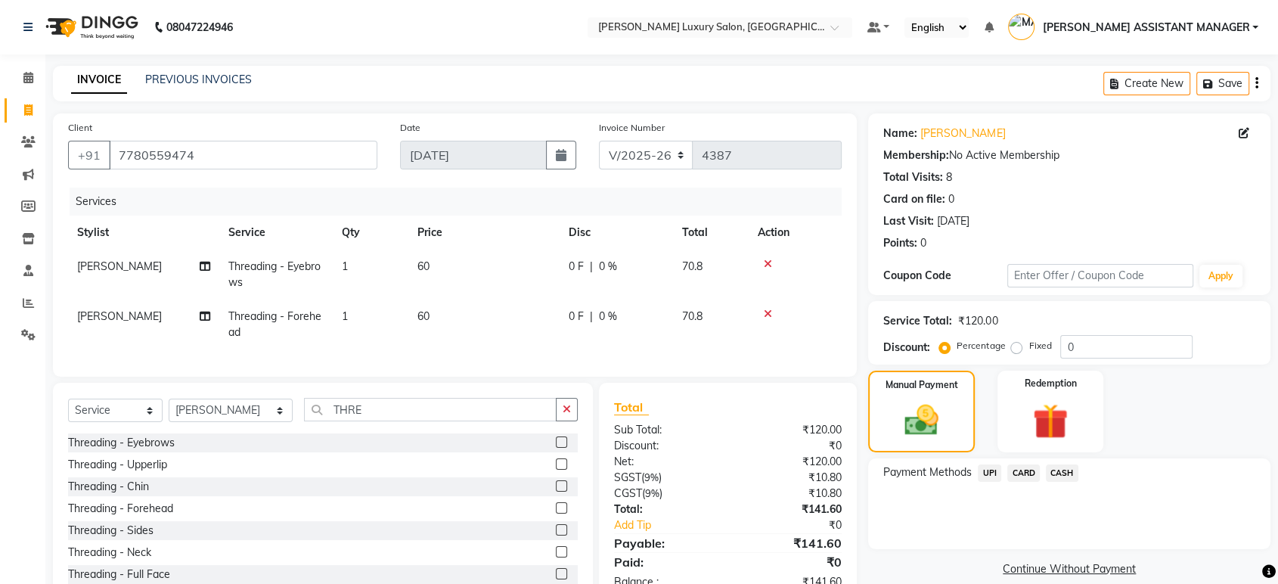
click at [993, 470] on span "UPI" at bounding box center [989, 472] width 23 height 17
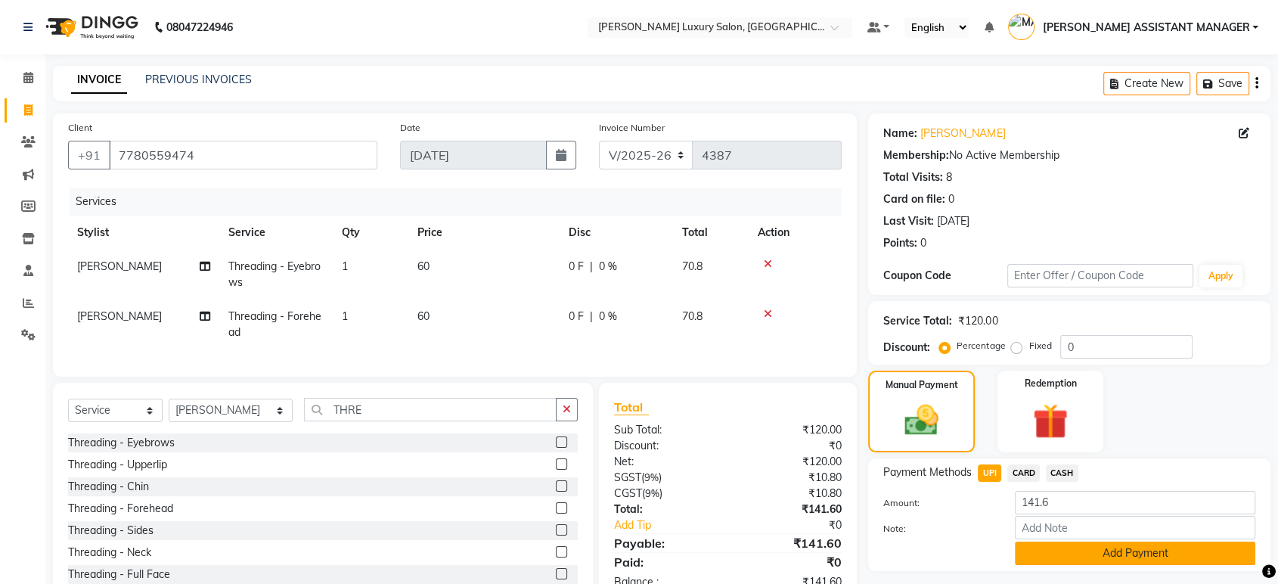
click at [1071, 561] on button "Add Payment" at bounding box center [1135, 553] width 241 height 23
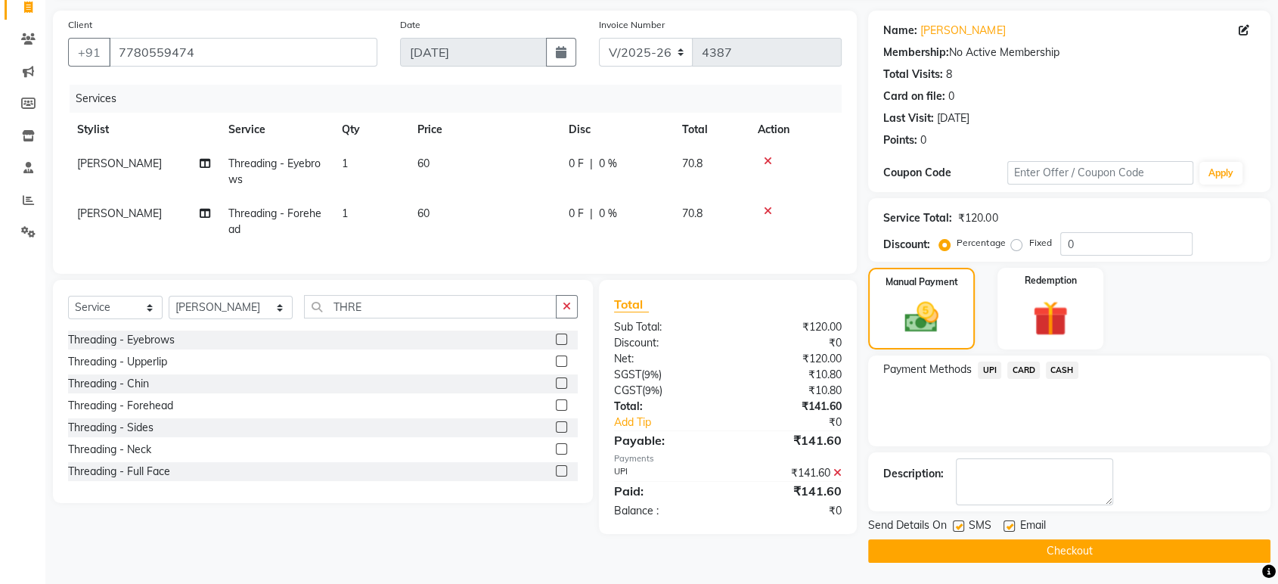
scroll to position [103, 0]
click at [1093, 545] on button "Checkout" at bounding box center [1069, 550] width 402 height 23
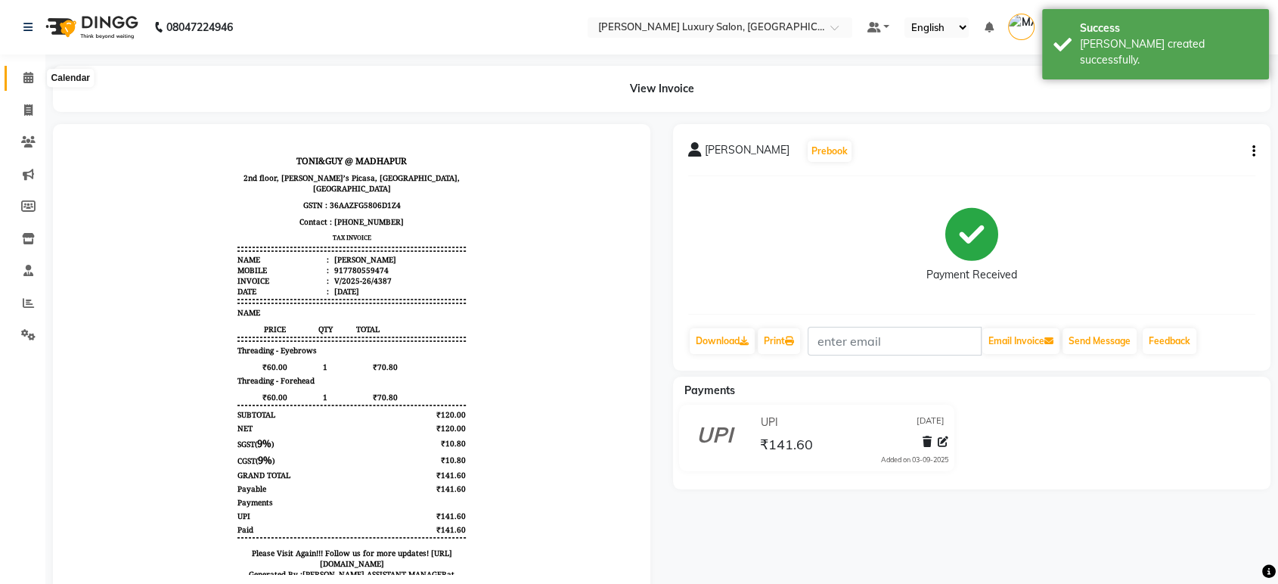
click at [33, 78] on span at bounding box center [28, 78] width 26 height 17
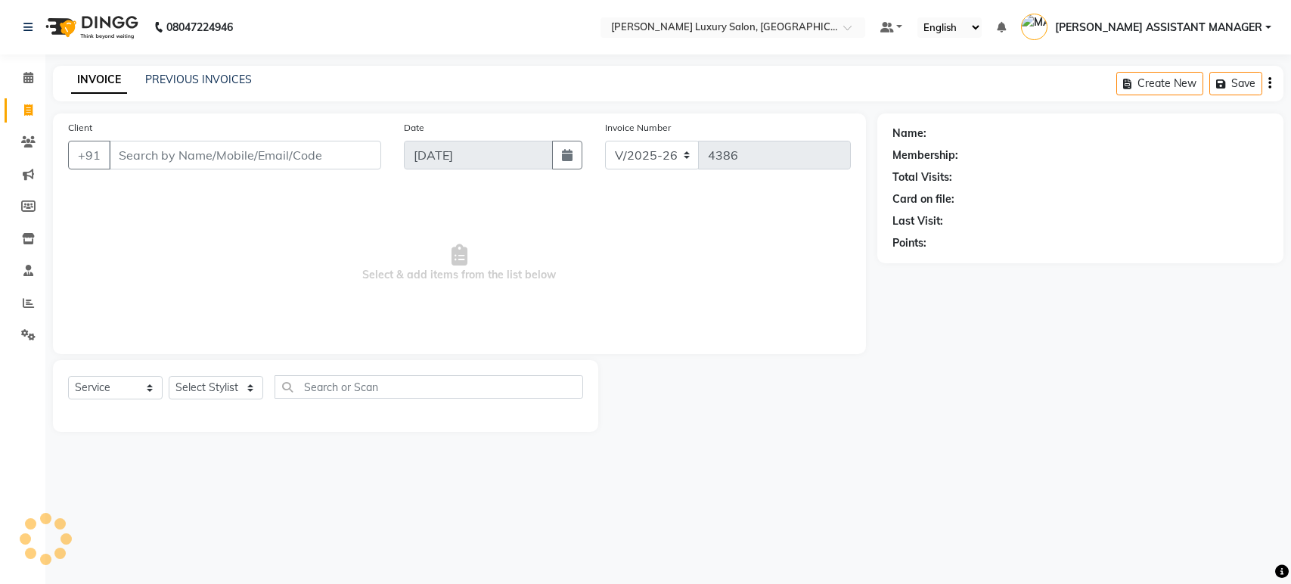
select select "4712"
select select "service"
click at [19, 79] on span at bounding box center [28, 78] width 26 height 17
select select "4712"
select select "service"
